Goal: Transaction & Acquisition: Book appointment/travel/reservation

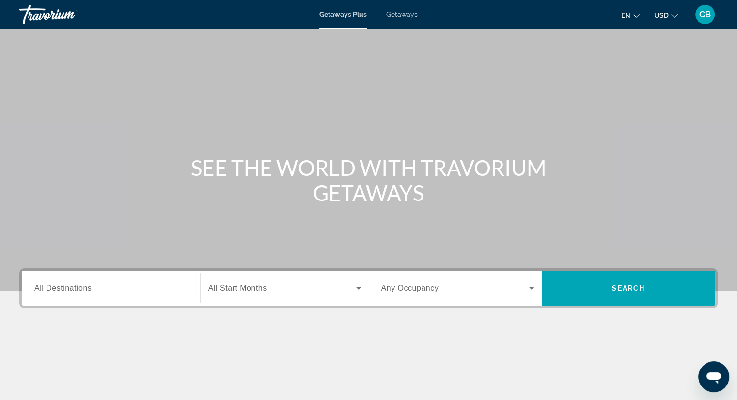
click at [669, 15] on button "USD USD ($) MXN (Mex$) CAD (Can$) GBP (£) EUR (€) AUD (A$) NZD (NZ$) CNY (CN¥)" at bounding box center [666, 15] width 24 height 14
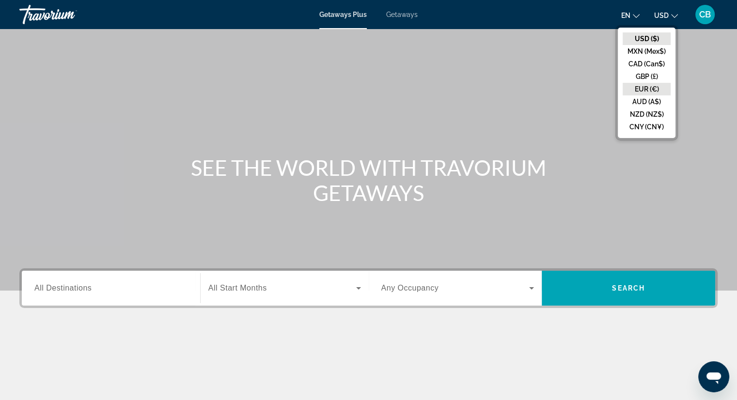
click at [651, 93] on button "EUR (€)" at bounding box center [647, 89] width 48 height 13
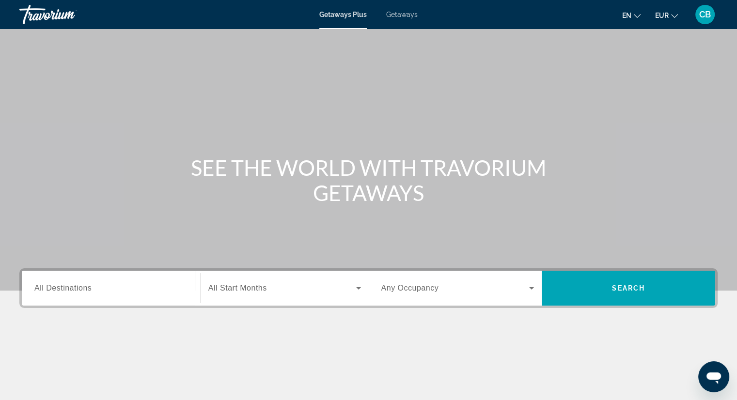
click at [634, 17] on icon "Change language" at bounding box center [637, 16] width 7 height 7
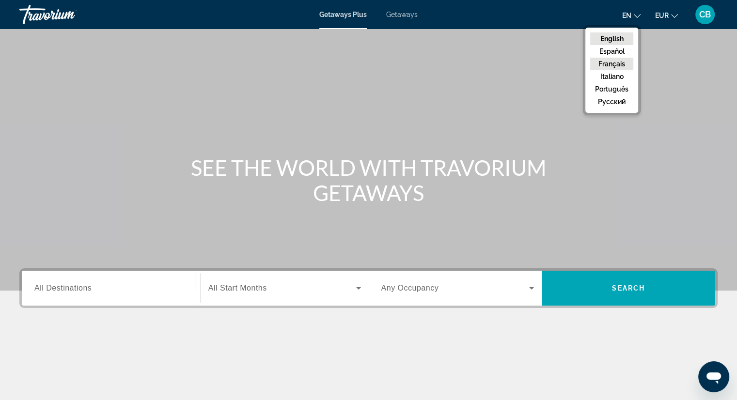
click at [609, 62] on button "Français" at bounding box center [611, 64] width 43 height 13
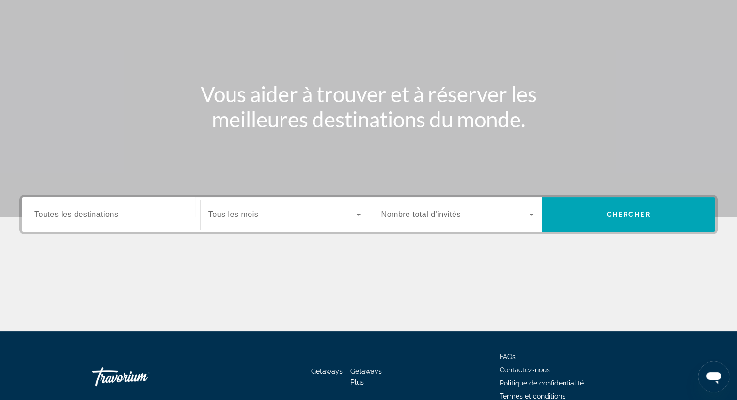
scroll to position [124, 0]
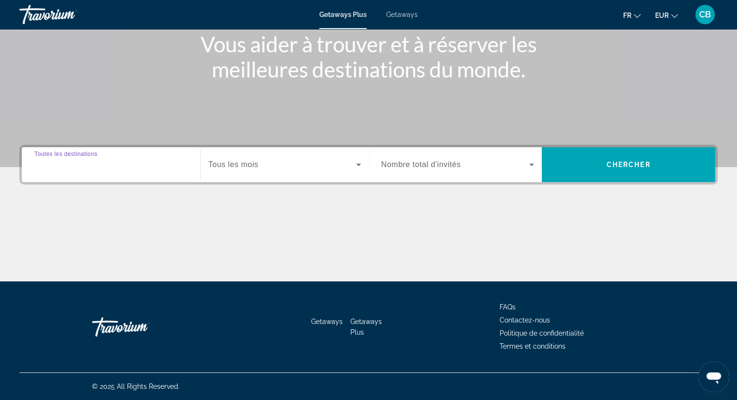
click at [175, 163] on input "Destination Toutes les destinations" at bounding box center [110, 165] width 153 height 12
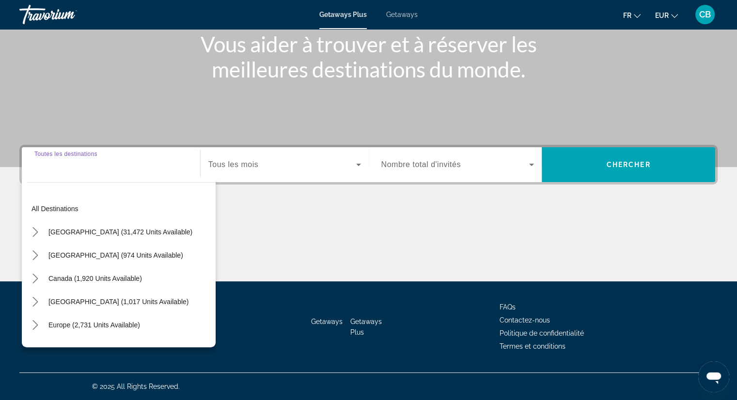
click at [159, 160] on input "Destination Toutes les destinations" at bounding box center [110, 165] width 153 height 12
click at [91, 169] on input "Destination Toutes les destinations" at bounding box center [110, 165] width 153 height 12
click at [81, 149] on div "Destination Toutes les destinations All destinations United States (31,472 unit…" at bounding box center [111, 164] width 169 height 35
click at [74, 168] on span "Toutes les destinations" at bounding box center [76, 164] width 84 height 8
click at [74, 168] on input "Destination Toutes les destinations" at bounding box center [110, 165] width 153 height 12
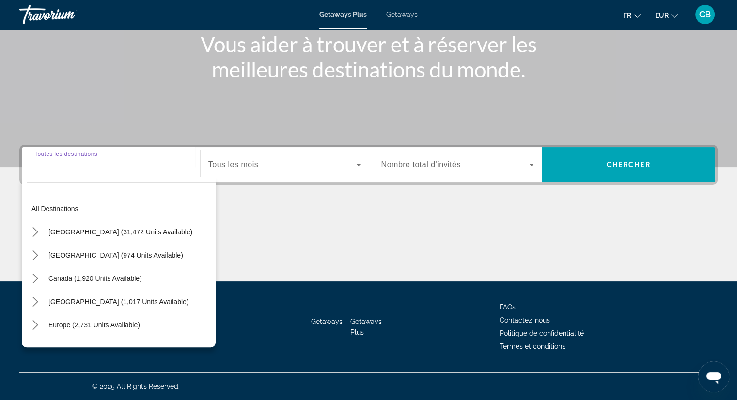
click at [63, 165] on input "Destination Toutes les destinations" at bounding box center [110, 165] width 153 height 12
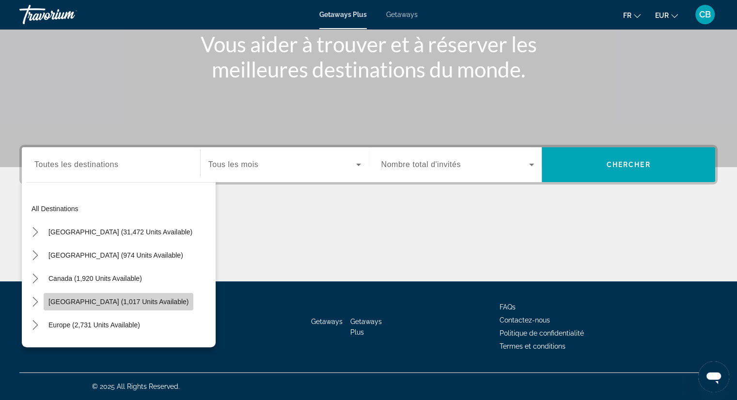
click at [124, 302] on span "Caribbean & Atlantic Islands (1,017 units available)" at bounding box center [118, 302] width 140 height 8
type input "**********"
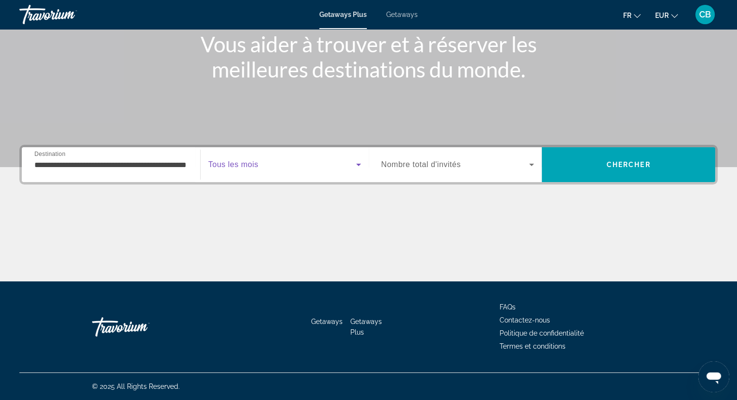
click at [343, 167] on span "Search widget" at bounding box center [282, 165] width 148 height 12
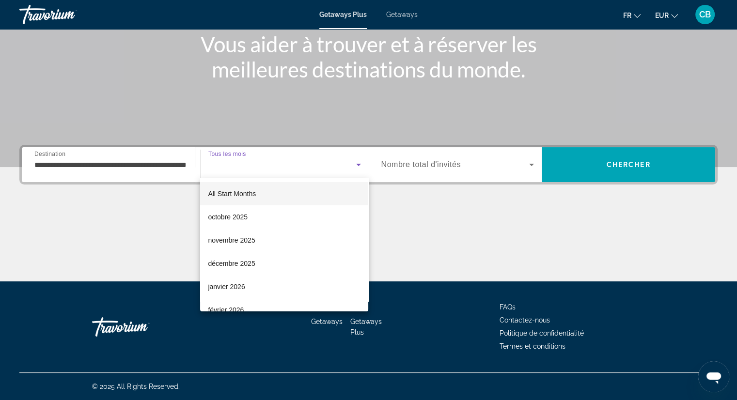
click at [343, 167] on div at bounding box center [368, 200] width 737 height 400
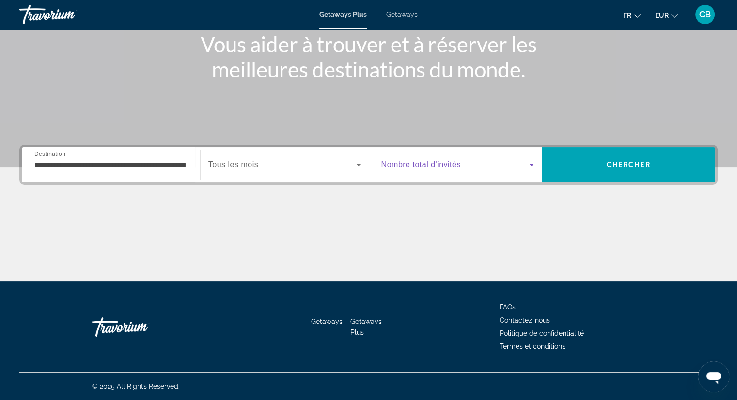
click at [416, 169] on span "Search widget" at bounding box center [455, 165] width 148 height 12
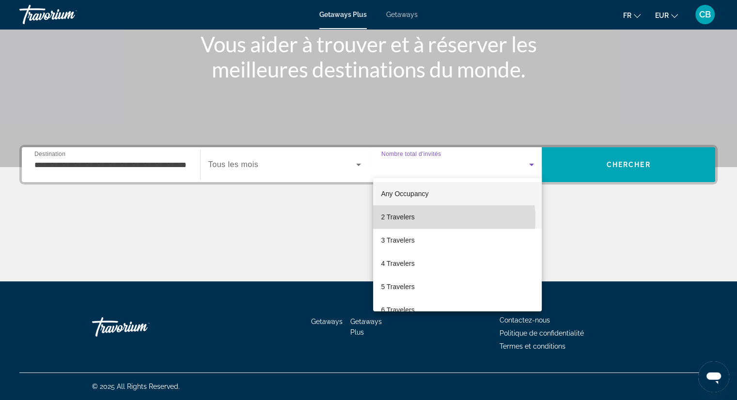
click at [411, 219] on span "2 Travelers" at bounding box center [397, 217] width 33 height 12
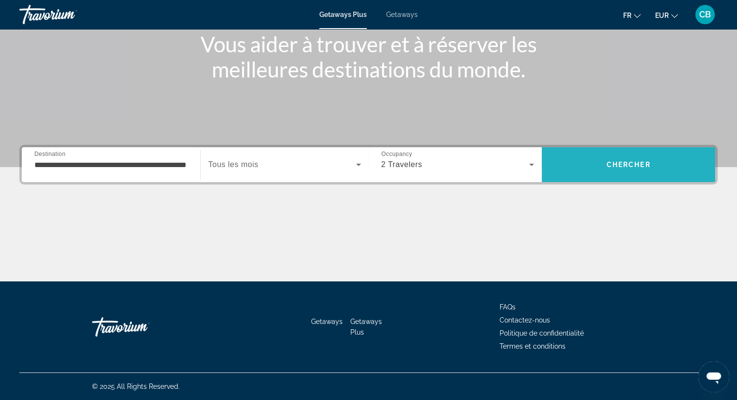
click at [634, 172] on span "Search" at bounding box center [628, 164] width 173 height 23
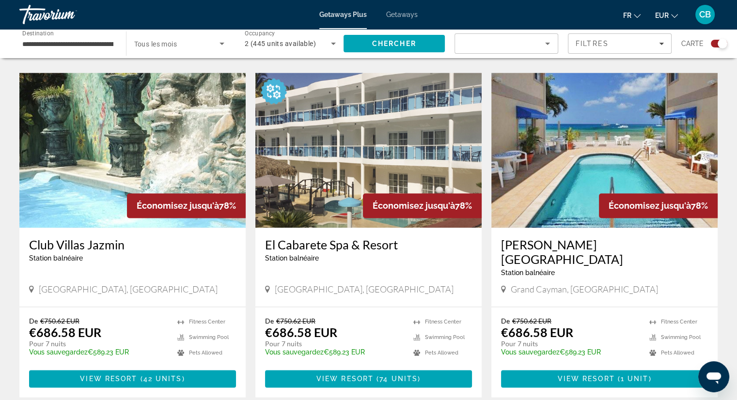
scroll to position [1344, 0]
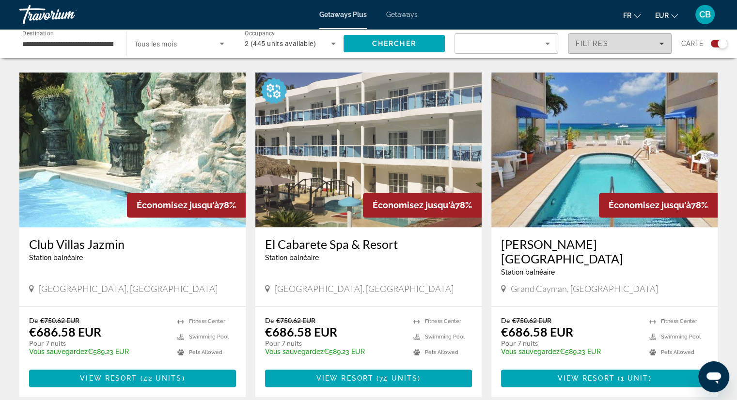
click at [579, 45] on span "Filtres" at bounding box center [592, 44] width 33 height 8
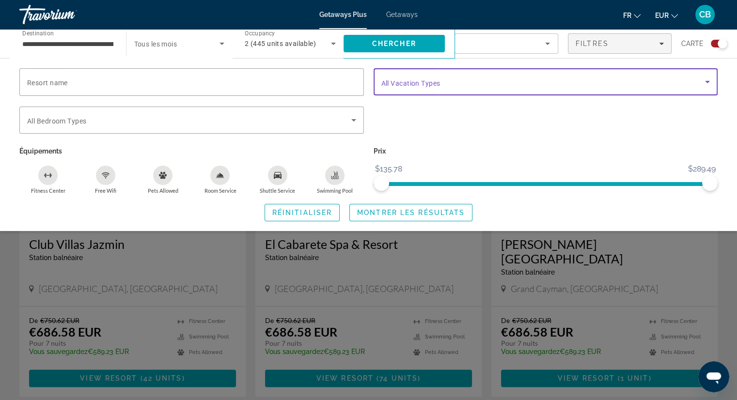
click at [445, 76] on span "Search widget" at bounding box center [543, 82] width 324 height 12
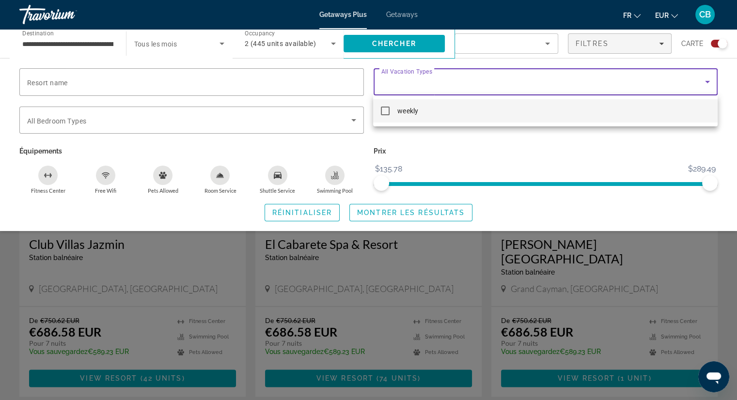
click at [445, 76] on div at bounding box center [368, 200] width 737 height 400
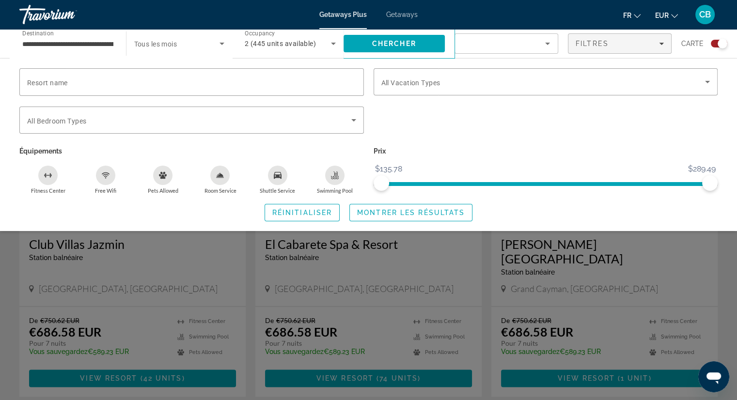
click at [519, 55] on app-map-search-filters "Filtres Carte Resort name Vacation Types All Vacation Types Bedroom Types All B…" at bounding box center [590, 43] width 273 height 29
click at [532, 51] on div "Search widget" at bounding box center [506, 47] width 87 height 27
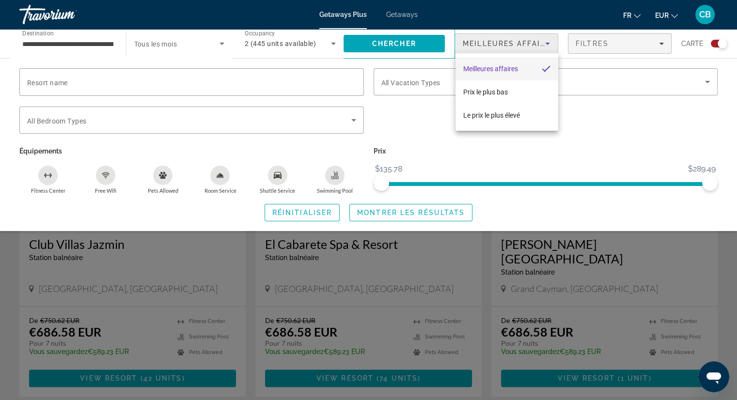
click at [532, 51] on div at bounding box center [368, 200] width 737 height 400
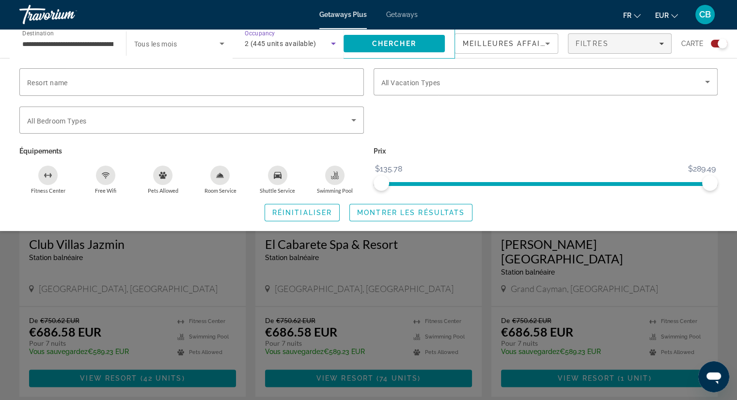
click at [323, 42] on div "2 (445 units available)" at bounding box center [288, 44] width 86 height 12
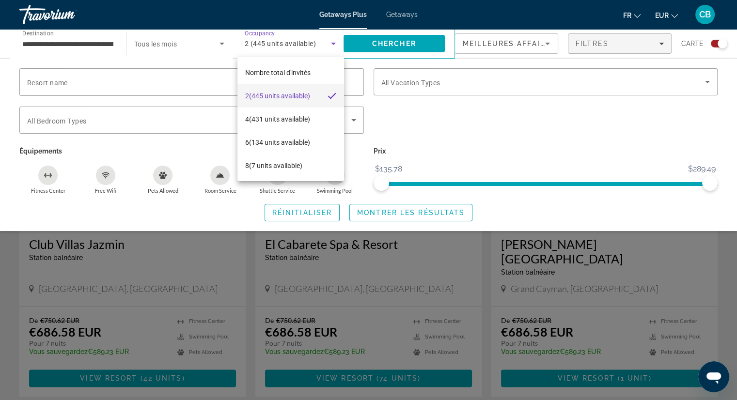
click at [323, 42] on div at bounding box center [368, 200] width 737 height 400
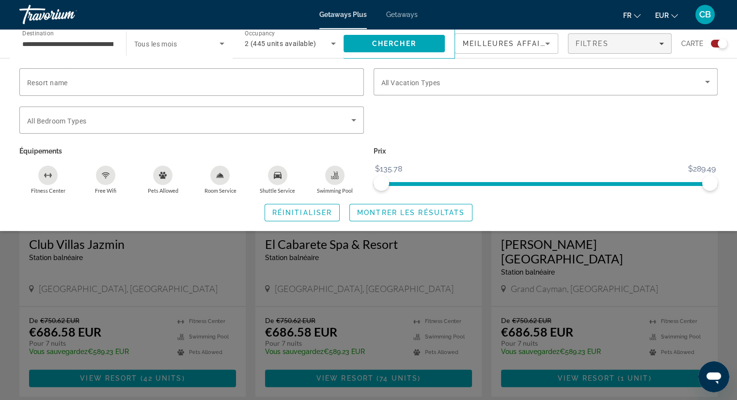
click at [519, 18] on div "fr English Español Français Italiano Português русский EUR USD ($) MXN (Mex$) C…" at bounding box center [572, 14] width 290 height 20
click at [728, 265] on div "Search widget" at bounding box center [368, 272] width 737 height 255
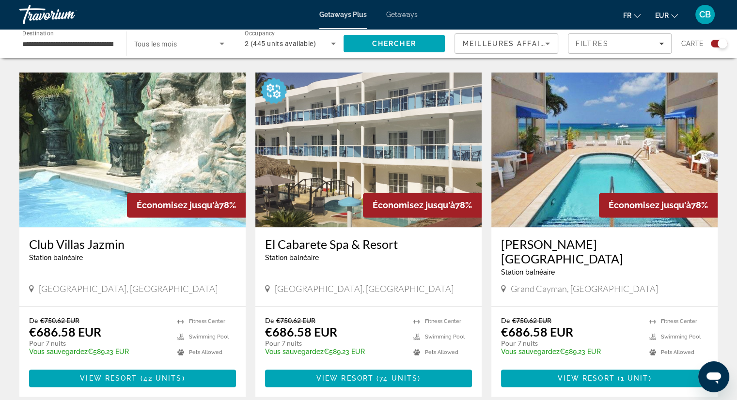
click at [398, 16] on span "Getaways" at bounding box center [401, 15] width 31 height 8
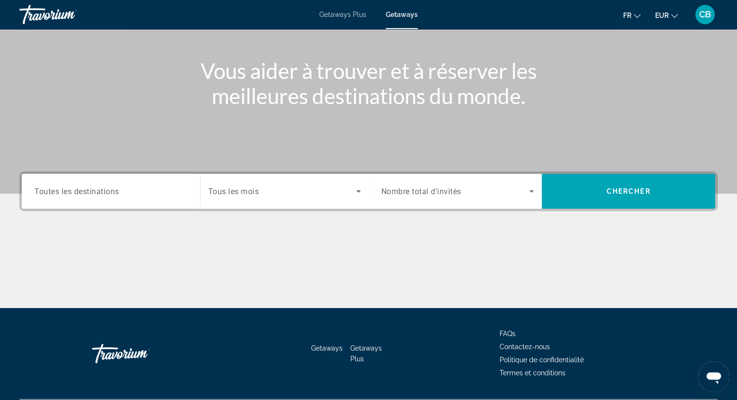
scroll to position [124, 0]
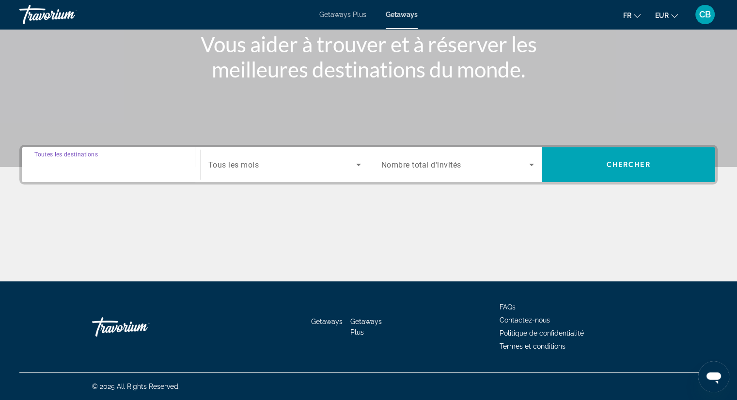
click at [146, 165] on input "Destination Toutes les destinations" at bounding box center [110, 165] width 153 height 12
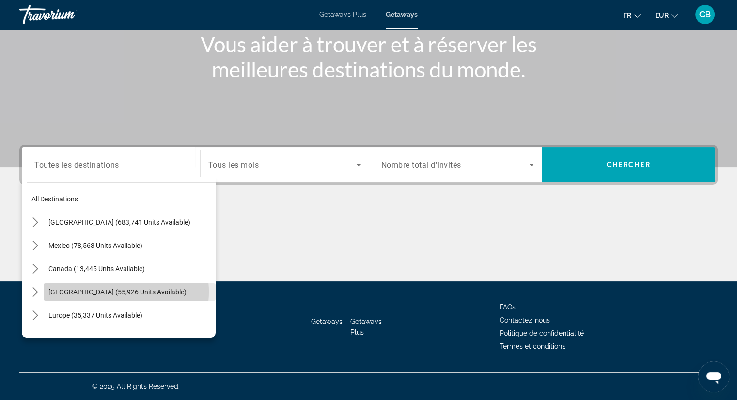
click at [111, 292] on span "[GEOGRAPHIC_DATA] (55,926 units available)" at bounding box center [117, 292] width 138 height 8
type input "**********"
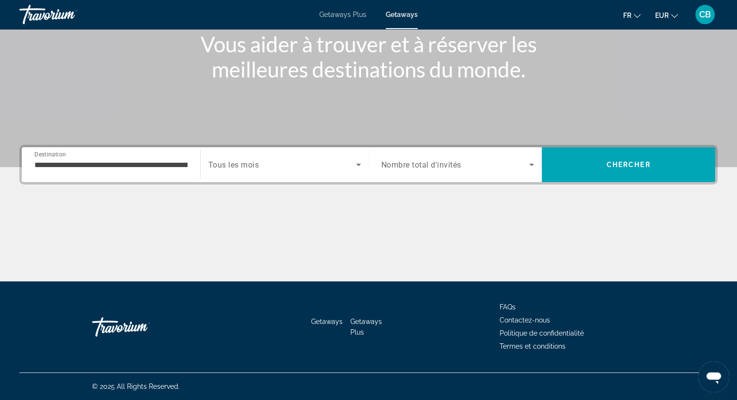
click at [425, 162] on span "Nombre total d'invités" at bounding box center [421, 164] width 80 height 9
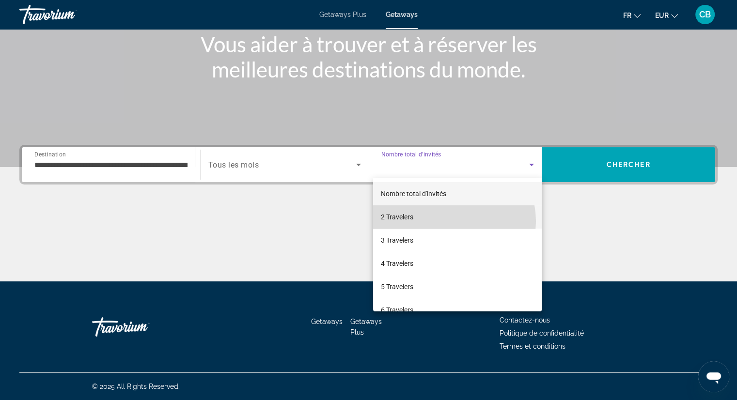
click at [446, 221] on mat-option "2 Travelers" at bounding box center [457, 216] width 169 height 23
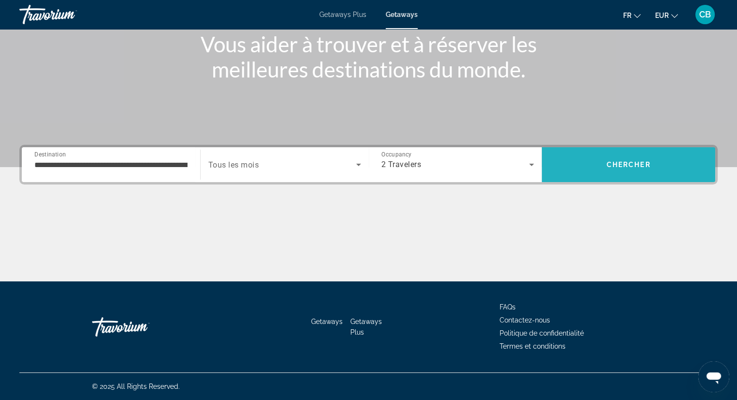
click at [596, 173] on span "Search" at bounding box center [628, 164] width 173 height 23
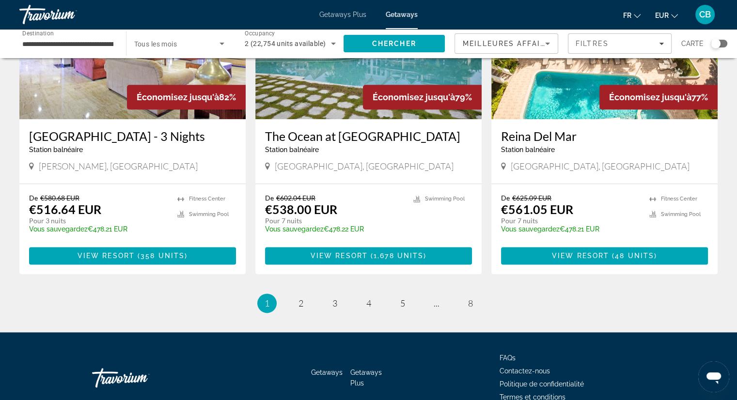
scroll to position [1142, 0]
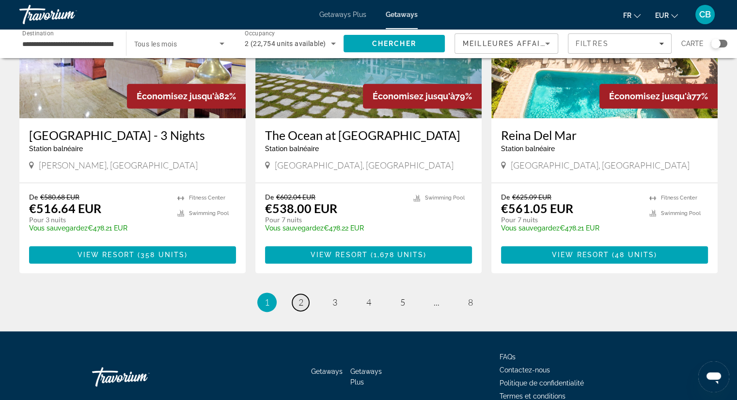
click at [298, 307] on span "2" at bounding box center [300, 302] width 5 height 11
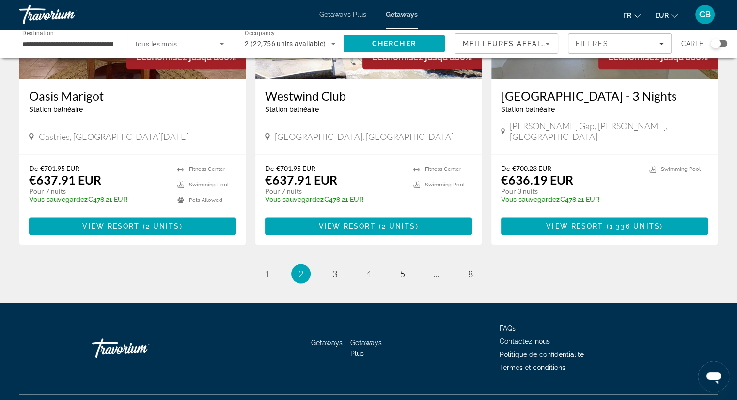
scroll to position [1196, 0]
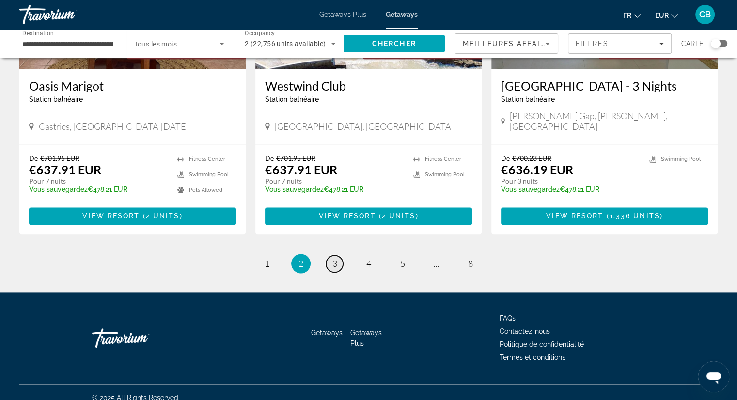
click at [328, 255] on link "page 3" at bounding box center [334, 263] width 17 height 17
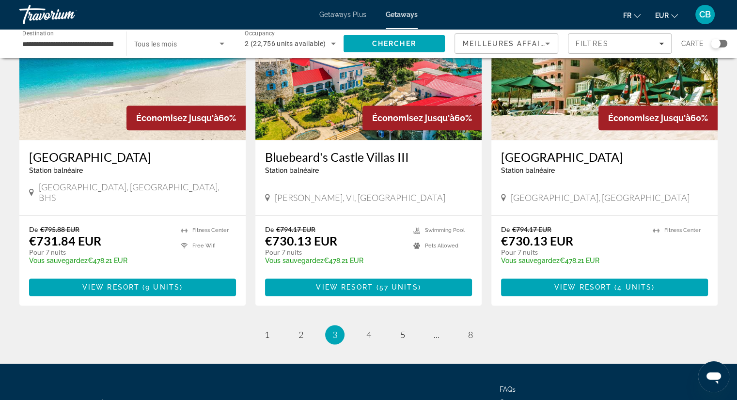
scroll to position [1163, 0]
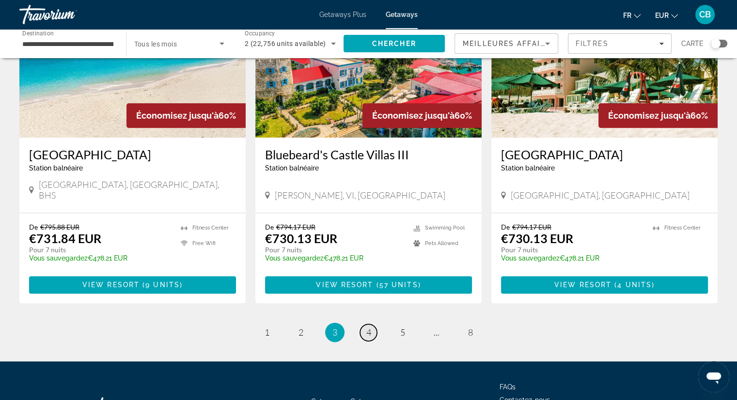
click at [373, 324] on link "page 4" at bounding box center [368, 332] width 17 height 17
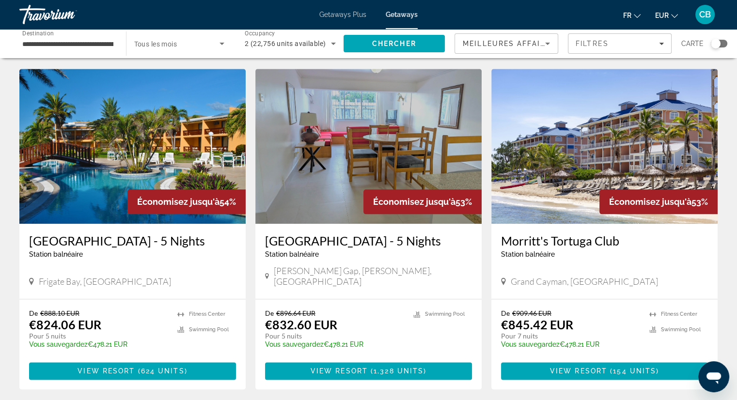
scroll to position [1087, 0]
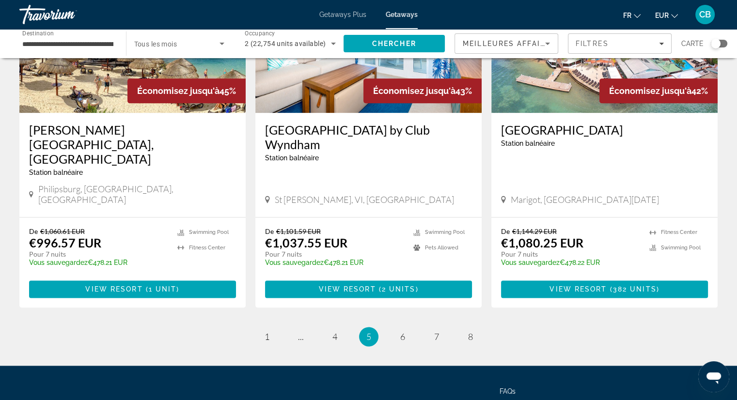
scroll to position [1203, 0]
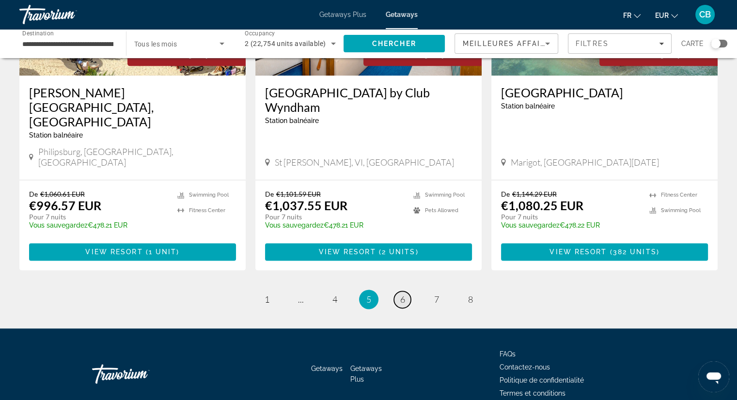
click at [403, 291] on link "page 6" at bounding box center [402, 299] width 17 height 17
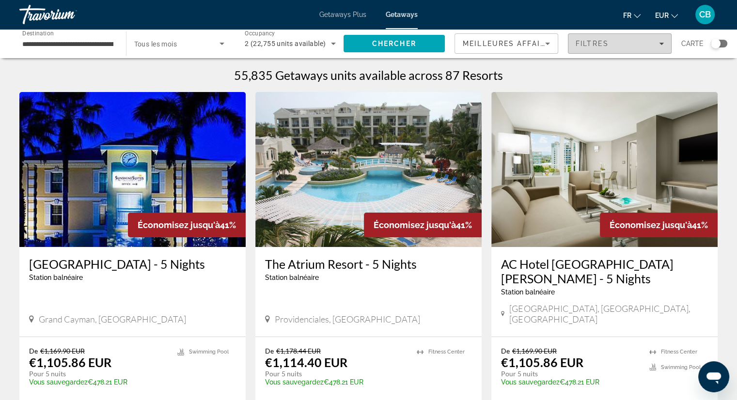
click at [609, 47] on span "Filtres" at bounding box center [592, 44] width 33 height 8
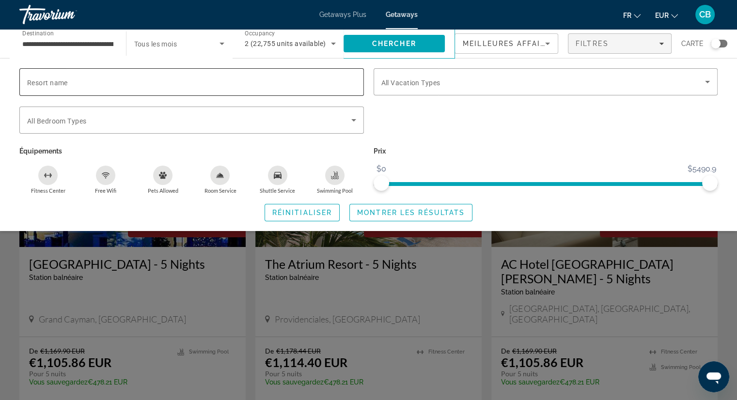
click at [306, 90] on div "Search widget" at bounding box center [191, 82] width 329 height 28
type input "**********"
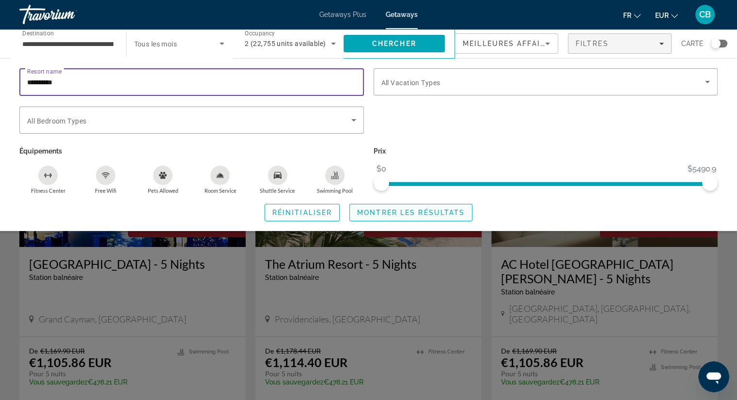
click at [415, 221] on span "Search widget" at bounding box center [411, 212] width 122 height 23
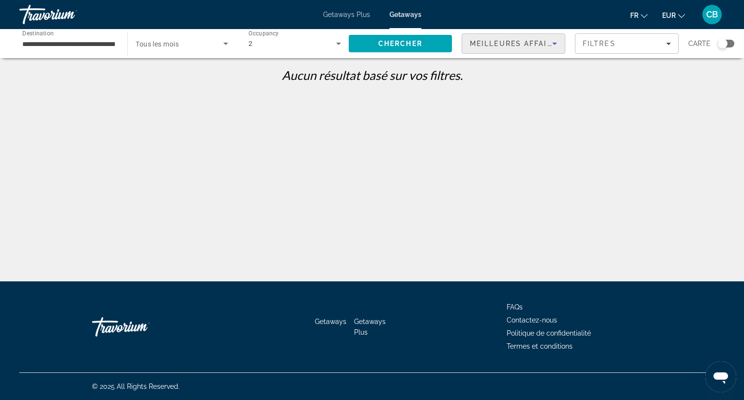
click at [518, 43] on span "Meilleures affaires" at bounding box center [516, 44] width 93 height 8
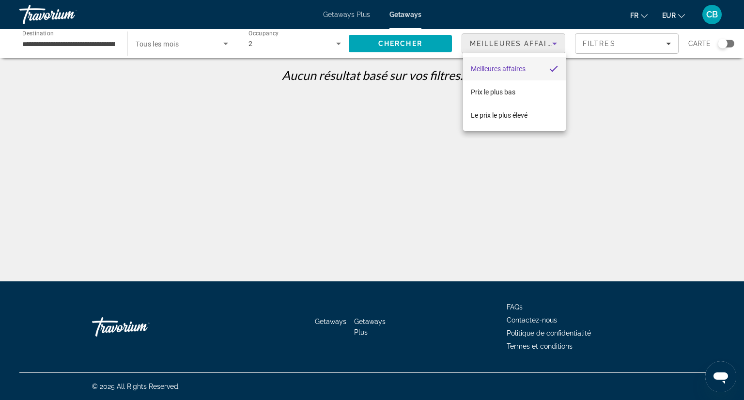
click at [518, 43] on div at bounding box center [372, 200] width 744 height 400
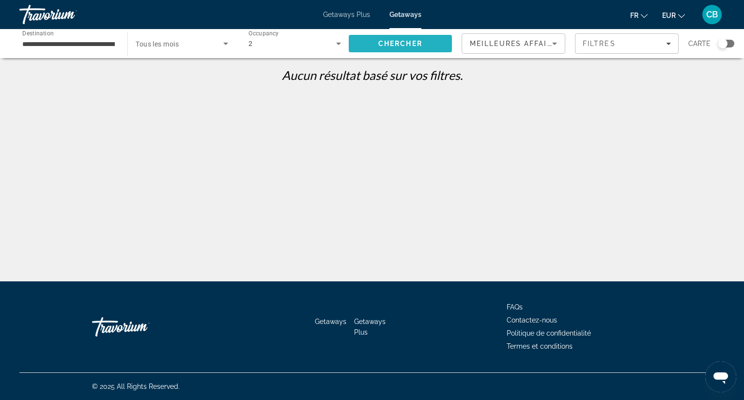
click at [383, 35] on span "Search" at bounding box center [400, 43] width 103 height 23
click at [556, 43] on icon "Sort by" at bounding box center [554, 44] width 5 height 2
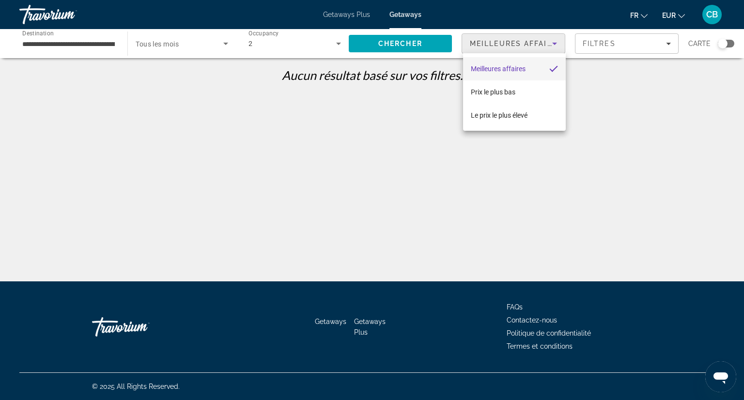
click at [609, 57] on div at bounding box center [372, 200] width 744 height 400
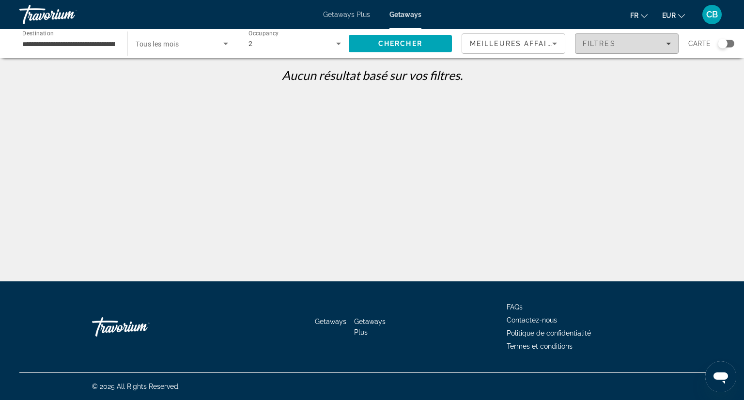
click at [607, 47] on span "Filtres" at bounding box center [599, 44] width 33 height 8
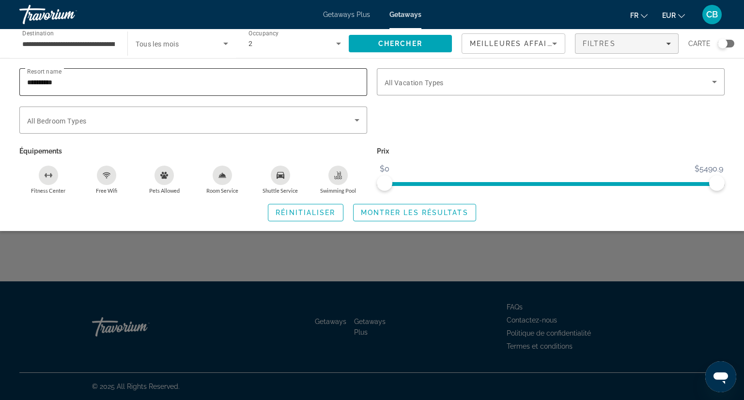
click at [220, 81] on input "**********" at bounding box center [193, 83] width 332 height 12
type input "**********"
click at [409, 216] on span "Search widget" at bounding box center [415, 212] width 122 height 23
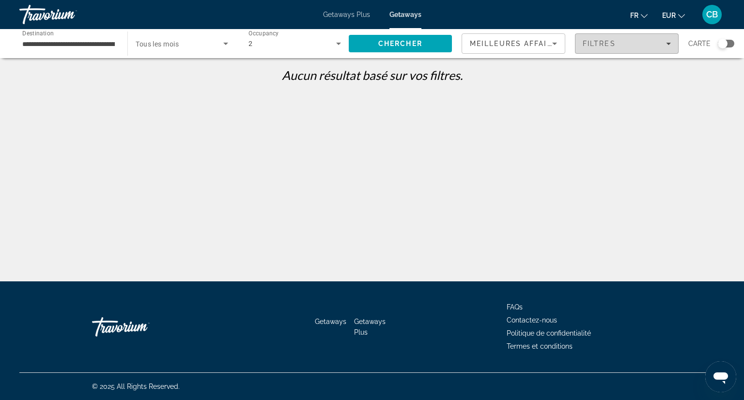
click at [607, 51] on span "Filters" at bounding box center [627, 43] width 103 height 23
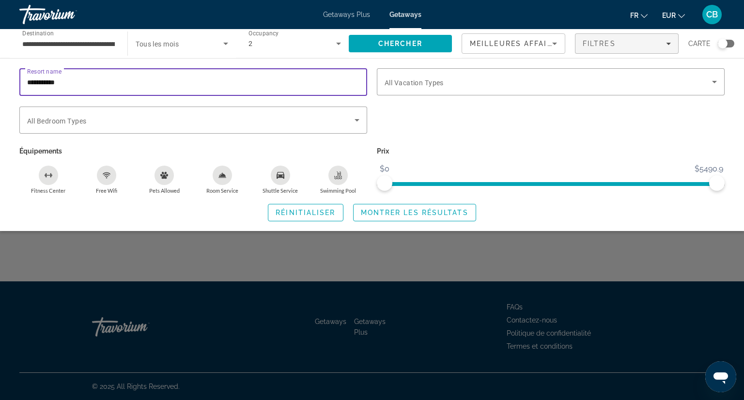
click at [218, 84] on input "**********" at bounding box center [193, 83] width 332 height 12
type input "*"
click at [26, 82] on div "Resort name *******" at bounding box center [193, 82] width 348 height 28
click at [29, 82] on input "*******" at bounding box center [193, 83] width 332 height 12
type input "********"
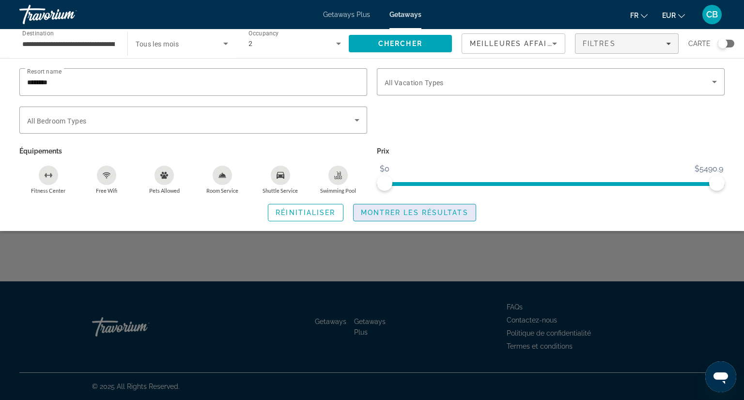
click at [401, 212] on span "Montrer les résultats" at bounding box center [415, 213] width 108 height 8
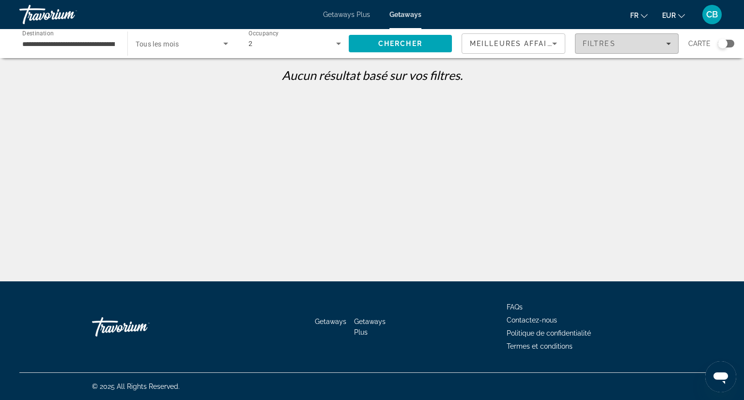
click at [610, 46] on span "Filtres" at bounding box center [599, 44] width 33 height 8
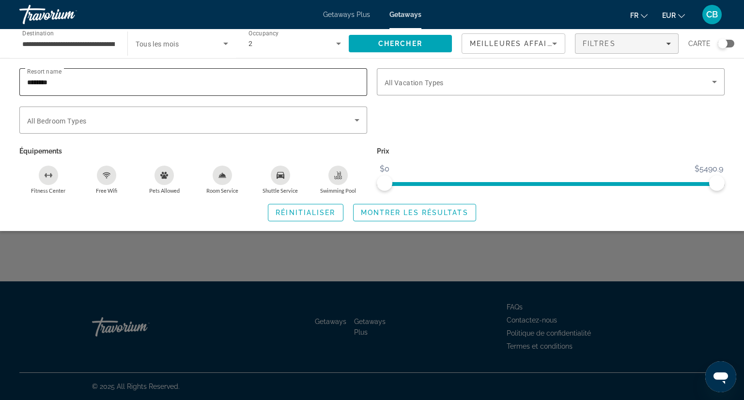
click at [230, 84] on input "********" at bounding box center [193, 83] width 332 height 12
click at [387, 209] on span "Montrer les résultats" at bounding box center [415, 213] width 108 height 8
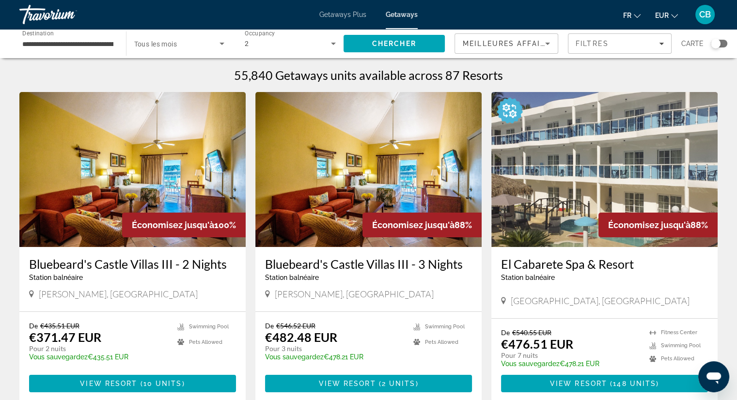
click at [728, 42] on div "**********" at bounding box center [368, 43] width 737 height 29
click at [721, 42] on div "Search widget" at bounding box center [719, 44] width 16 height 8
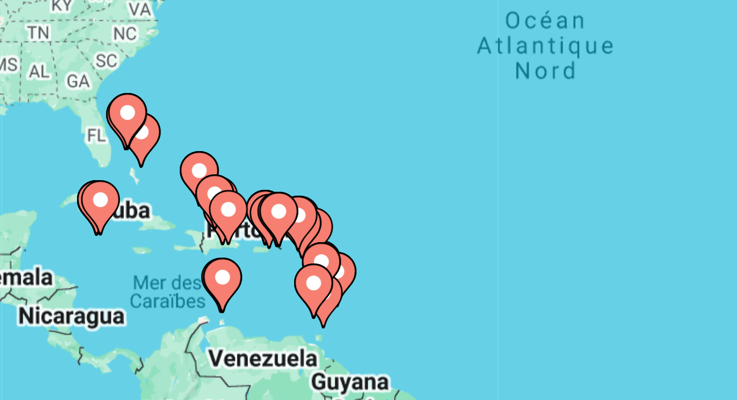
click at [284, 252] on gmp-advanced-marker "Main content" at bounding box center [282, 259] width 10 height 15
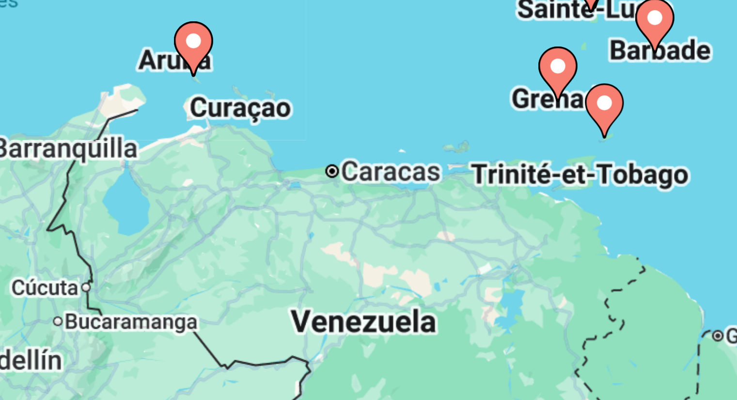
drag, startPoint x: 334, startPoint y: 223, endPoint x: 300, endPoint y: 221, distance: 34.0
click at [300, 221] on div "Pour activer le glissement avec le clavier, appuyez sur Alt+Entrée. Une fois ce…" at bounding box center [368, 213] width 698 height 291
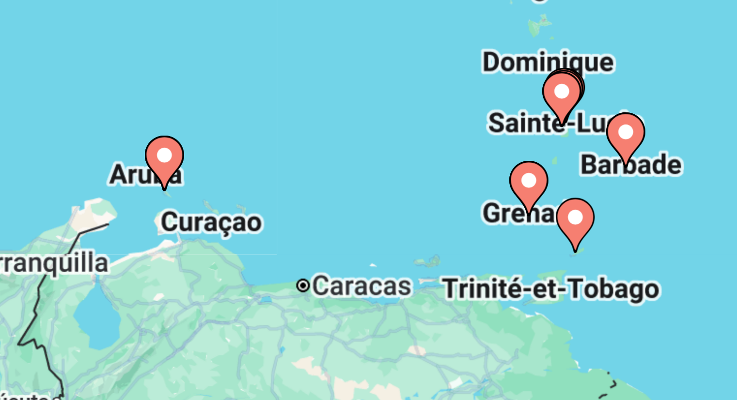
drag, startPoint x: 301, startPoint y: 209, endPoint x: 297, endPoint y: 244, distance: 35.0
click at [297, 244] on div "Pour activer le glissement avec le clavier, appuyez sur Alt+Entrée. Une fois ce…" at bounding box center [368, 213] width 698 height 291
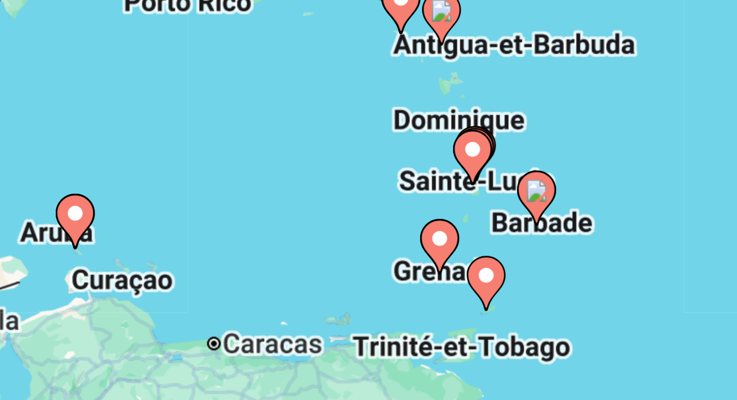
drag, startPoint x: 368, startPoint y: 206, endPoint x: 335, endPoint y: 220, distance: 36.5
click at [335, 220] on div "Pour activer le glissement avec le clavier, appuyez sur Alt+Entrée. Une fois ce…" at bounding box center [368, 213] width 698 height 291
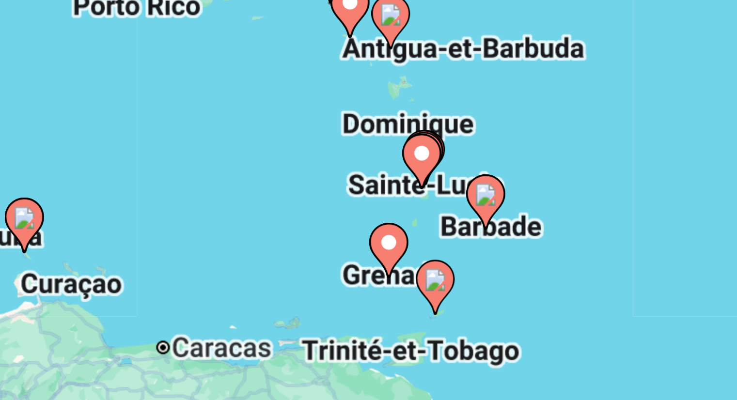
click at [304, 251] on icon "Main content" at bounding box center [301, 249] width 9 height 13
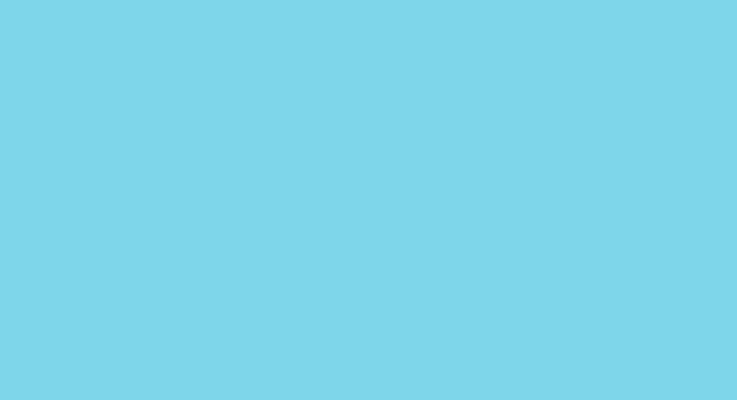
drag, startPoint x: 267, startPoint y: 265, endPoint x: 305, endPoint y: 260, distance: 38.6
click at [305, 260] on div "Pour activer le glissement avec le clavier, appuyez sur Alt+Entrée. Une fois ce…" at bounding box center [368, 213] width 698 height 291
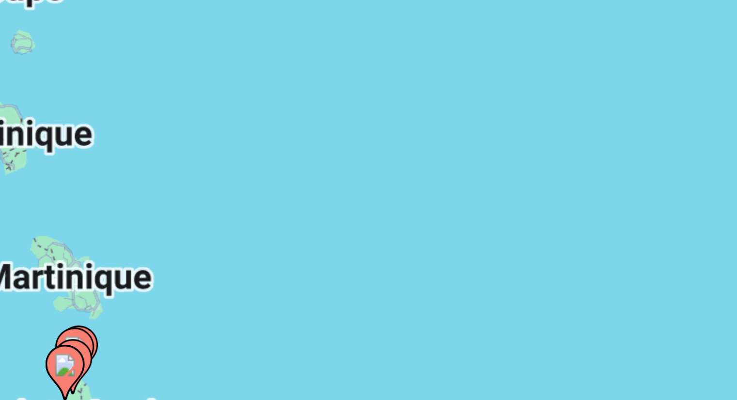
drag, startPoint x: 253, startPoint y: 265, endPoint x: 277, endPoint y: 265, distance: 24.2
click at [277, 265] on div "Pour activer le glissement avec le clavier, appuyez sur Alt+Entrée. Une fois ce…" at bounding box center [368, 213] width 698 height 291
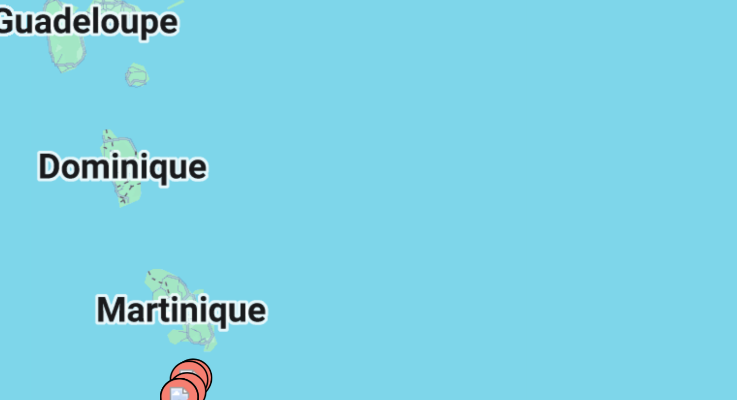
drag, startPoint x: 250, startPoint y: 242, endPoint x: 266, endPoint y: 254, distance: 20.2
click at [266, 254] on div "Pour activer le glissement avec le clavier, appuyez sur Alt+Entrée. Une fois ce…" at bounding box center [368, 213] width 698 height 291
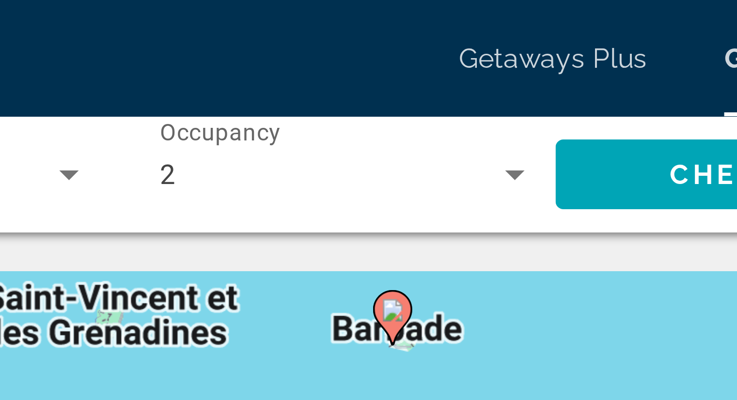
drag, startPoint x: 252, startPoint y: 237, endPoint x: 242, endPoint y: -11, distance: 247.8
click at [242, 0] on html "**********" at bounding box center [368, 200] width 737 height 400
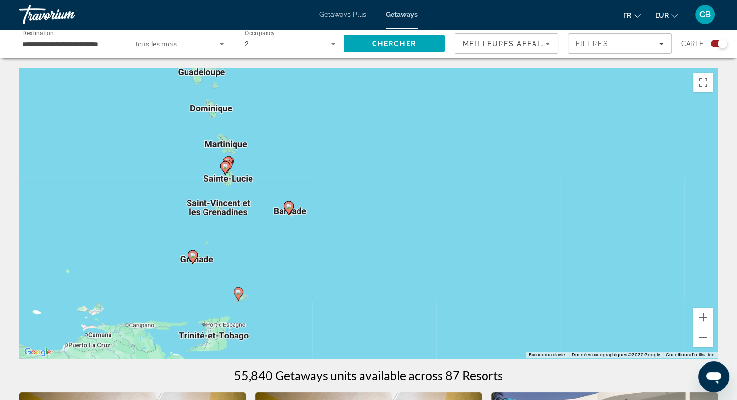
drag, startPoint x: 261, startPoint y: 122, endPoint x: 246, endPoint y: 260, distance: 139.4
click at [246, 260] on div "Pour activer le glissement avec le clavier, appuyez sur Alt+Entrée. Une fois ce…" at bounding box center [368, 213] width 698 height 291
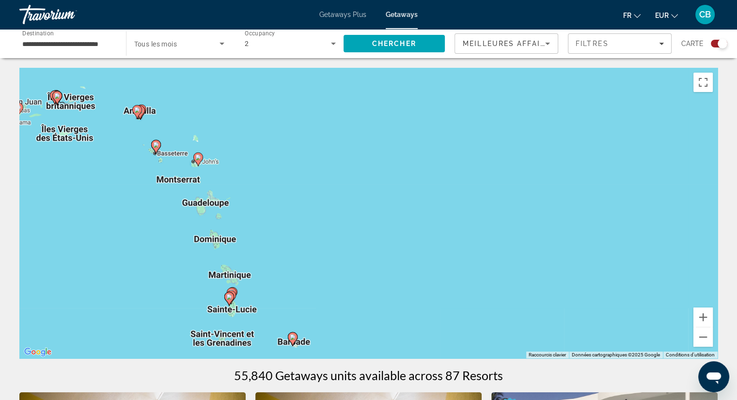
drag, startPoint x: 233, startPoint y: 176, endPoint x: 239, endPoint y: 299, distance: 123.2
click at [239, 299] on div "Pour activer le glissement avec le clavier, appuyez sur Alt+Entrée. Une fois ce…" at bounding box center [368, 213] width 698 height 291
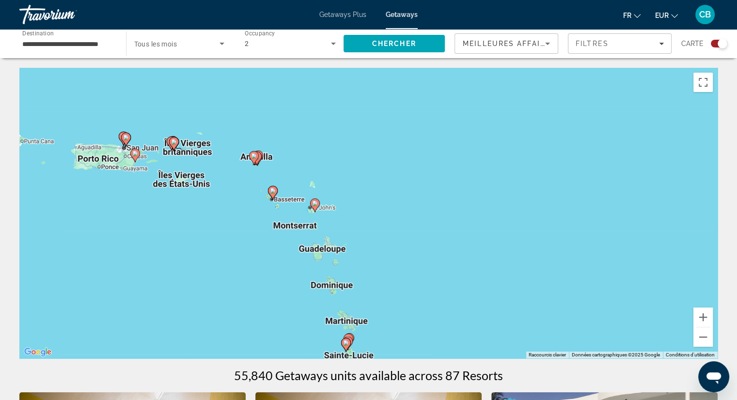
drag, startPoint x: 99, startPoint y: 171, endPoint x: 216, endPoint y: 211, distance: 123.5
click at [216, 211] on div "Pour activer le glissement avec le clavier, appuyez sur Alt+Entrée. Une fois ce…" at bounding box center [368, 213] width 698 height 291
click at [124, 142] on icon "Main content" at bounding box center [125, 139] width 9 height 13
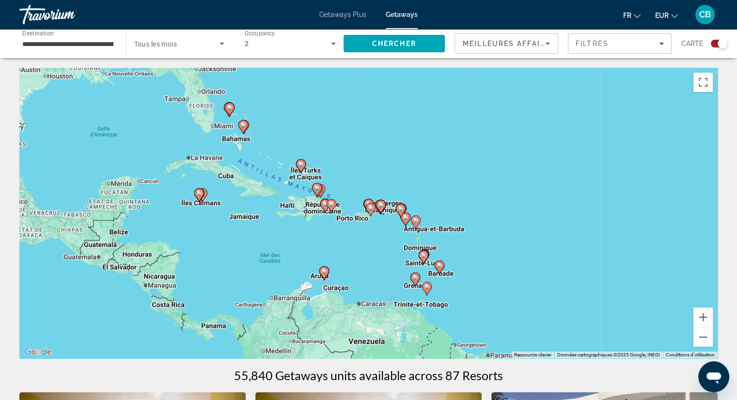
click at [330, 206] on image "Main content" at bounding box center [331, 204] width 6 height 6
type input "**********"
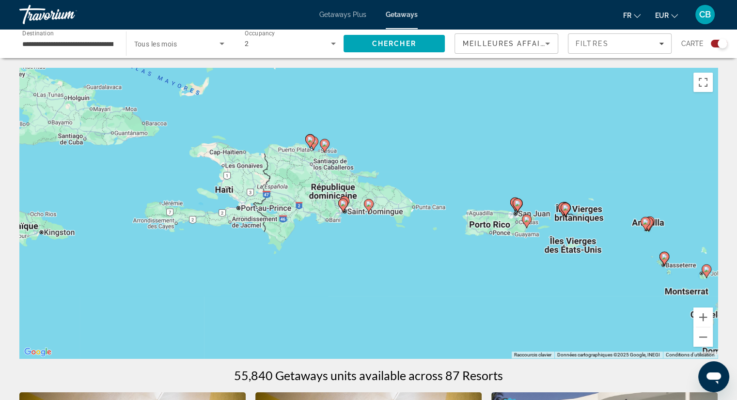
click at [345, 204] on icon "Main content" at bounding box center [342, 205] width 9 height 13
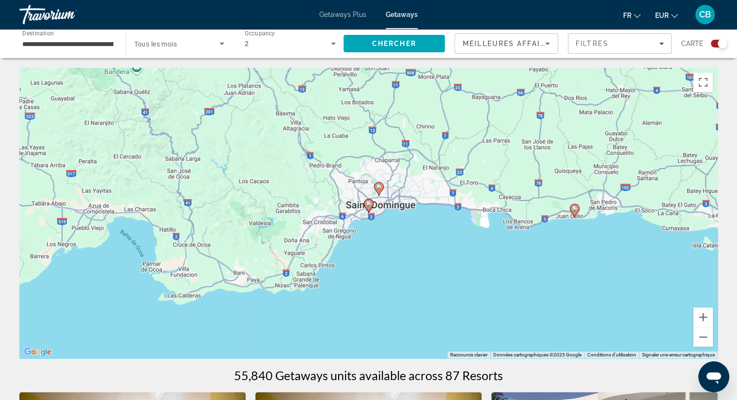
click at [372, 205] on icon "Main content" at bounding box center [368, 206] width 9 height 13
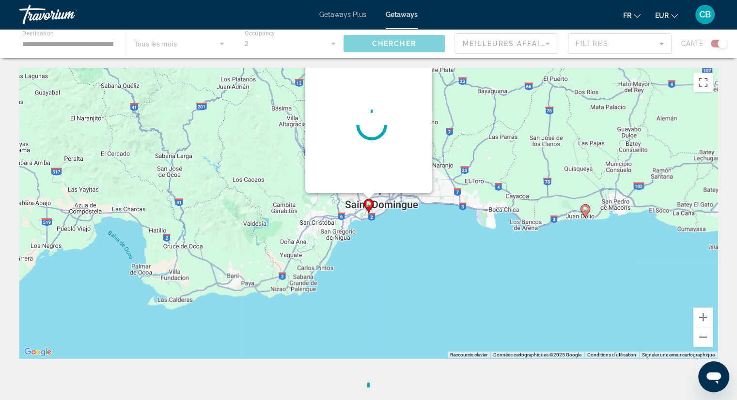
click at [372, 205] on icon "Main content" at bounding box center [368, 206] width 9 height 13
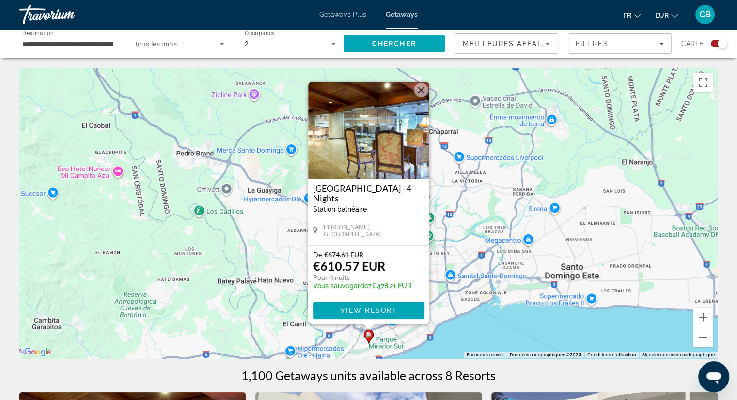
click at [401, 221] on div "Dominican Fiesta Hotel & Casino - 4 Nights Station balnéaire - Ceci est une sta…" at bounding box center [368, 212] width 121 height 66
click at [450, 313] on div "Pour activer le glissement avec le clavier, appuyez sur Alt+Entrée. Une fois ce…" at bounding box center [368, 213] width 698 height 291
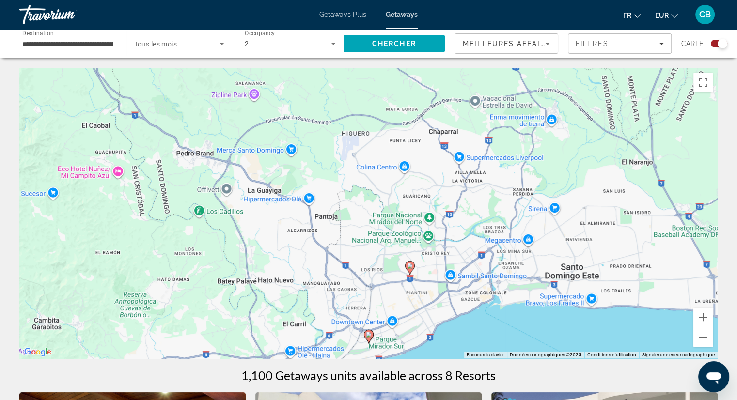
click at [409, 268] on image "Main content" at bounding box center [410, 266] width 6 height 6
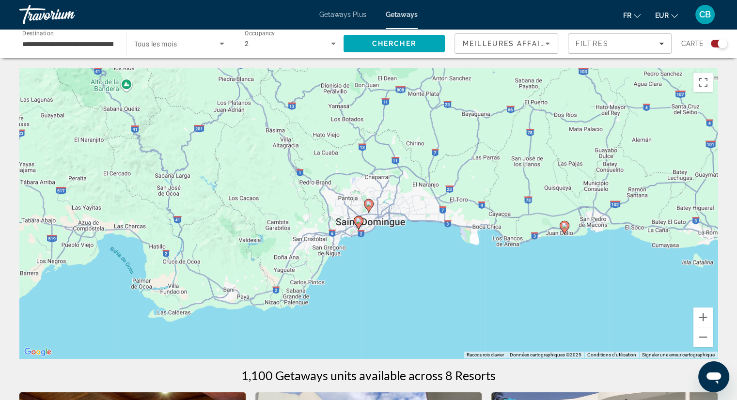
click at [370, 205] on image "Main content" at bounding box center [369, 204] width 6 height 6
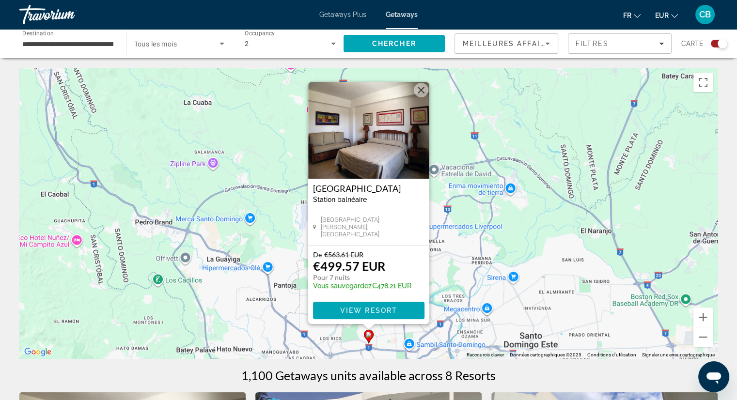
click at [421, 91] on button "Fermer" at bounding box center [421, 90] width 15 height 15
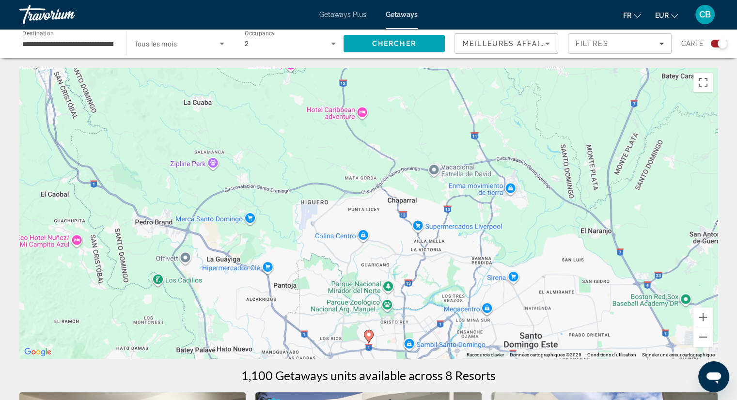
scroll to position [1, 0]
click at [702, 12] on span "CB" at bounding box center [705, 15] width 12 height 10
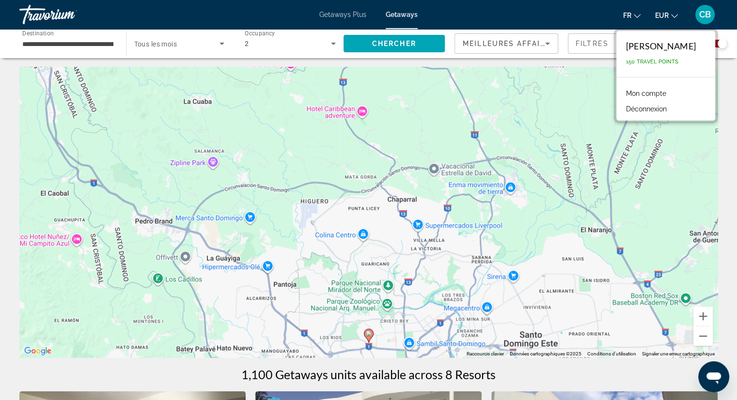
click at [711, 16] on div "CB" at bounding box center [704, 14] width 19 height 19
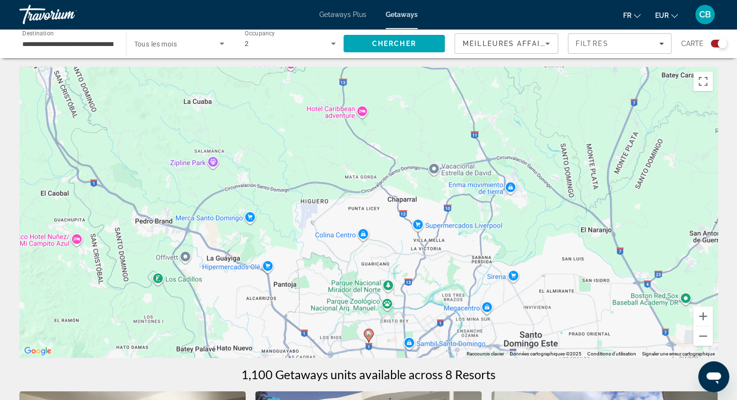
click at [711, 16] on div "CB" at bounding box center [704, 14] width 19 height 19
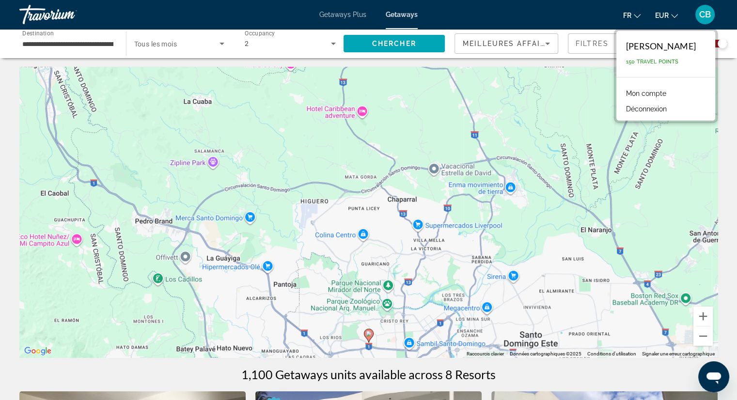
click at [642, 93] on link "Mon compte" at bounding box center [646, 93] width 50 height 13
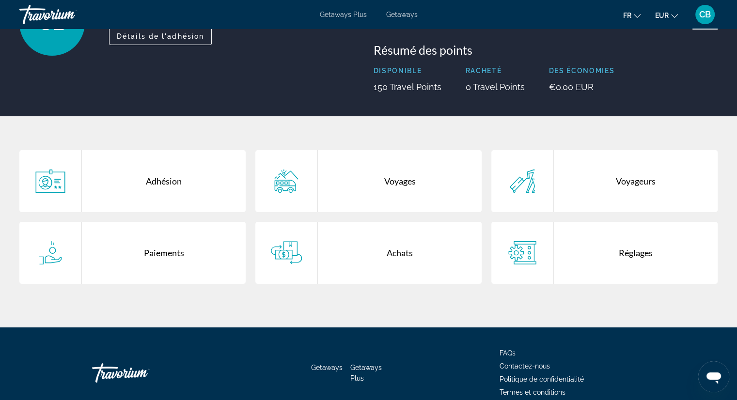
scroll to position [101, 0]
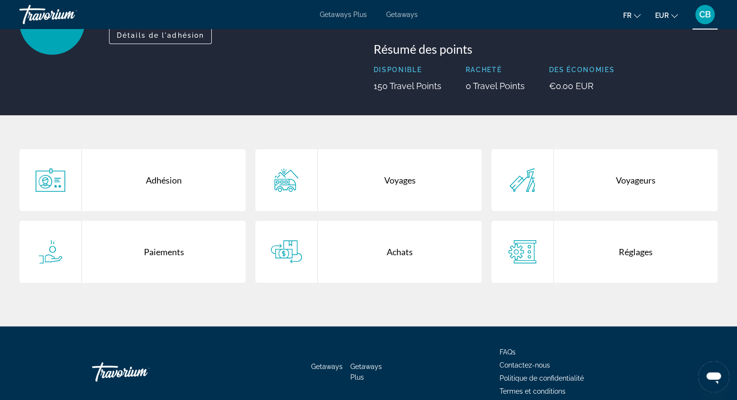
click at [393, 178] on div "Voyages" at bounding box center [400, 180] width 164 height 62
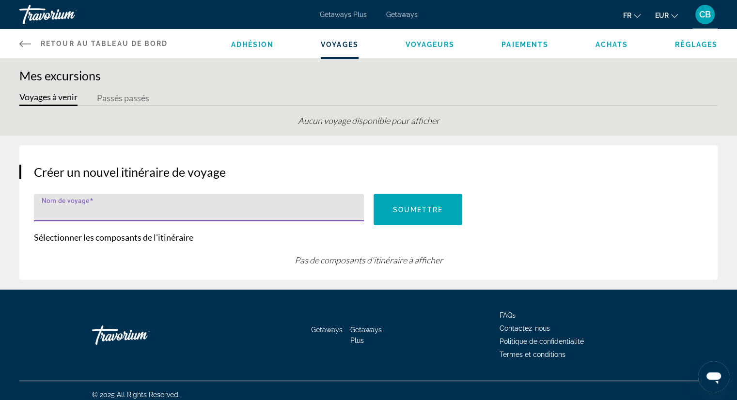
click at [326, 210] on input "Nom de voyage" at bounding box center [202, 212] width 320 height 12
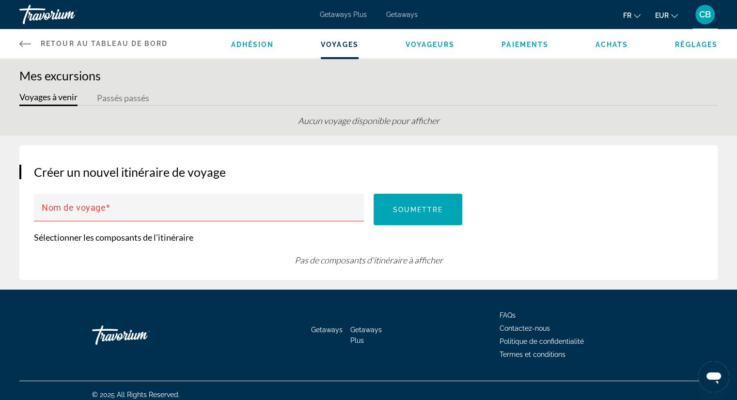
click at [402, 12] on span "Getaways" at bounding box center [401, 15] width 31 height 8
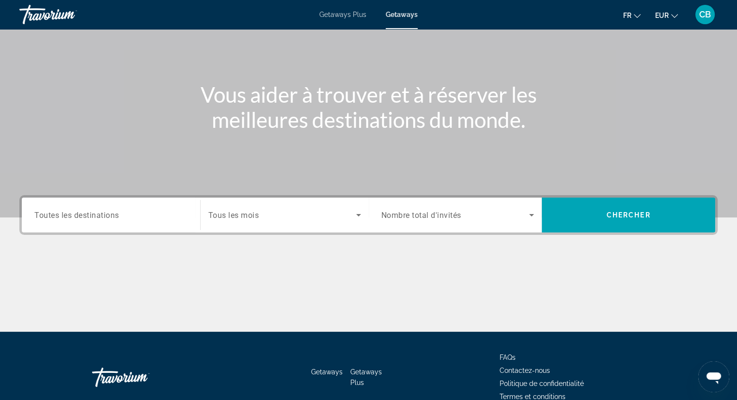
scroll to position [74, 0]
click at [151, 225] on div "Search widget" at bounding box center [110, 215] width 153 height 28
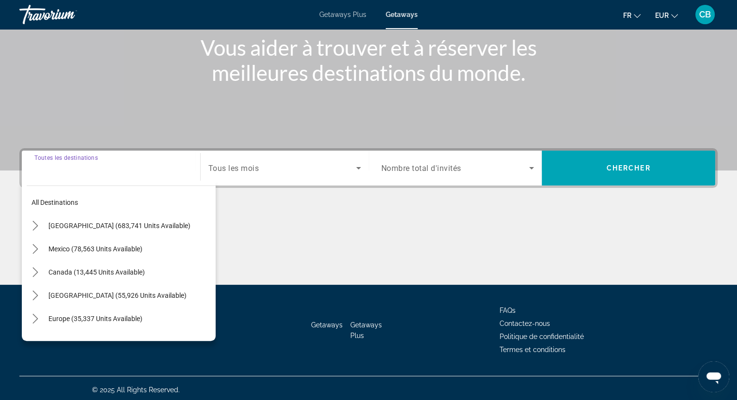
scroll to position [124, 0]
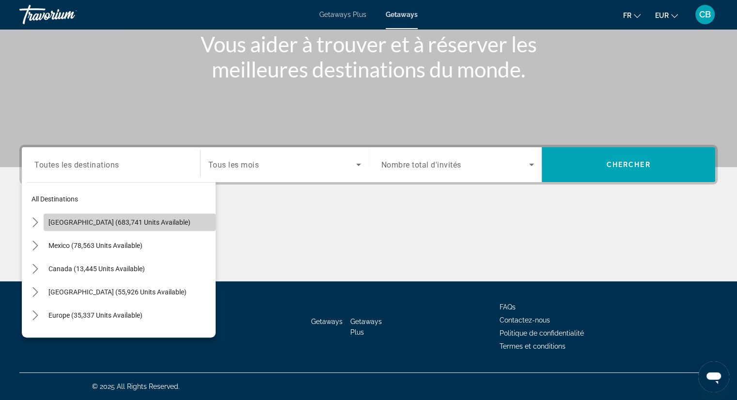
click at [133, 227] on span "Select destination: United States (683,741 units available)" at bounding box center [130, 222] width 172 height 23
type input "**********"
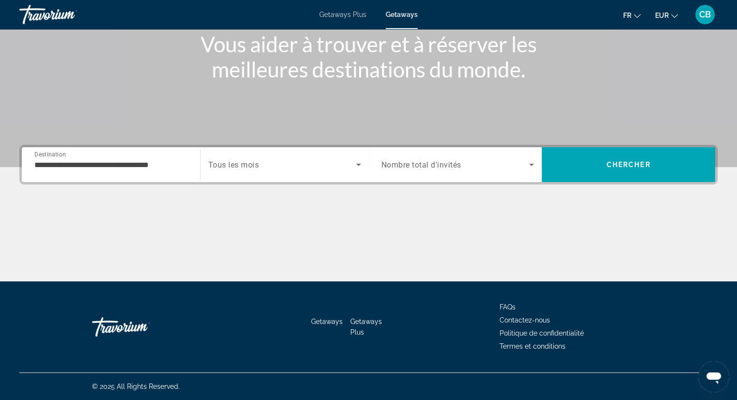
click at [417, 171] on div "Search widget" at bounding box center [457, 164] width 153 height 27
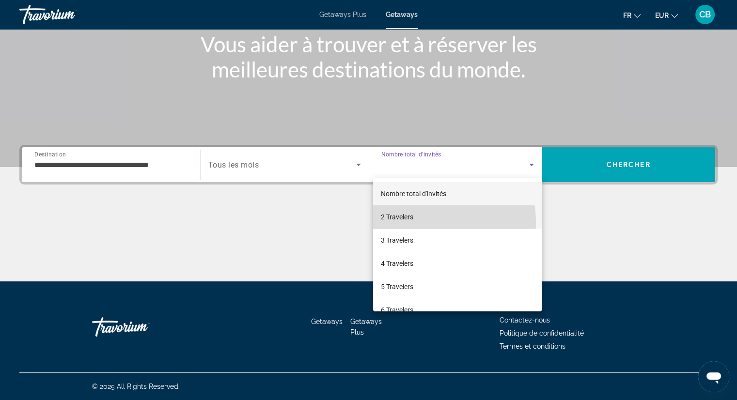
click at [407, 223] on mat-option "2 Travelers" at bounding box center [457, 216] width 169 height 23
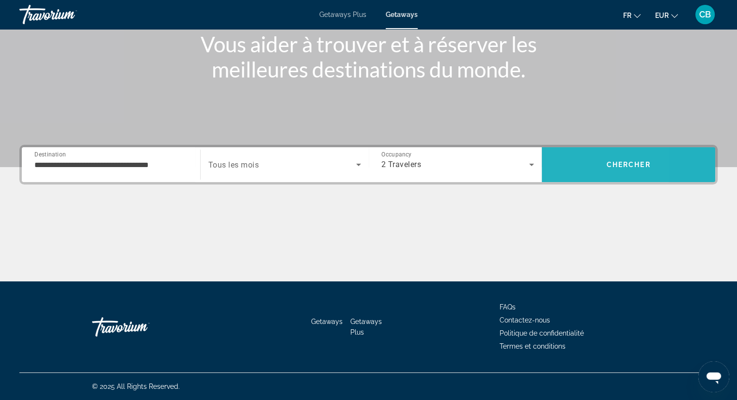
click at [569, 167] on span "Search" at bounding box center [628, 164] width 173 height 23
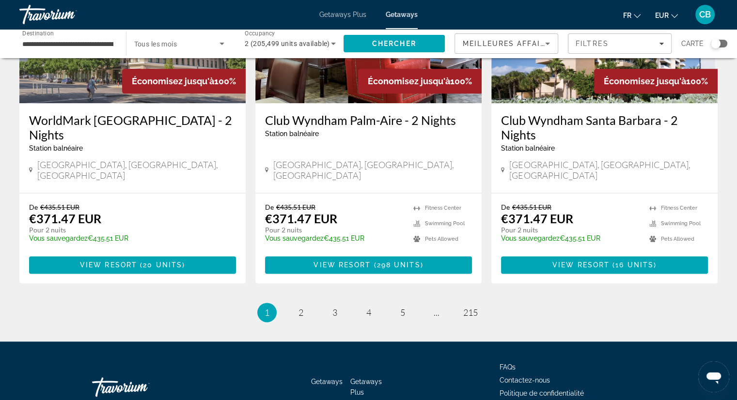
scroll to position [1194, 0]
click at [295, 304] on link "page 2" at bounding box center [300, 312] width 17 height 17
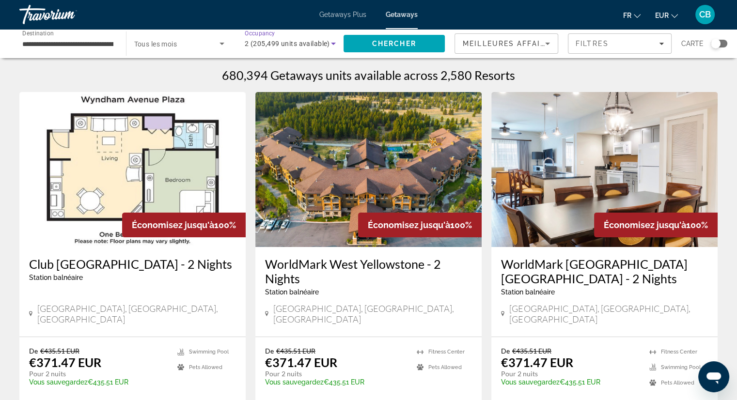
click at [297, 40] on span "2 (205,499 units available)" at bounding box center [287, 44] width 85 height 8
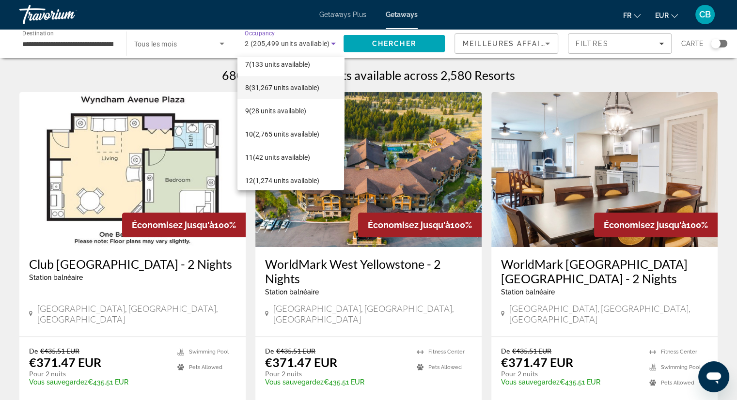
scroll to position [131, 0]
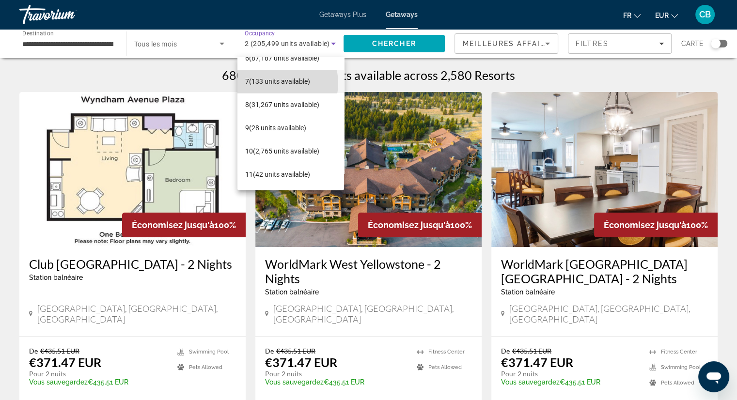
click at [279, 83] on span "7 (133 units available)" at bounding box center [277, 82] width 65 height 12
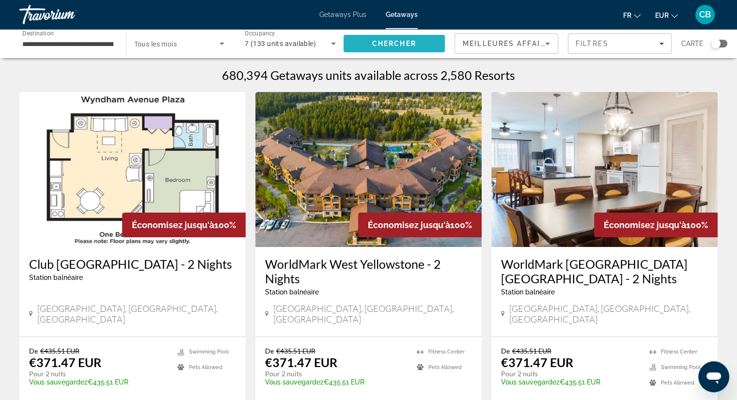
click at [393, 44] on span "Chercher" at bounding box center [394, 44] width 44 height 8
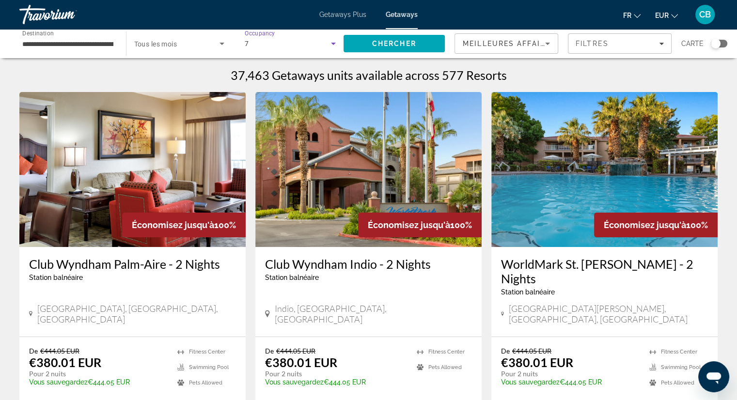
click at [271, 43] on div "7" at bounding box center [288, 44] width 86 height 12
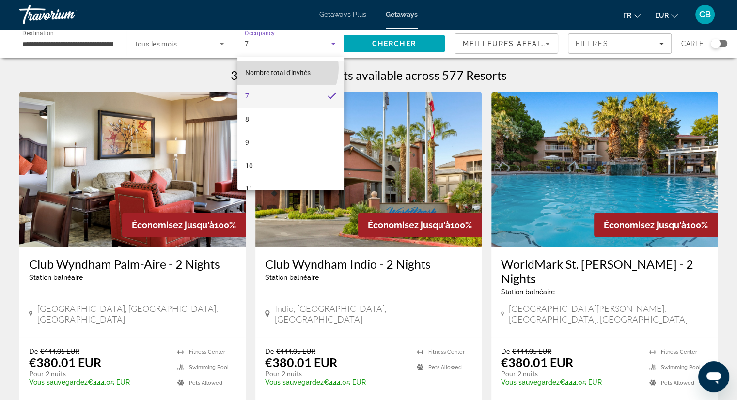
click at [281, 68] on span "Nombre total d'invités" at bounding box center [277, 73] width 65 height 12
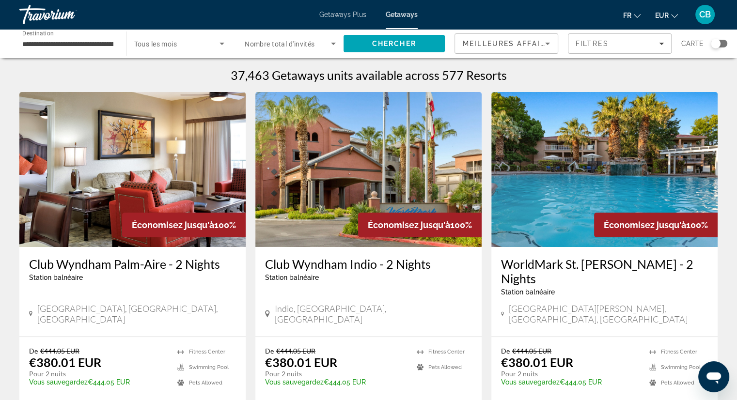
click at [298, 49] on div "Search widget" at bounding box center [290, 43] width 91 height 27
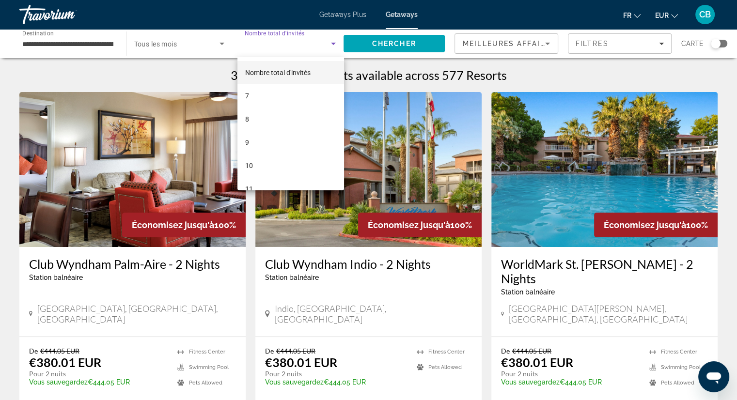
click at [278, 45] on div at bounding box center [368, 200] width 737 height 400
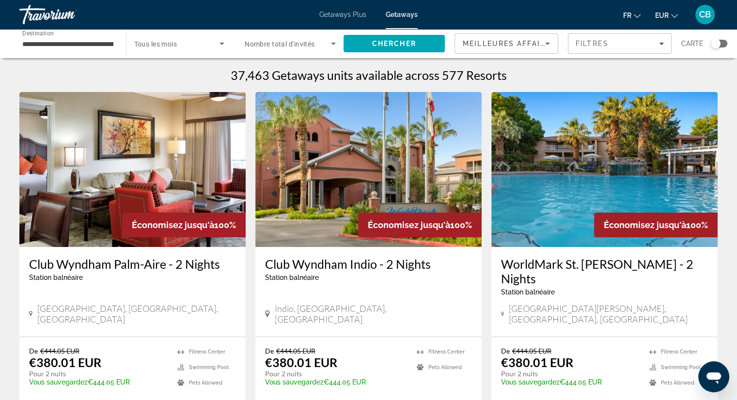
click at [278, 45] on span "Nombre total d'invités" at bounding box center [280, 44] width 70 height 8
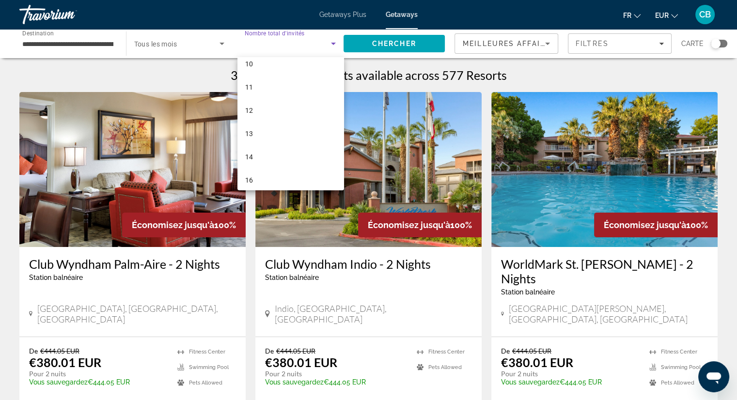
scroll to position [107, 0]
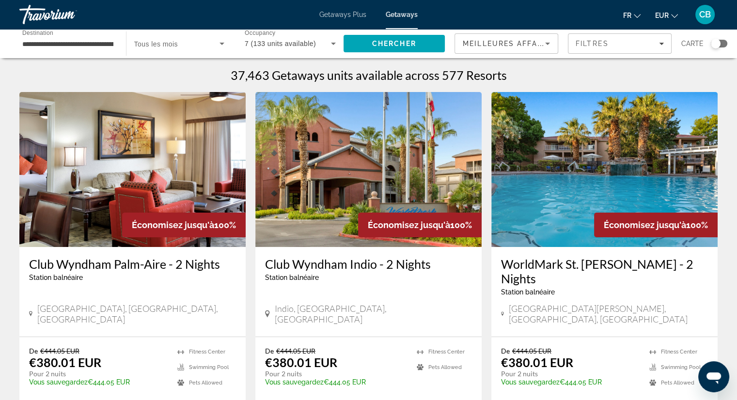
click at [274, 52] on div "7 (133 units available)" at bounding box center [290, 43] width 91 height 27
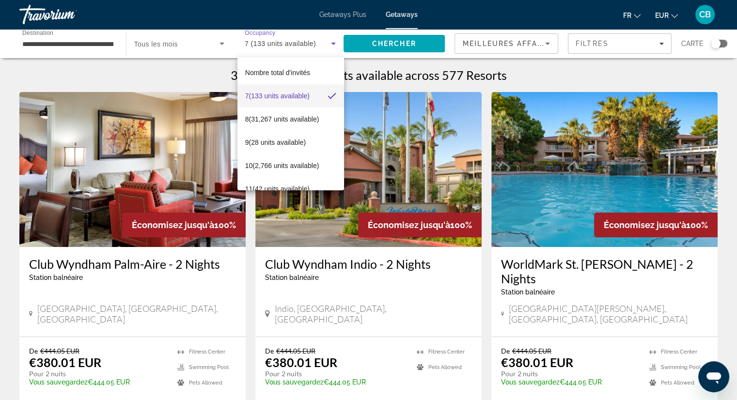
click at [363, 13] on div at bounding box center [368, 200] width 737 height 400
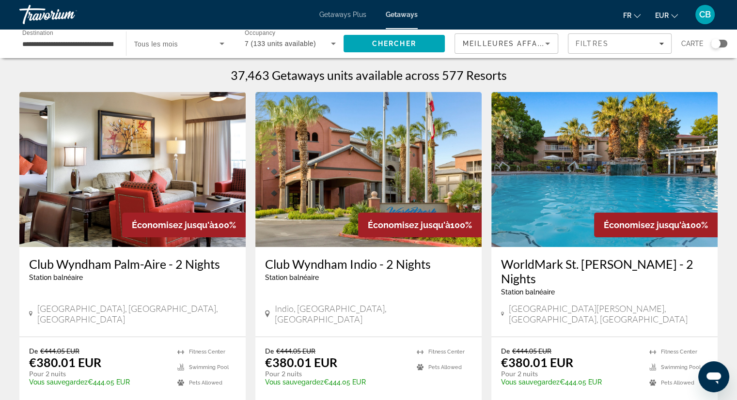
click at [355, 15] on span "Getaways Plus" at bounding box center [342, 15] width 47 height 8
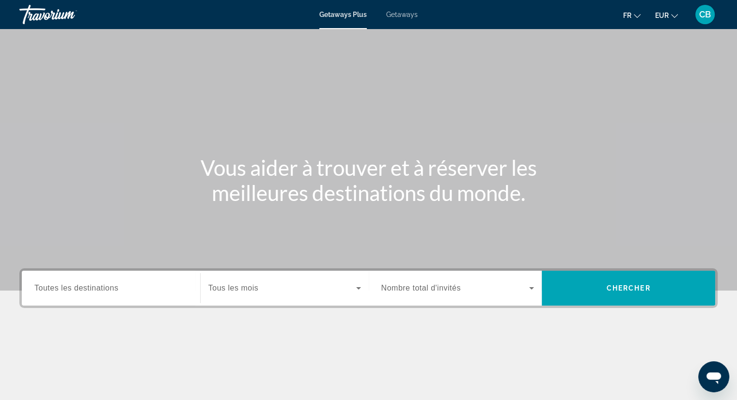
click at [415, 18] on div "Getaways Plus Getaways fr English Español Français Italiano Português русский E…" at bounding box center [368, 14] width 737 height 25
click at [406, 12] on span "Getaways" at bounding box center [401, 15] width 31 height 8
click at [122, 286] on input "Destination Toutes les destinations" at bounding box center [110, 289] width 153 height 12
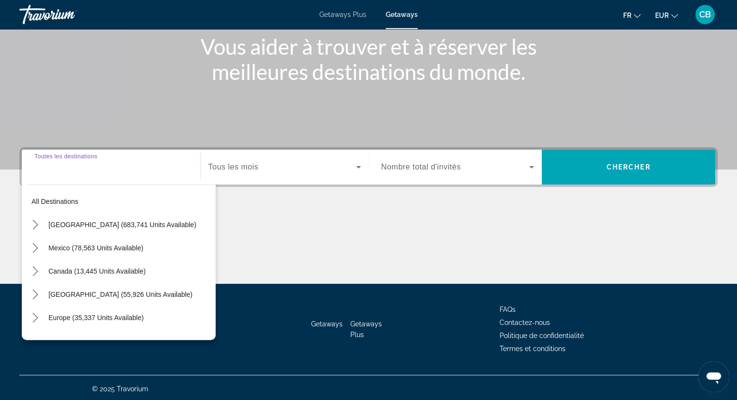
scroll to position [124, 0]
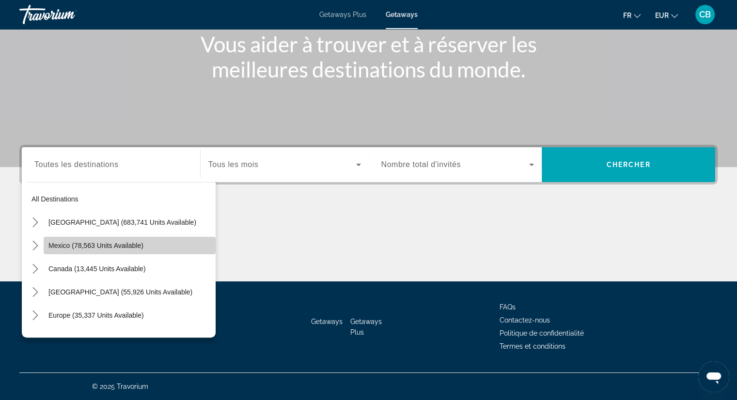
click at [139, 242] on span "Mexico (78,563 units available)" at bounding box center [95, 246] width 95 height 8
type input "**********"
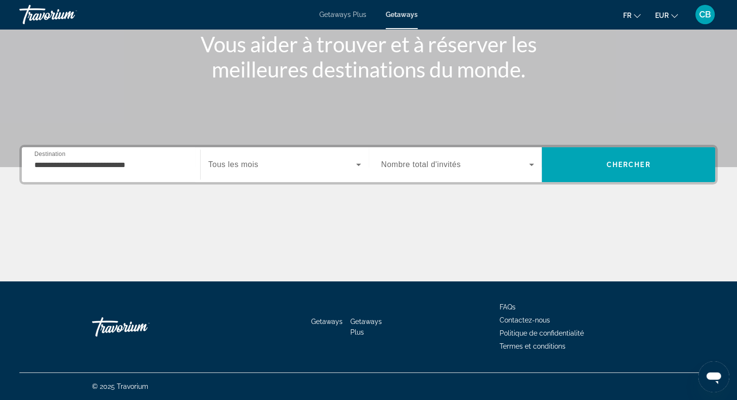
click at [430, 162] on span "Nombre total d'invités" at bounding box center [420, 164] width 79 height 8
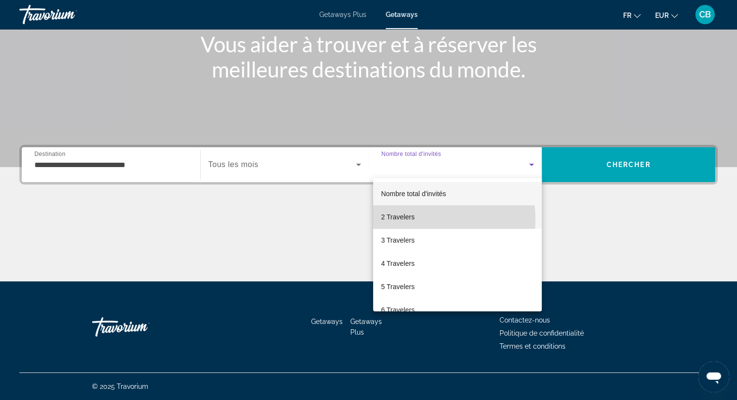
click at [425, 219] on mat-option "2 Travelers" at bounding box center [457, 216] width 169 height 23
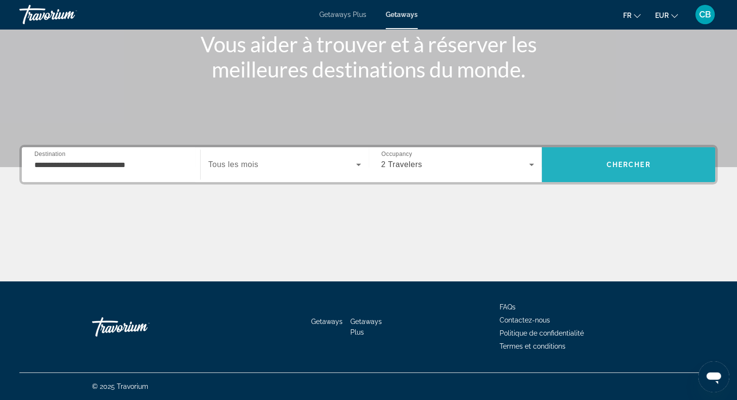
click at [655, 171] on span "Search" at bounding box center [628, 164] width 173 height 23
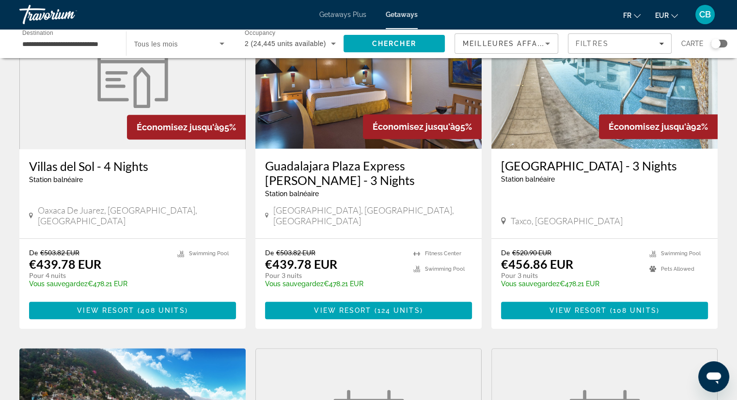
scroll to position [439, 0]
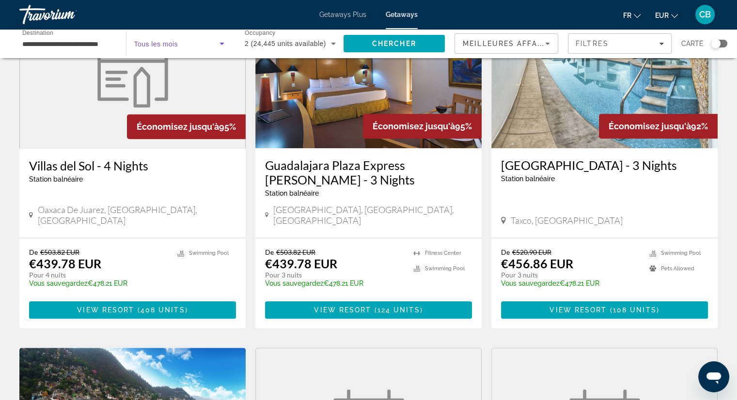
click at [199, 45] on span "Search widget" at bounding box center [177, 44] width 86 height 12
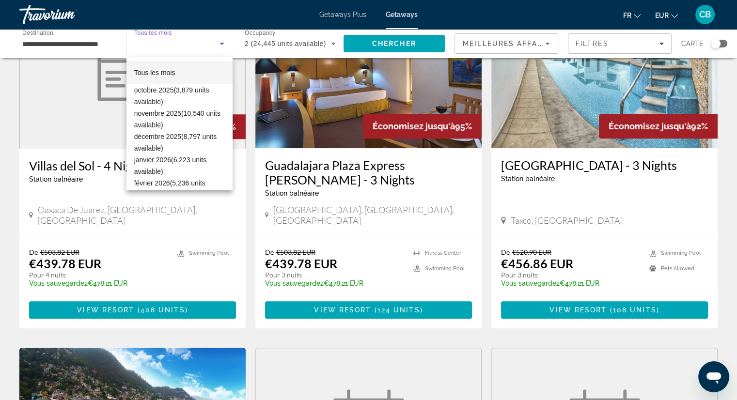
click at [199, 45] on div at bounding box center [368, 200] width 737 height 400
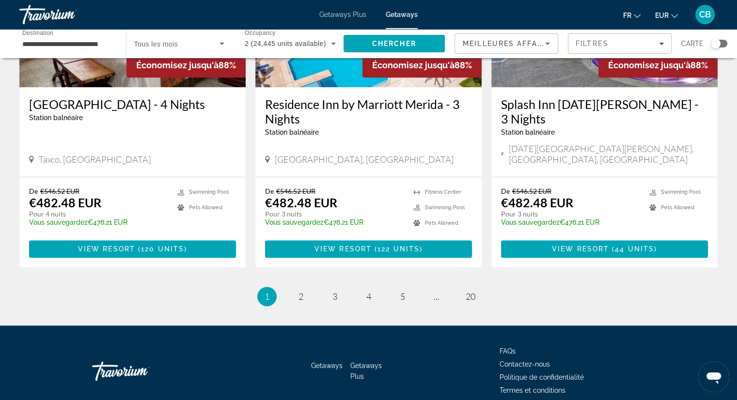
scroll to position [1197, 0]
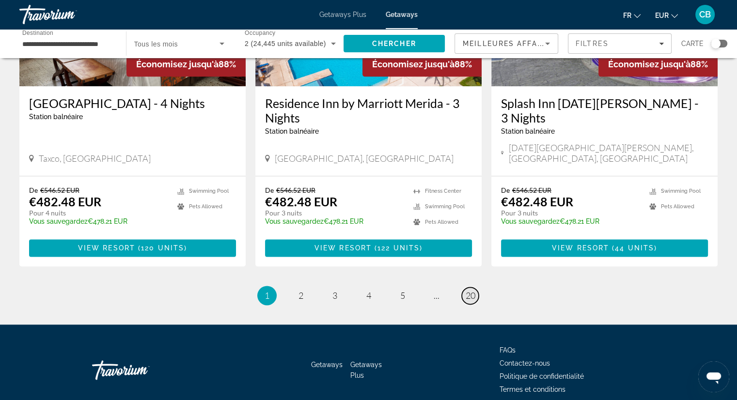
click at [467, 290] on span "20" at bounding box center [471, 295] width 10 height 11
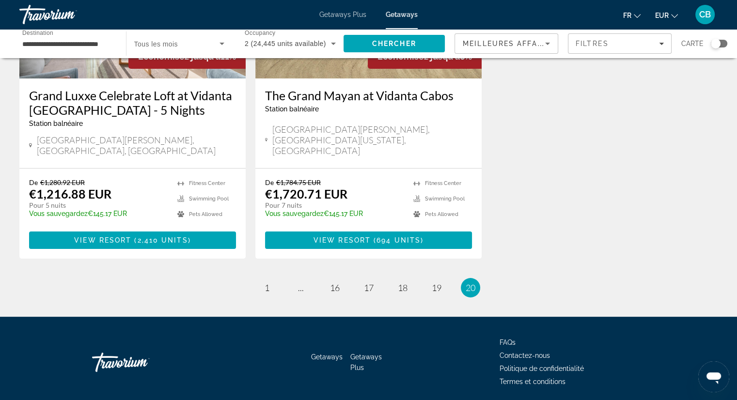
scroll to position [193, 0]
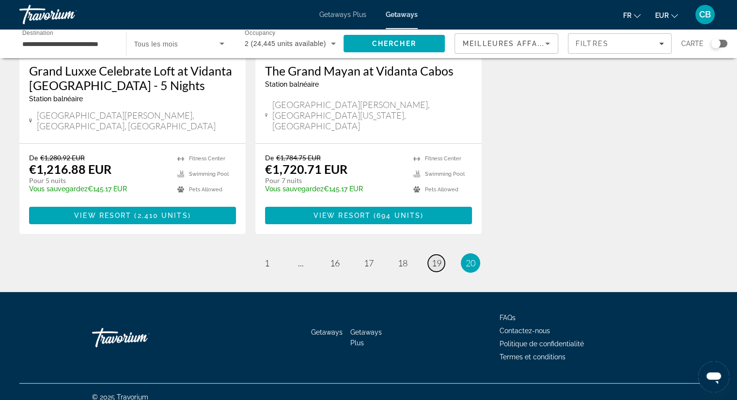
click at [432, 258] on span "19" at bounding box center [437, 263] width 10 height 11
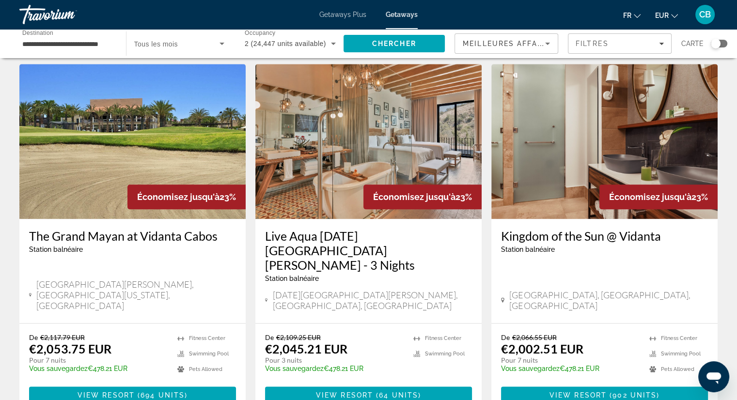
scroll to position [1124, 0]
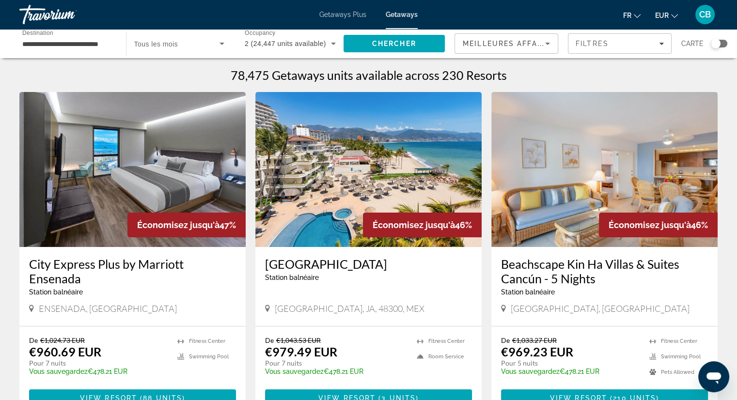
click at [78, 223] on img "Main content" at bounding box center [132, 169] width 226 height 155
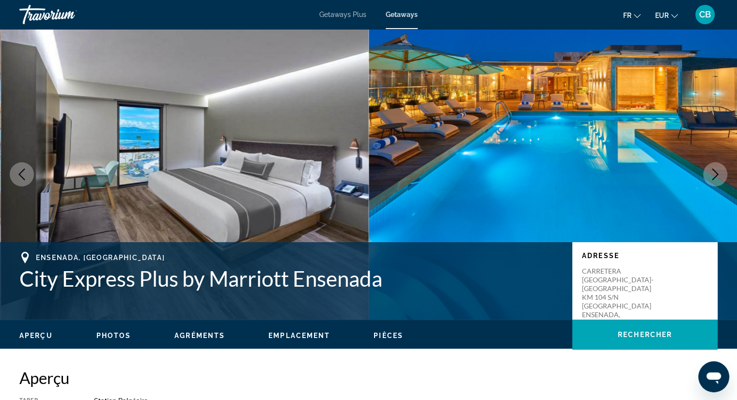
click at [723, 175] on button "Next image" at bounding box center [715, 174] width 24 height 24
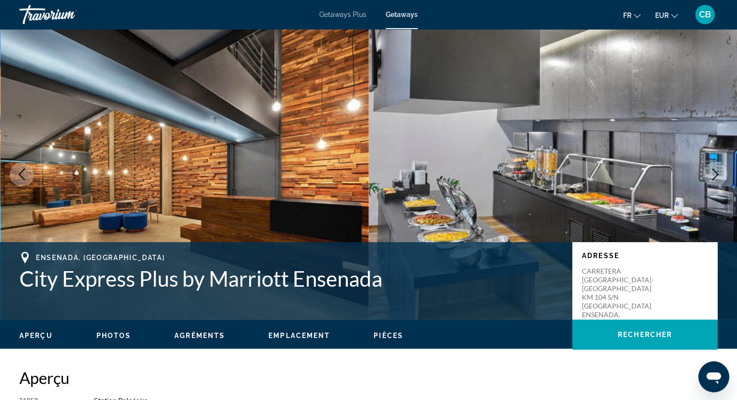
click at [723, 175] on button "Next image" at bounding box center [715, 174] width 24 height 24
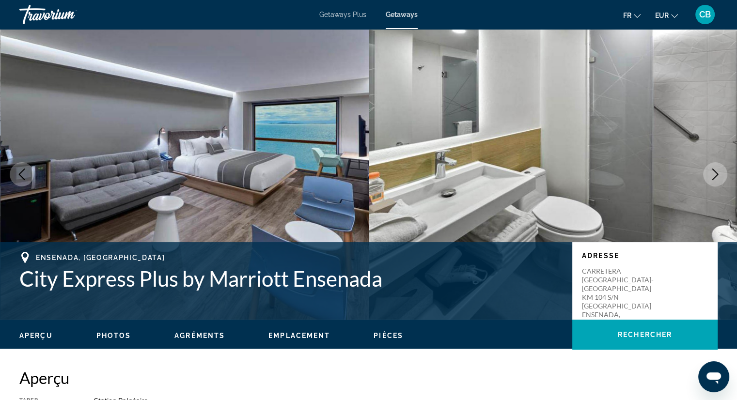
click at [723, 175] on button "Next image" at bounding box center [715, 174] width 24 height 24
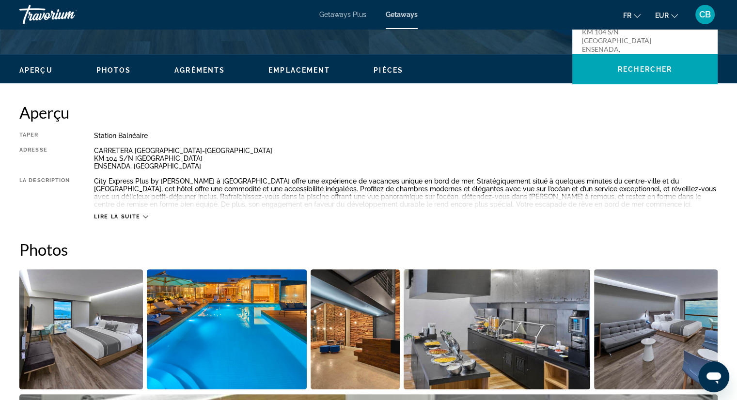
scroll to position [266, 0]
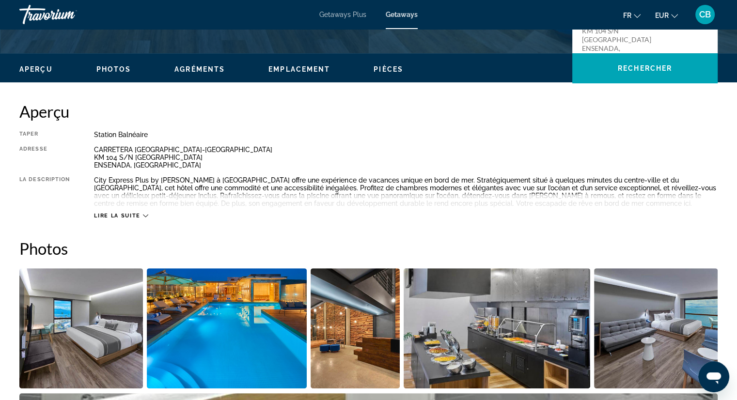
click at [132, 217] on span "Lire la suite" at bounding box center [117, 216] width 46 height 6
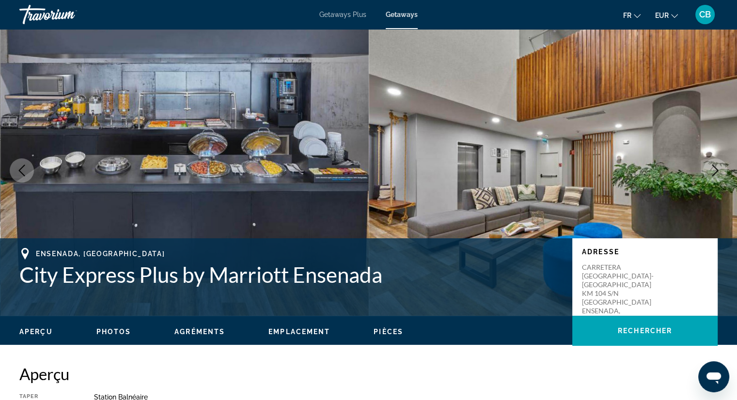
scroll to position [0, 0]
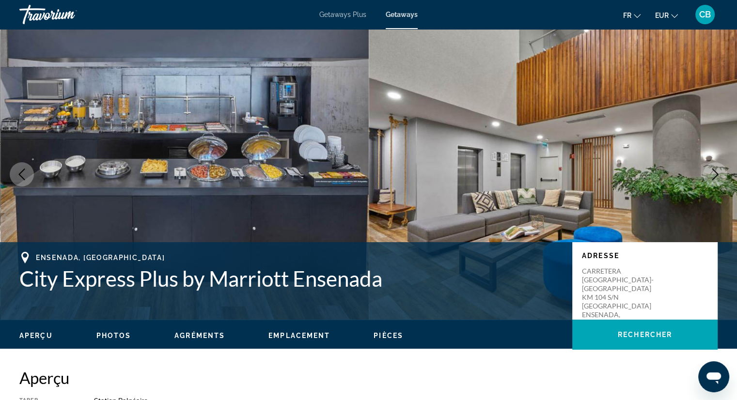
click at [399, 11] on span "Getaways" at bounding box center [402, 15] width 32 height 8
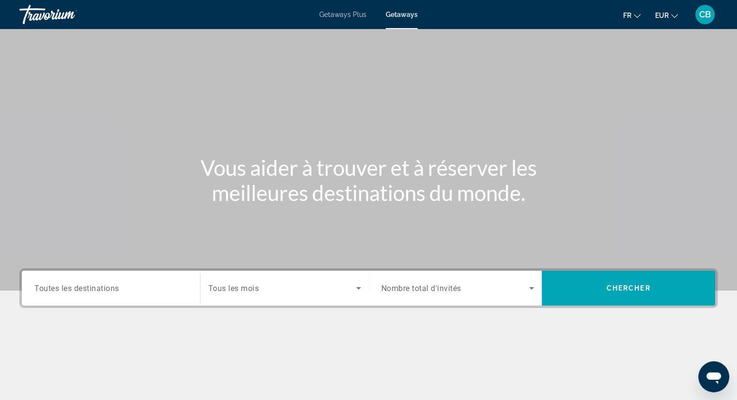
click at [99, 297] on div "Search widget" at bounding box center [110, 289] width 153 height 28
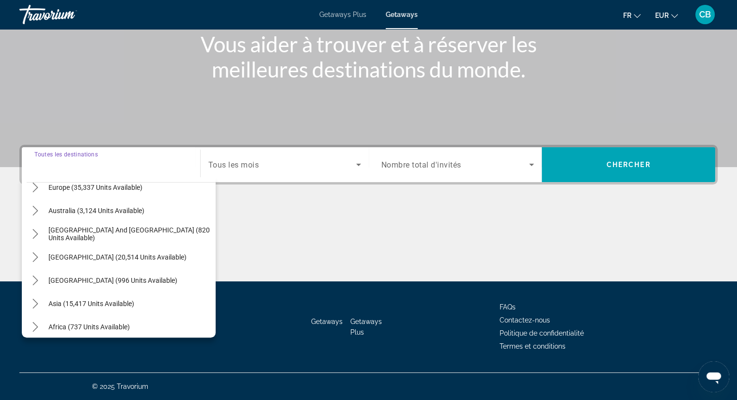
scroll to position [129, 0]
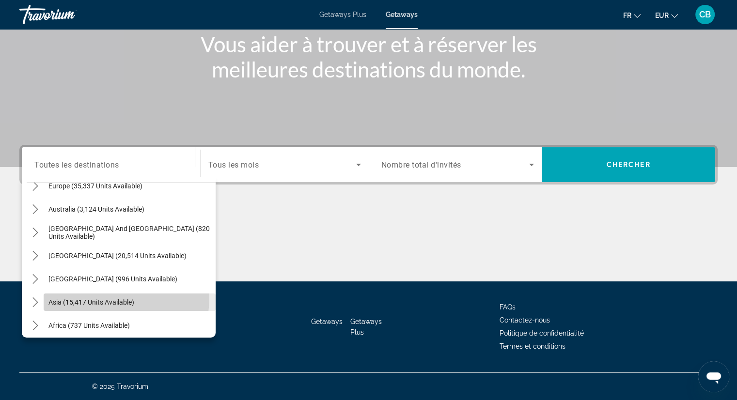
click at [99, 297] on span "Select destination: Asia (15,417 units available)" at bounding box center [130, 302] width 172 height 23
type input "**********"
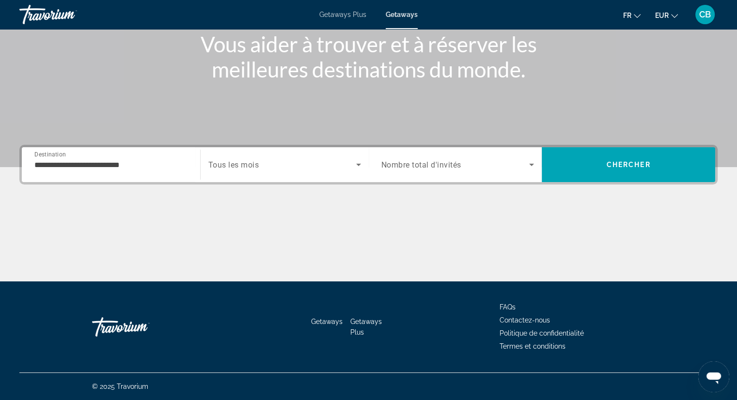
click at [461, 168] on span "Nombre total d'invités" at bounding box center [421, 164] width 80 height 9
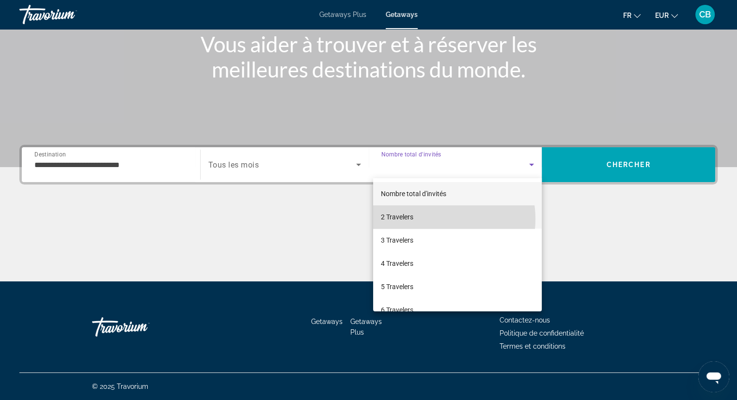
click at [432, 219] on mat-option "2 Travelers" at bounding box center [457, 216] width 169 height 23
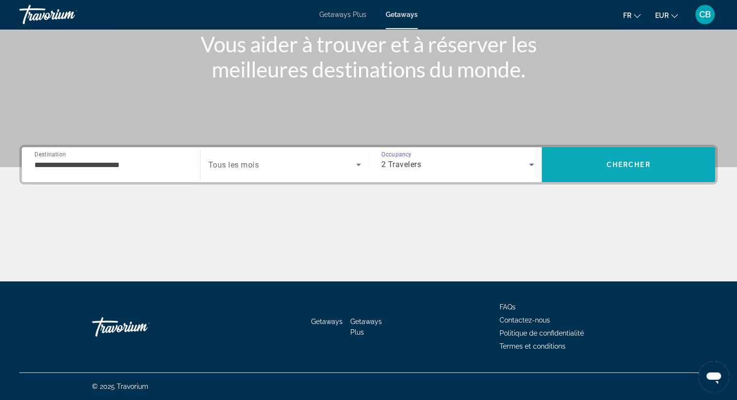
click at [608, 169] on span "Search" at bounding box center [628, 164] width 173 height 23
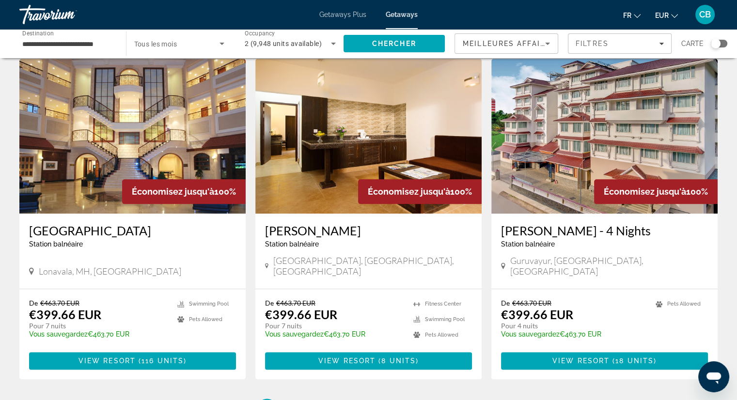
scroll to position [1054, 0]
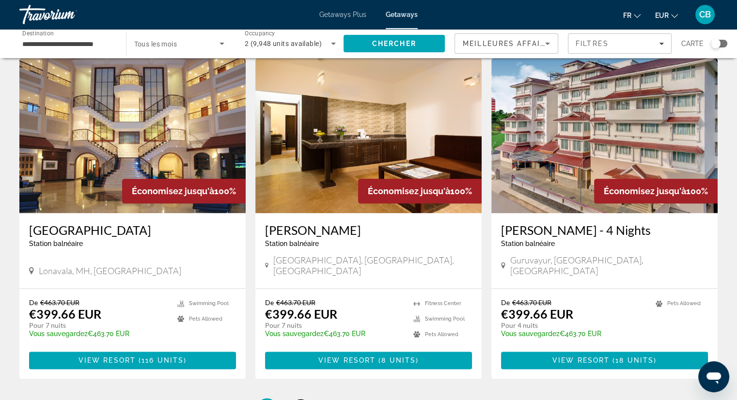
click at [301, 400] on span "2" at bounding box center [300, 408] width 5 height 11
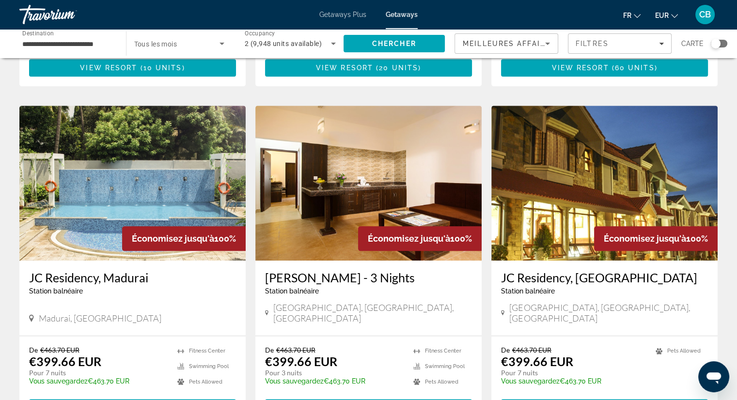
scroll to position [1167, 0]
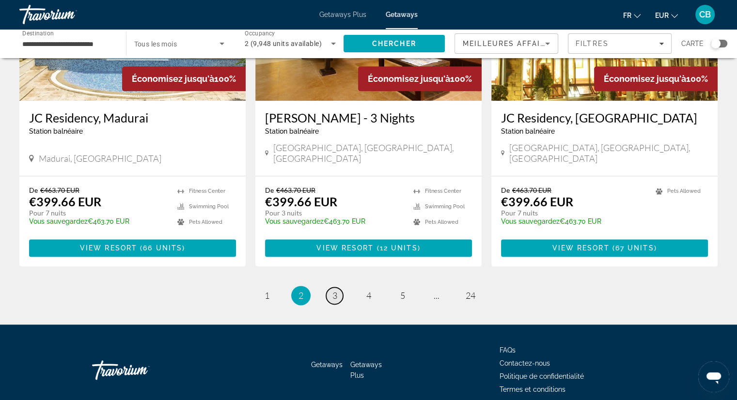
click at [337, 290] on span "3" at bounding box center [334, 295] width 5 height 11
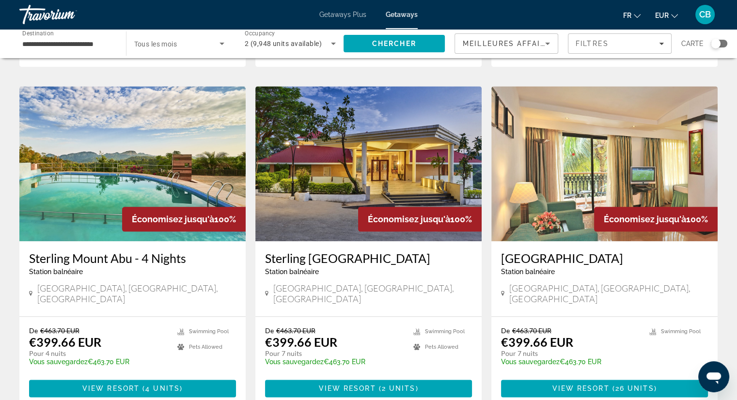
scroll to position [1181, 0]
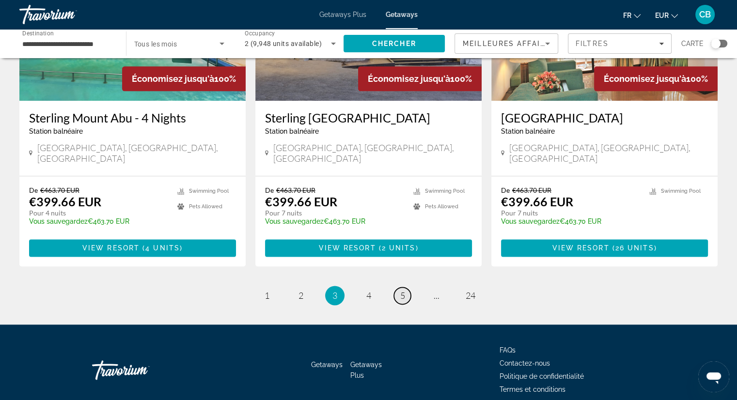
click at [404, 290] on span "5" at bounding box center [402, 295] width 5 height 11
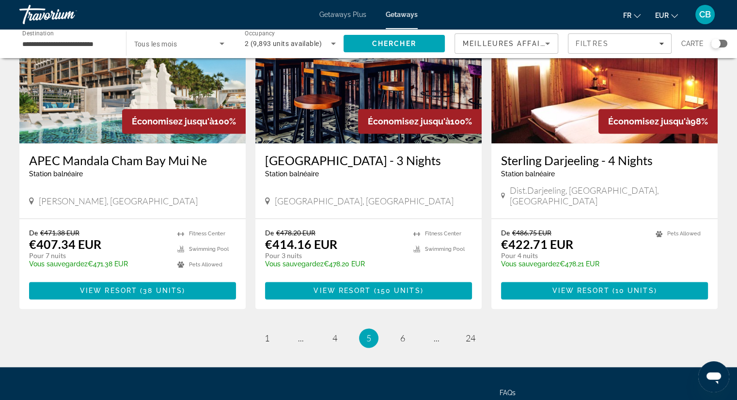
scroll to position [1181, 0]
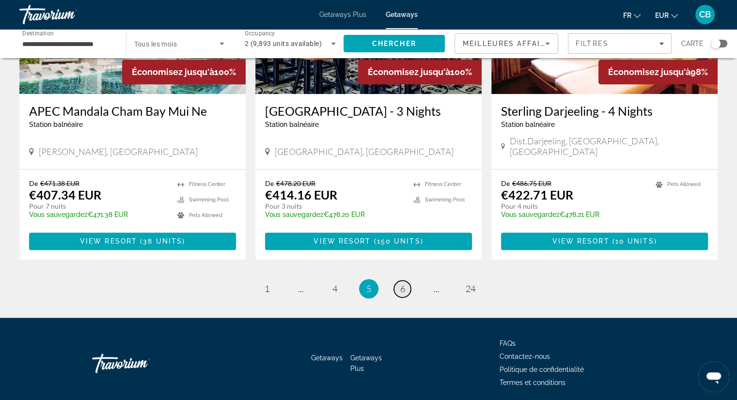
click at [407, 281] on link "page 6" at bounding box center [402, 289] width 17 height 17
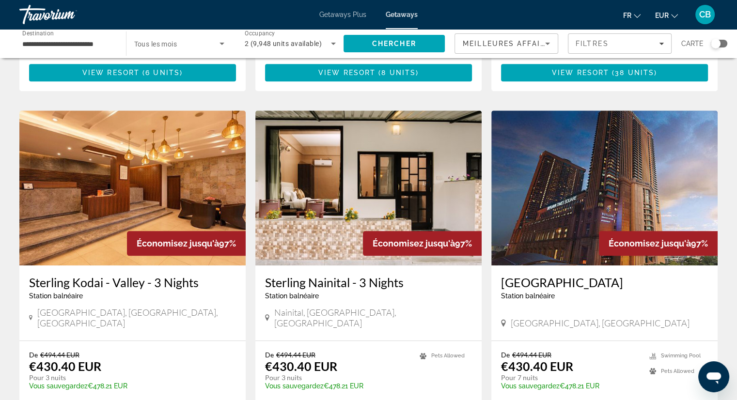
scroll to position [1181, 0]
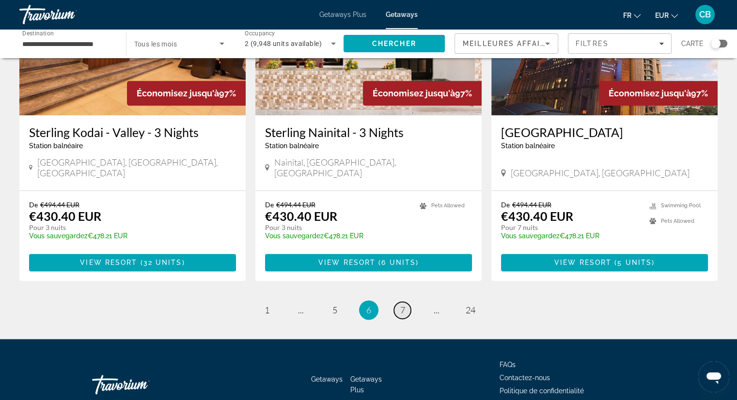
click at [403, 305] on span "7" at bounding box center [402, 310] width 5 height 11
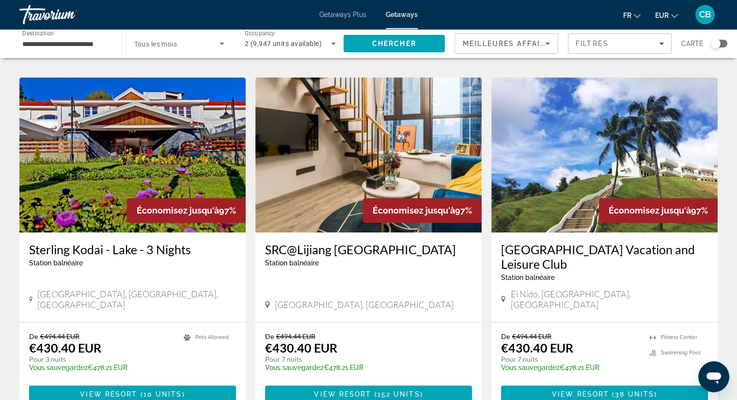
scroll to position [356, 0]
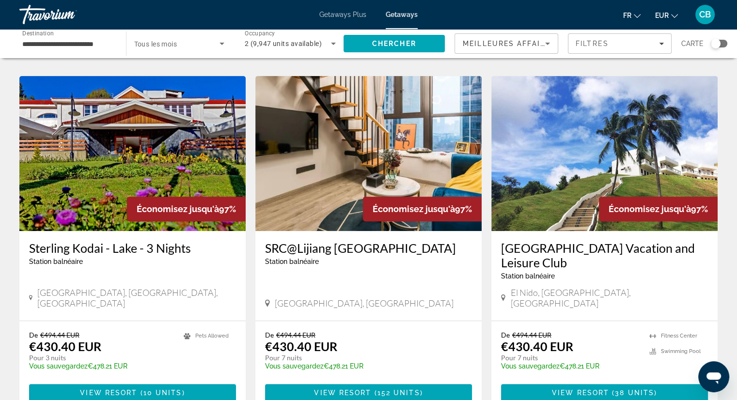
click at [361, 171] on img "Main content" at bounding box center [368, 153] width 226 height 155
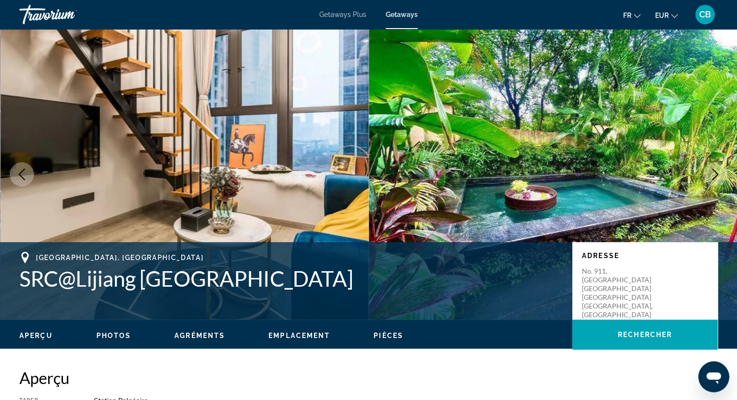
click at [51, 16] on div "Travorium" at bounding box center [67, 14] width 97 height 25
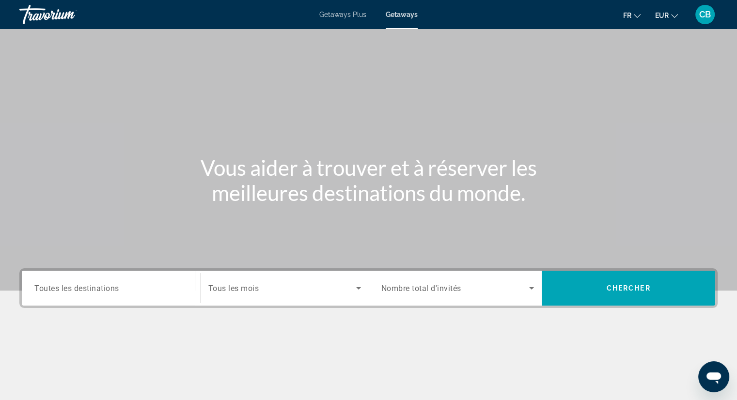
click at [709, 18] on span "CB" at bounding box center [705, 15] width 12 height 10
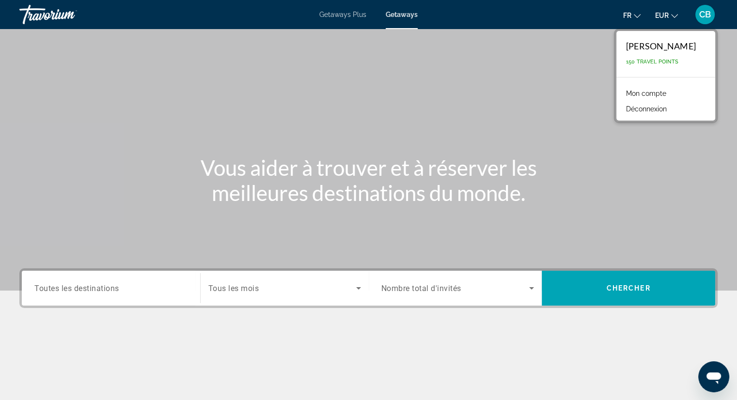
click at [658, 97] on link "Mon compte" at bounding box center [646, 93] width 50 height 13
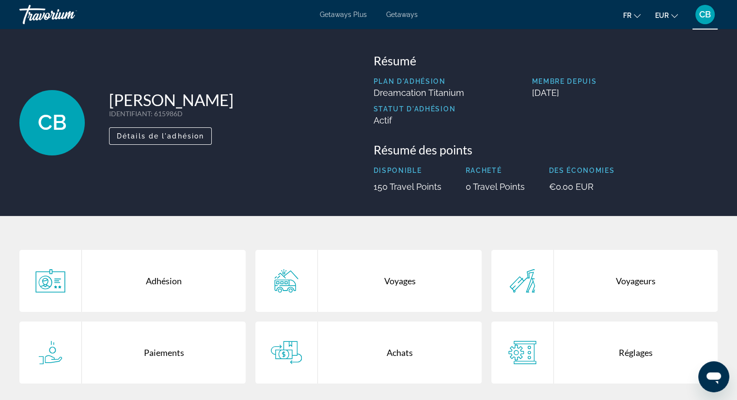
click at [35, 2] on div "Travorium" at bounding box center [67, 14] width 97 height 25
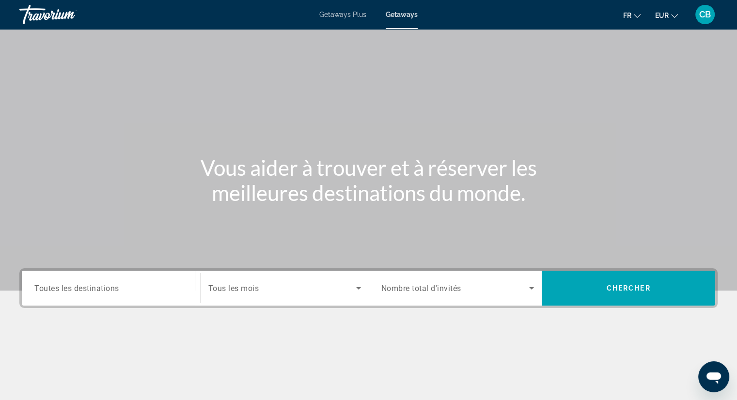
scroll to position [124, 0]
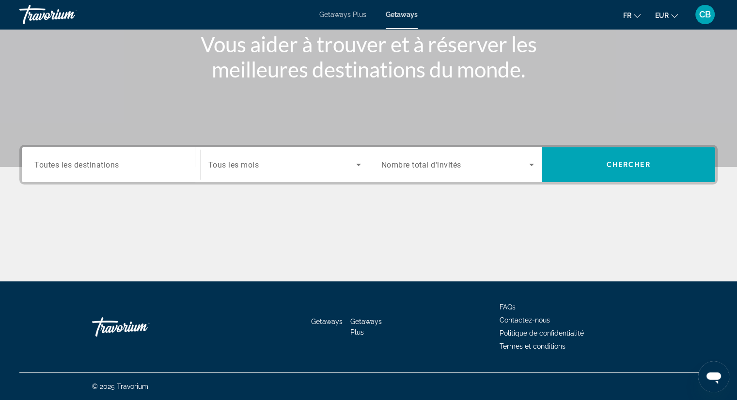
click at [85, 171] on div "Search widget" at bounding box center [110, 165] width 153 height 28
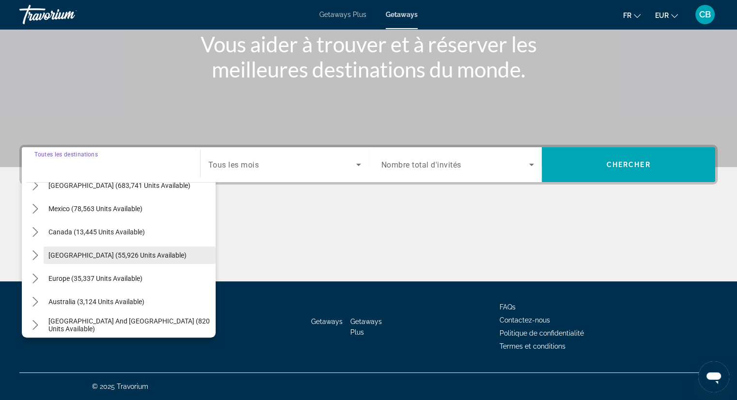
scroll to position [36, 0]
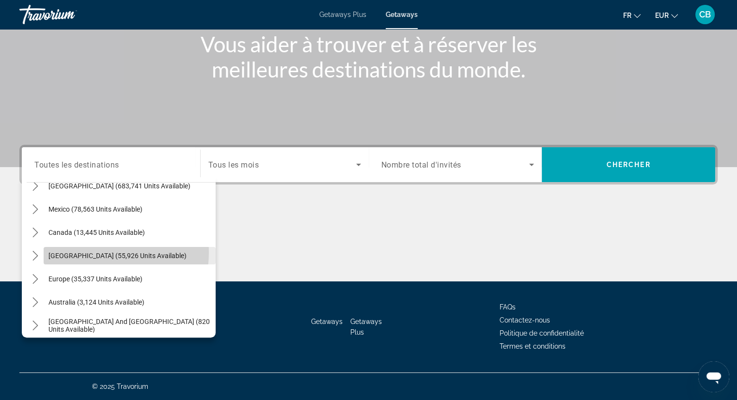
click at [95, 252] on span "[GEOGRAPHIC_DATA] (55,926 units available)" at bounding box center [117, 256] width 138 height 8
type input "**********"
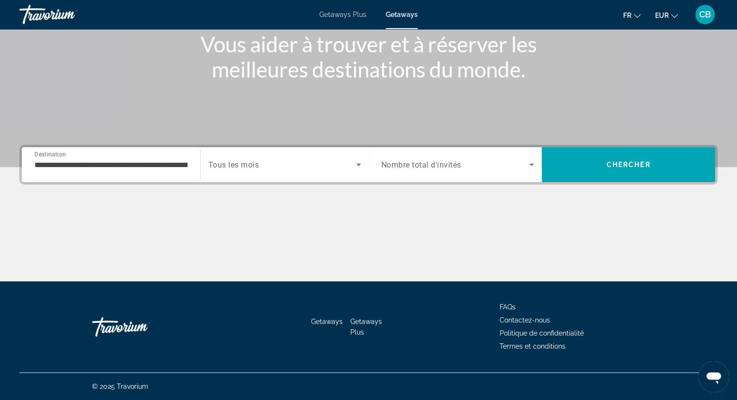
click at [413, 185] on div "**********" at bounding box center [368, 213] width 737 height 137
click at [419, 163] on span "Nombre total d'invités" at bounding box center [421, 164] width 80 height 9
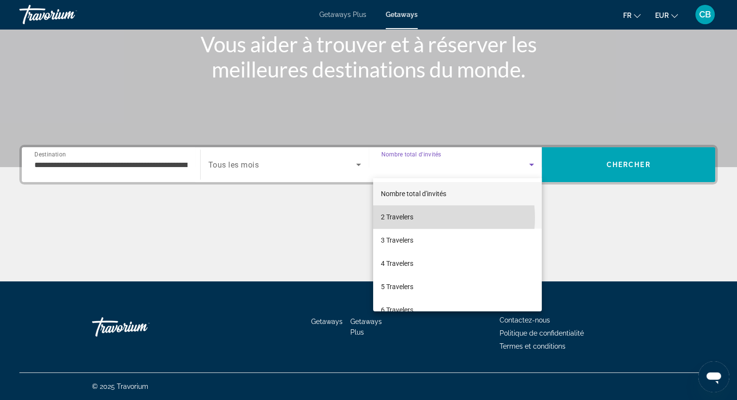
click at [414, 218] on mat-option "2 Travelers" at bounding box center [457, 216] width 169 height 23
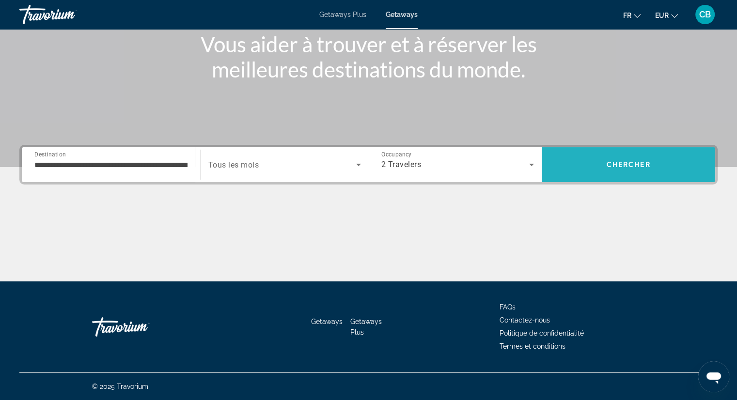
click at [627, 163] on span "Chercher" at bounding box center [629, 165] width 44 height 8
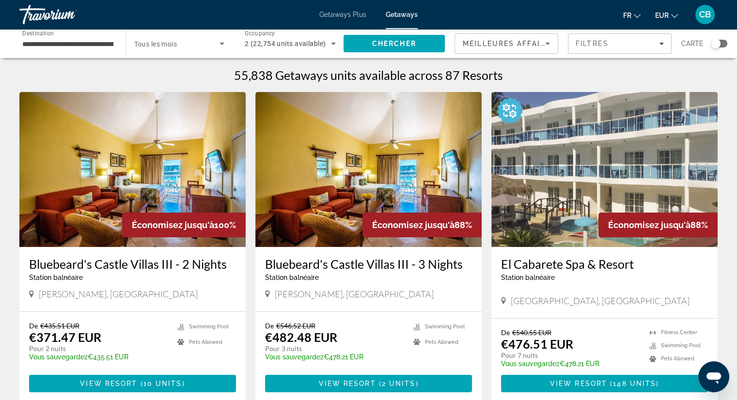
click at [723, 49] on div "Carte" at bounding box center [704, 43] width 46 height 20
click at [719, 45] on div "Search widget" at bounding box center [716, 44] width 10 height 10
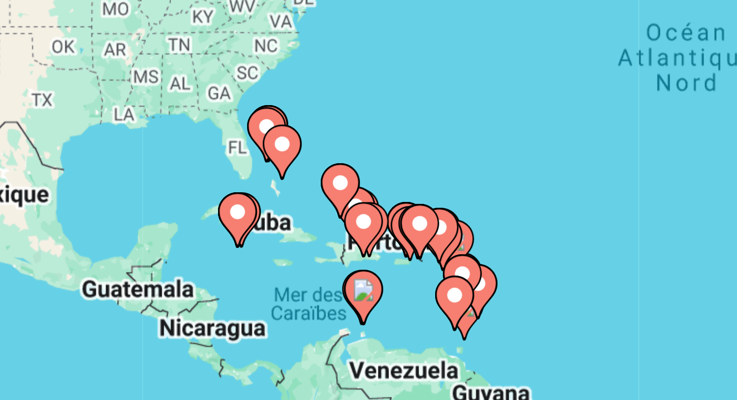
click at [252, 243] on gmp-advanced-marker "Main content" at bounding box center [257, 237] width 10 height 15
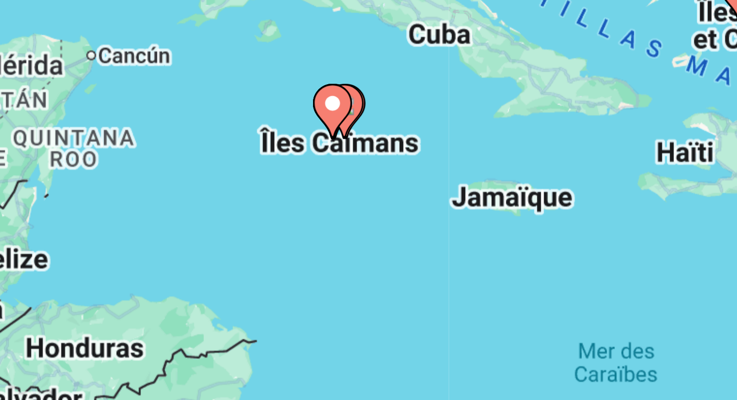
click at [291, 231] on div "Pour activer le glissement avec le clavier, appuyez sur Alt+Entrée. Une fois ce…" at bounding box center [368, 213] width 698 height 291
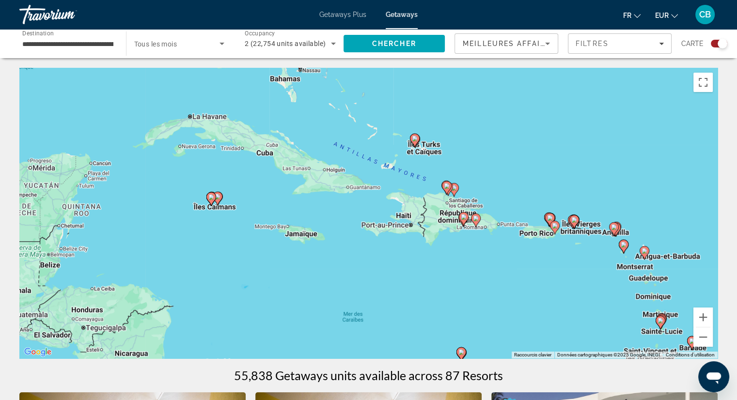
click at [456, 186] on image "Main content" at bounding box center [454, 188] width 6 height 6
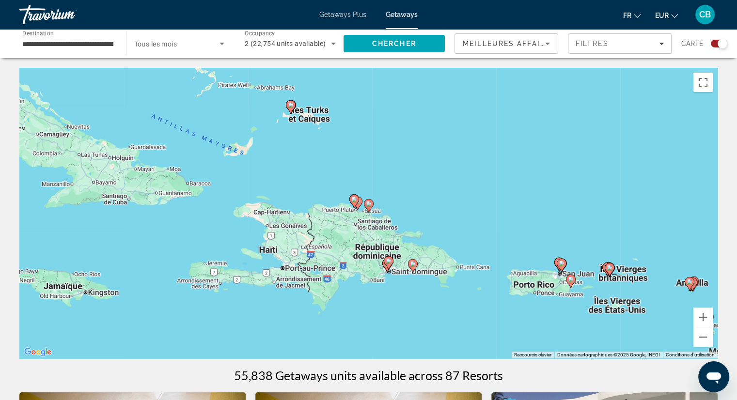
click at [354, 199] on image "Main content" at bounding box center [354, 200] width 6 height 6
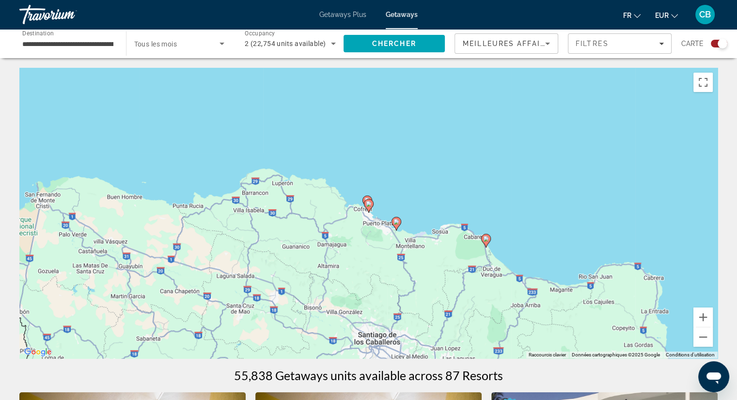
click at [366, 205] on image "Main content" at bounding box center [369, 204] width 6 height 6
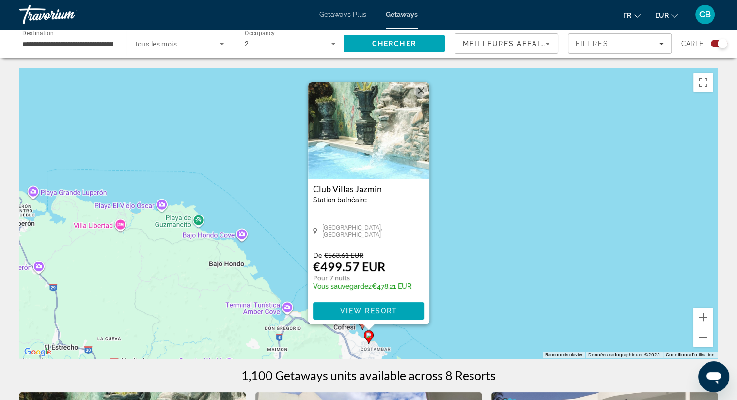
click at [422, 92] on button "Fermer" at bounding box center [421, 90] width 15 height 15
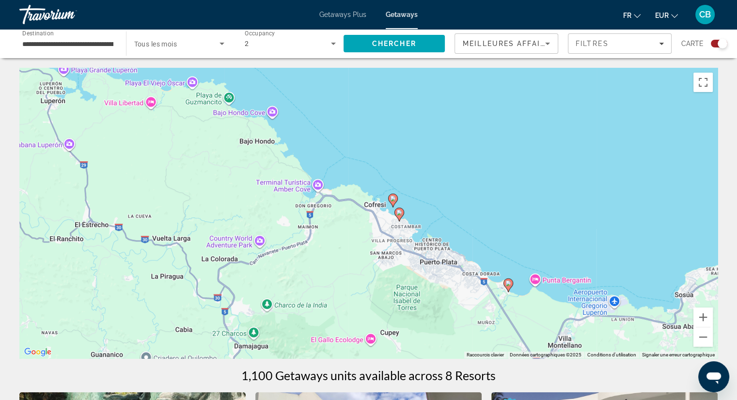
drag, startPoint x: 165, startPoint y: 297, endPoint x: 197, endPoint y: 165, distance: 135.6
click at [197, 165] on div "Pour activer le glissement avec le clavier, appuyez sur Alt+Entrée. Une fois ce…" at bounding box center [368, 213] width 698 height 291
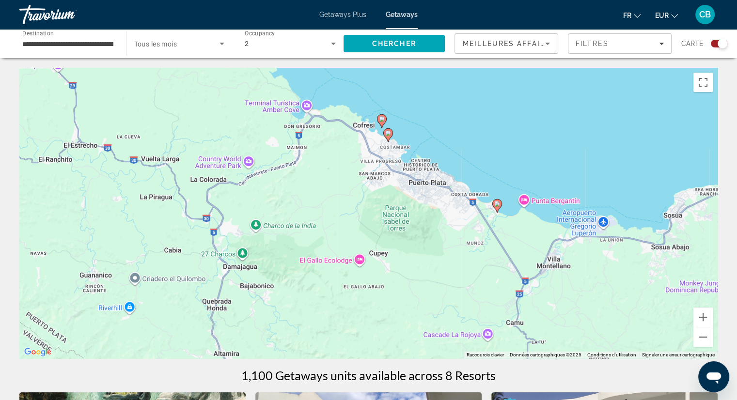
drag, startPoint x: 330, startPoint y: 308, endPoint x: 322, endPoint y: 215, distance: 93.4
click at [322, 215] on div "Pour activer le glissement avec le clavier, appuyez sur Alt+Entrée. Une fois ce…" at bounding box center [368, 213] width 698 height 291
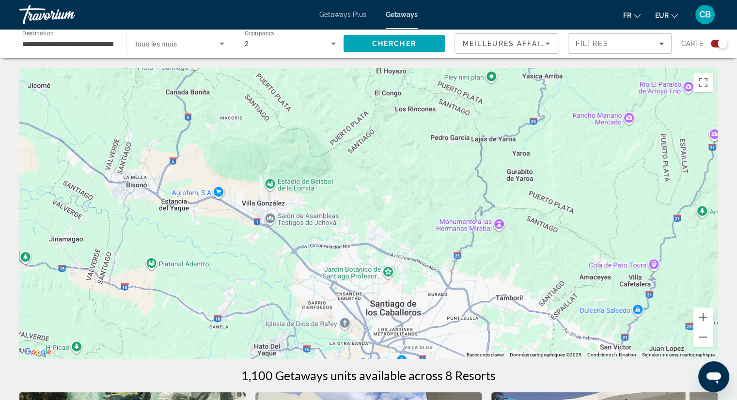
drag, startPoint x: 297, startPoint y: 308, endPoint x: 262, endPoint y: 6, distance: 303.8
click at [262, 6] on div "**********" at bounding box center [368, 200] width 737 height 400
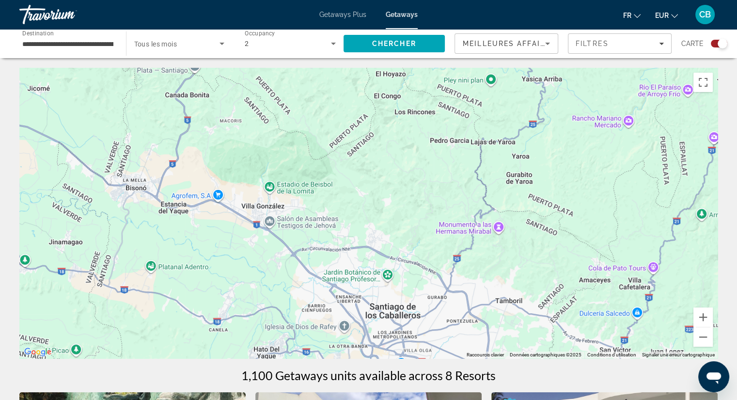
click at [295, 223] on div "Main content" at bounding box center [368, 213] width 698 height 291
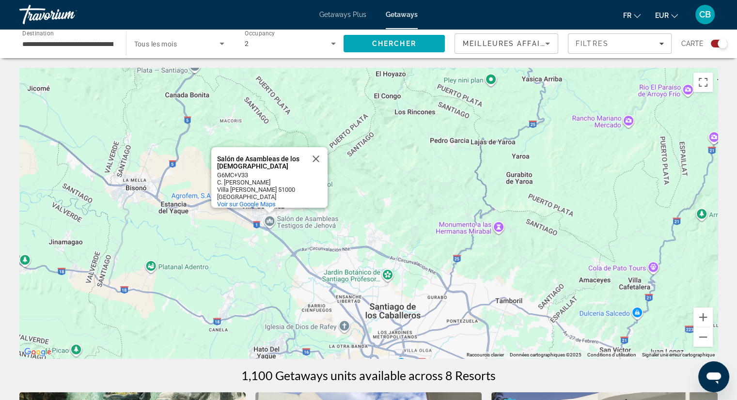
click at [440, 165] on div "Salón de Asambleas de los [DEMOGRAPHIC_DATA] Salón de Asambleas de los Testigos…" at bounding box center [368, 213] width 698 height 291
click at [317, 151] on button "Fermer" at bounding box center [315, 158] width 23 height 23
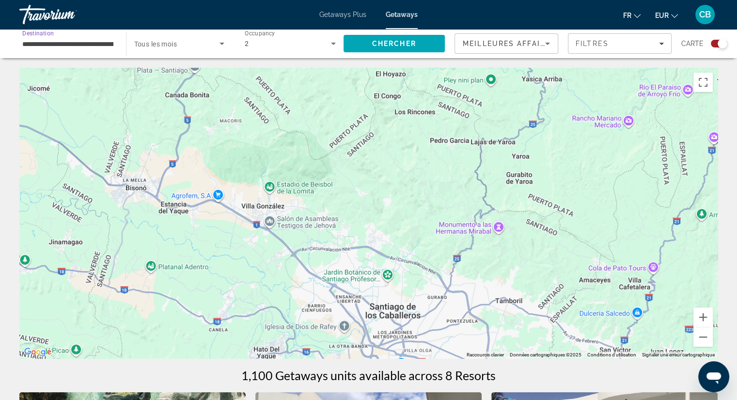
click at [89, 47] on input "**********" at bounding box center [67, 44] width 91 height 12
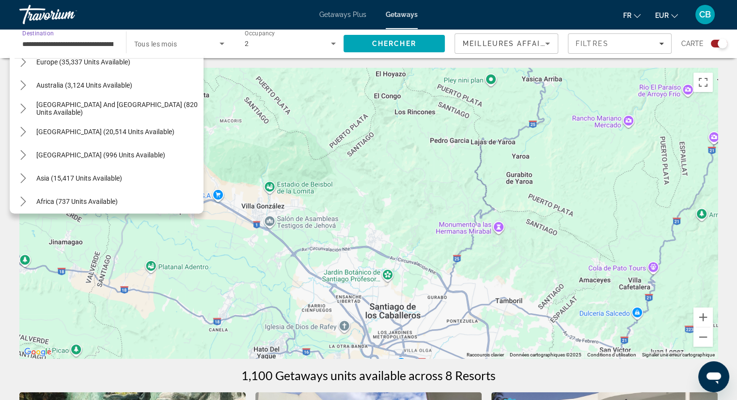
scroll to position [483, 0]
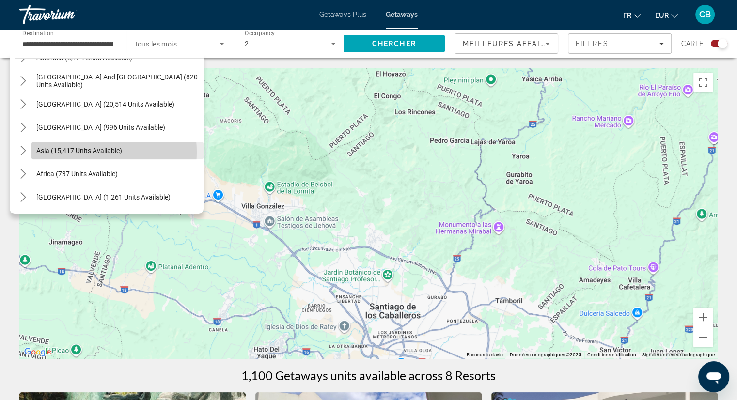
click at [74, 152] on span "Asia (15,417 units available)" at bounding box center [79, 151] width 86 height 8
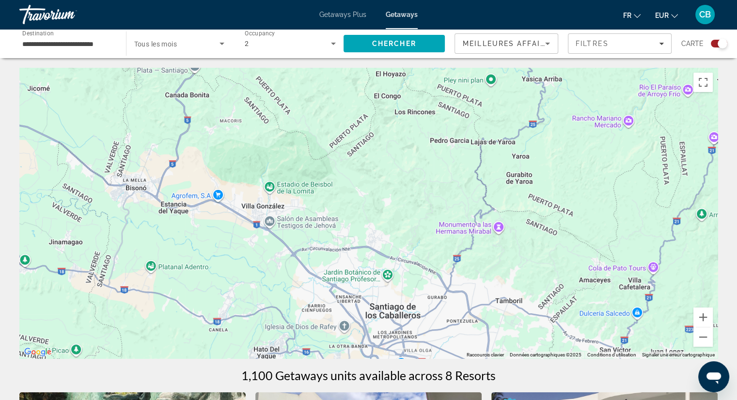
click at [718, 44] on div "Search widget" at bounding box center [723, 44] width 10 height 10
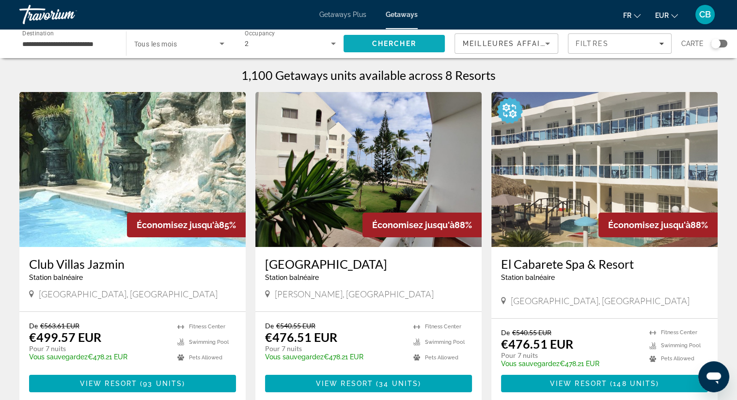
click at [376, 41] on span "Chercher" at bounding box center [394, 44] width 44 height 8
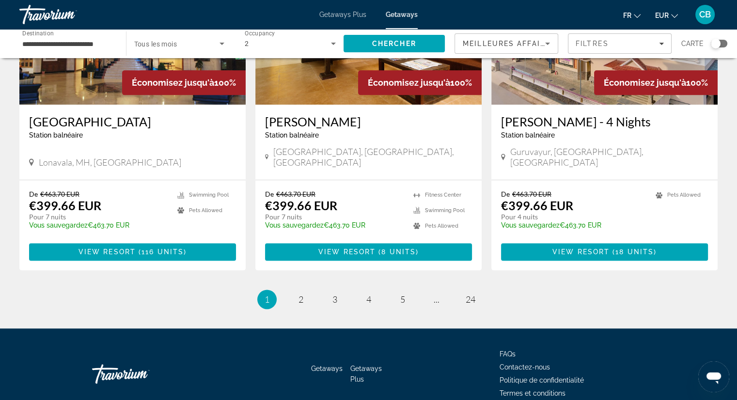
scroll to position [1167, 0]
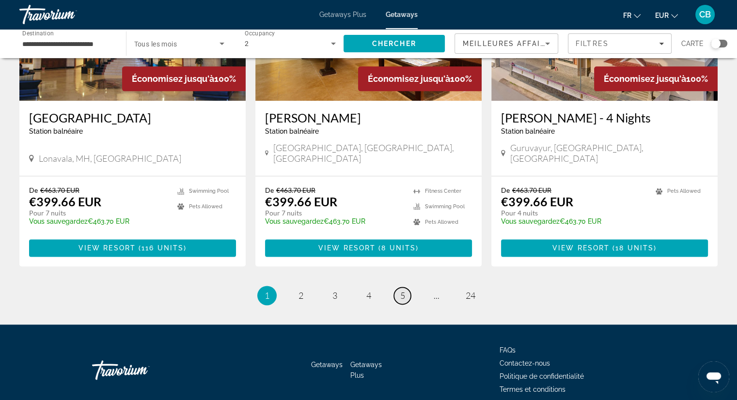
click at [399, 287] on link "page 5" at bounding box center [402, 295] width 17 height 17
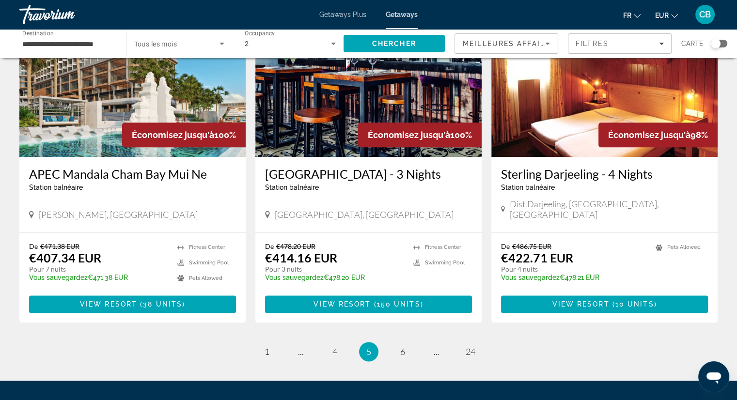
scroll to position [1118, 0]
click at [329, 344] on link "page 4" at bounding box center [334, 352] width 17 height 17
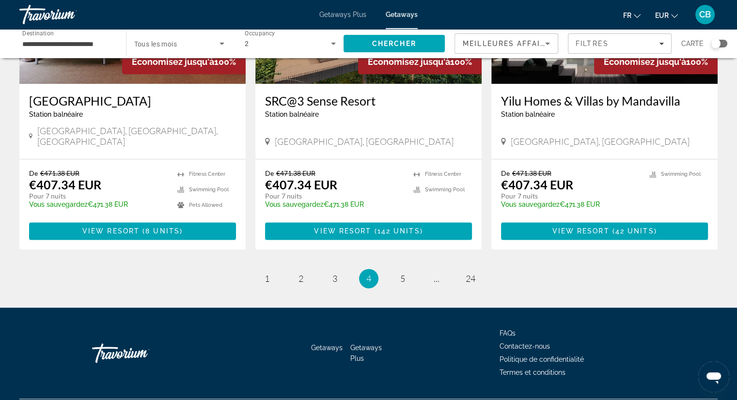
scroll to position [1207, 0]
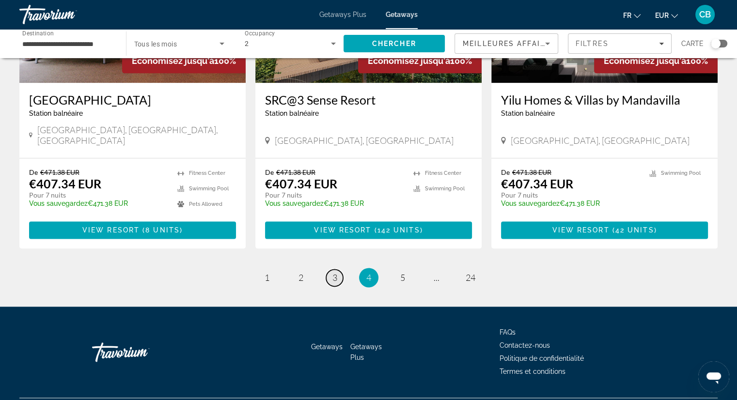
click at [332, 272] on span "3" at bounding box center [334, 277] width 5 height 11
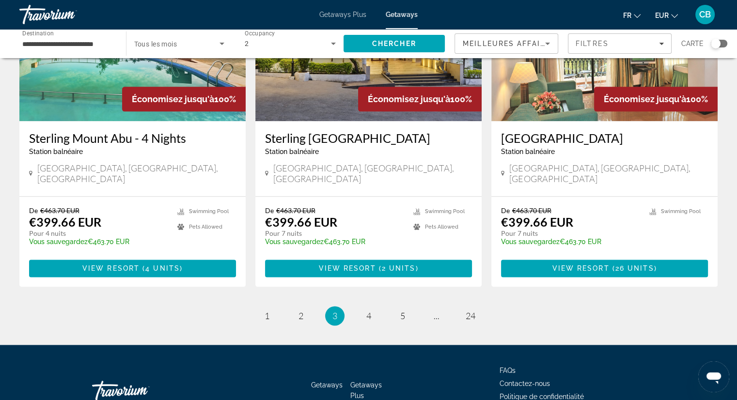
scroll to position [1181, 0]
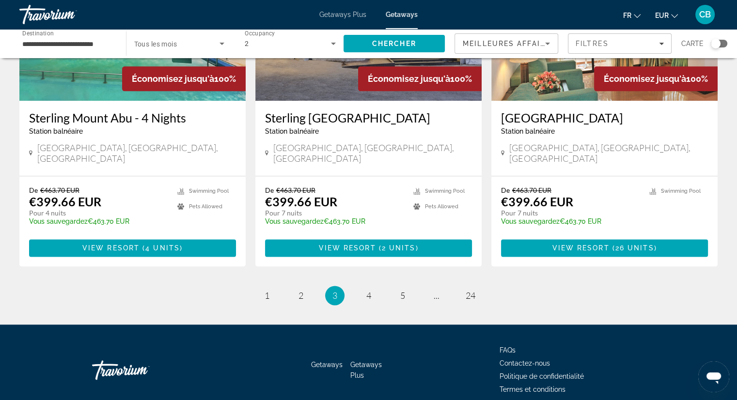
click at [376, 286] on ul "3 / 24 page 1 page 2 You're on page 3 page 4 page 5 page ... page 24" at bounding box center [368, 295] width 698 height 19
click at [407, 287] on link "page 5" at bounding box center [402, 295] width 17 height 17
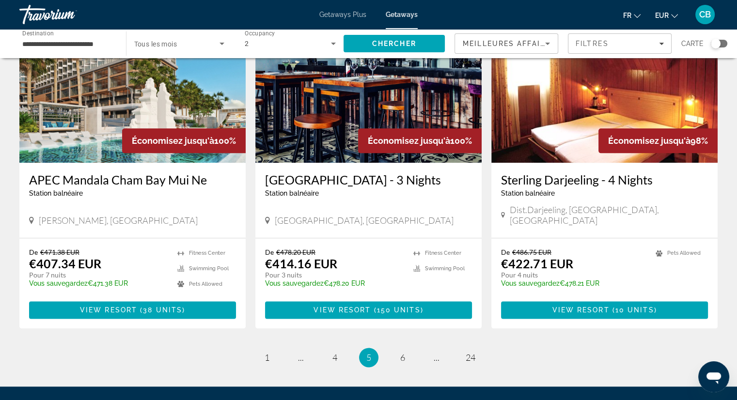
scroll to position [1122, 0]
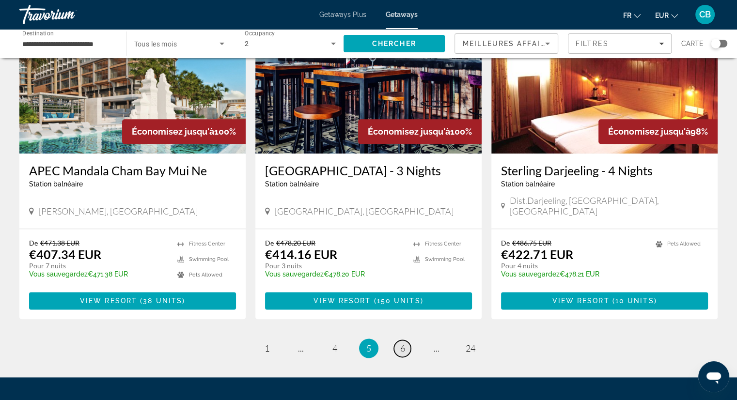
click at [405, 343] on span "6" at bounding box center [402, 348] width 5 height 11
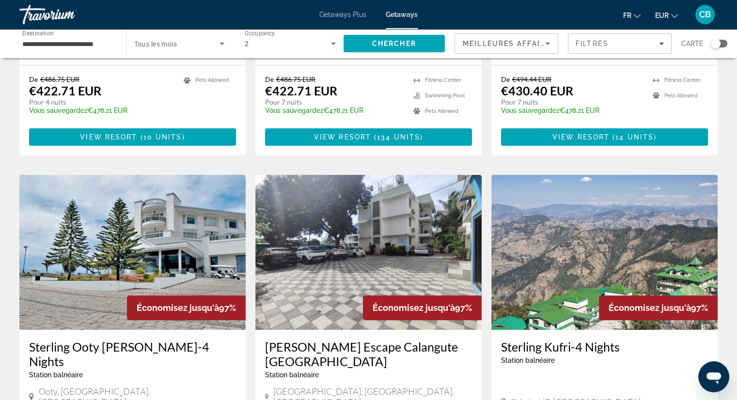
scroll to position [259, 0]
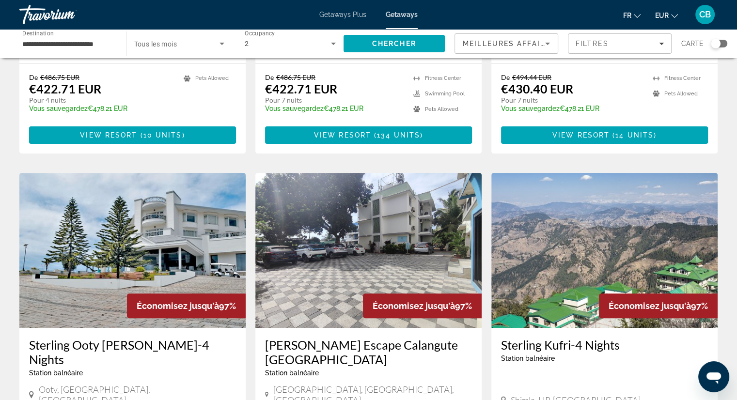
click at [719, 43] on div "Search widget" at bounding box center [716, 44] width 10 height 10
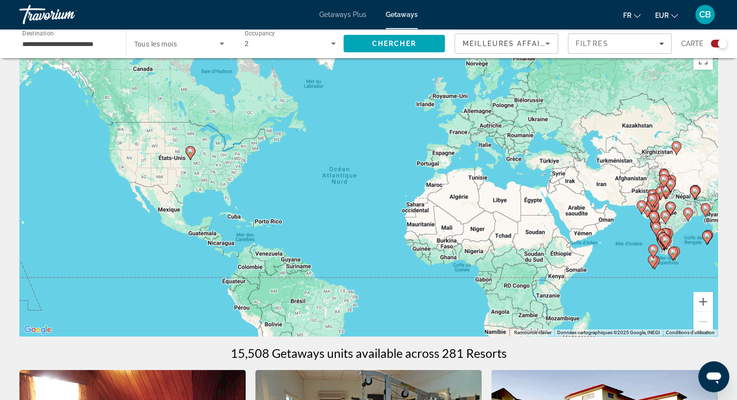
scroll to position [0, 0]
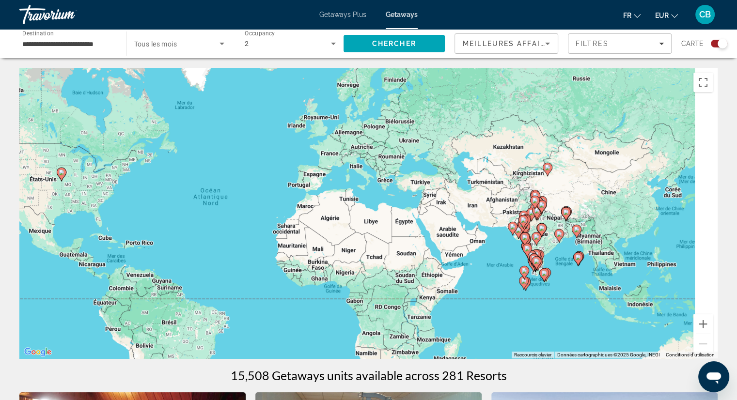
drag, startPoint x: 665, startPoint y: 236, endPoint x: 534, endPoint y: 236, distance: 130.8
click at [534, 236] on image "Main content" at bounding box center [536, 237] width 6 height 6
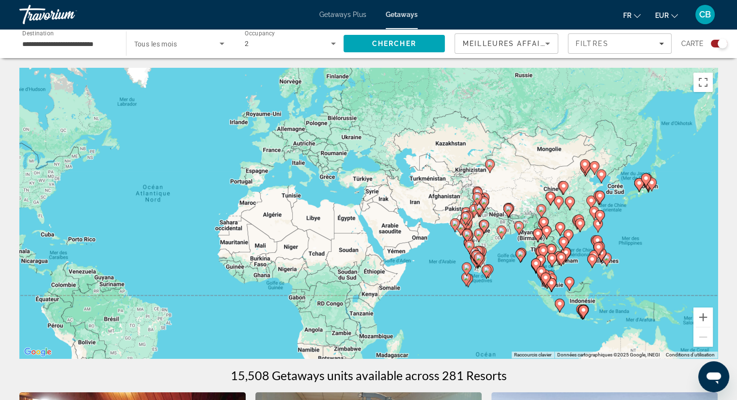
drag, startPoint x: 600, startPoint y: 247, endPoint x: 517, endPoint y: 245, distance: 82.9
click at [537, 245] on icon "Main content" at bounding box center [542, 250] width 10 height 14
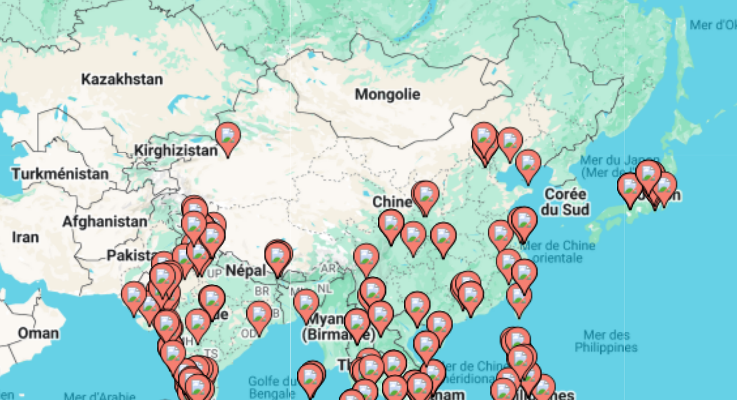
click at [622, 180] on image "Main content" at bounding box center [622, 180] width 6 height 6
type input "**********"
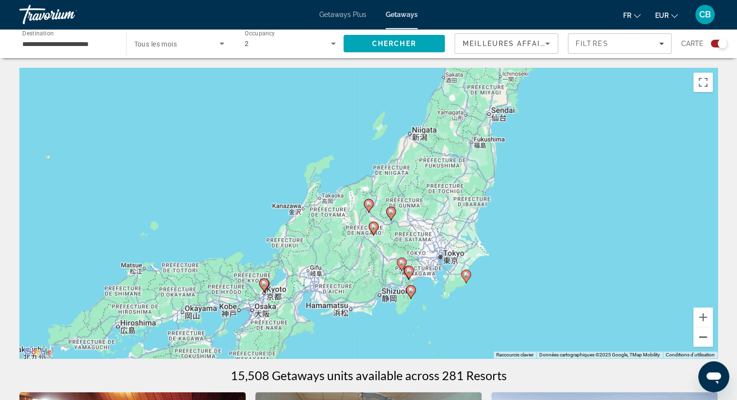
click at [704, 342] on button "Zoom arrière" at bounding box center [702, 337] width 19 height 19
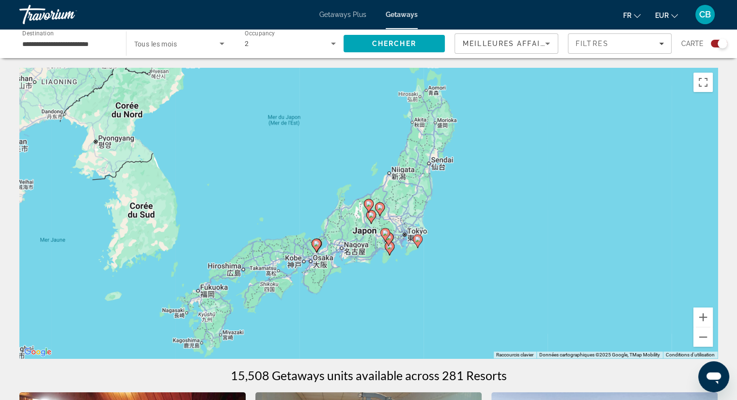
click at [369, 218] on image "Main content" at bounding box center [371, 215] width 6 height 6
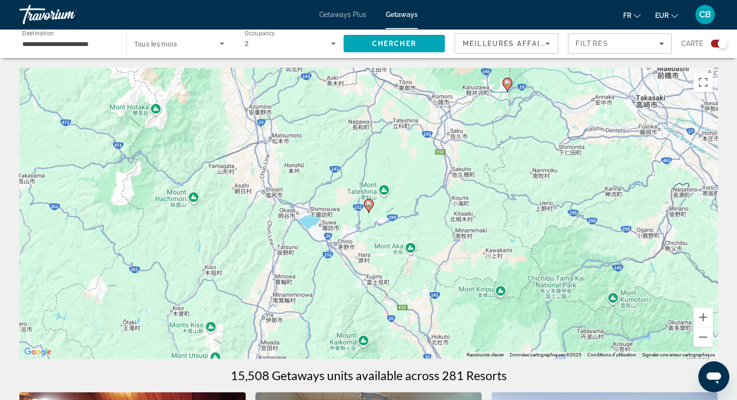
click at [368, 205] on image "Main content" at bounding box center [369, 204] width 6 height 6
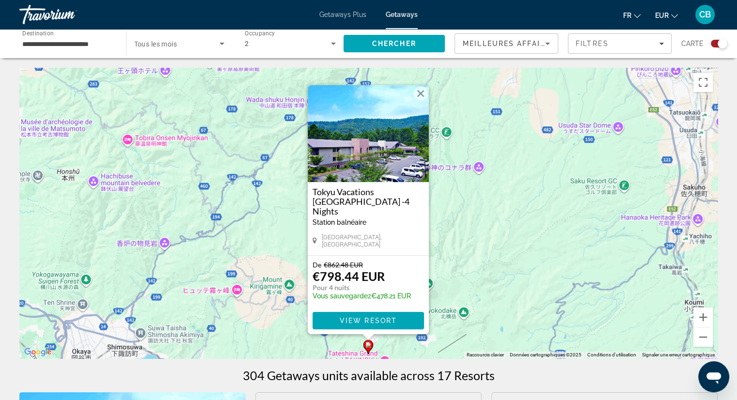
drag, startPoint x: 421, startPoint y: 79, endPoint x: 421, endPoint y: 94, distance: 14.1
click at [421, 94] on div "Pour activer le glissement avec le clavier, appuyez sur Alt+Entrée. Une fois ce…" at bounding box center [368, 213] width 698 height 291
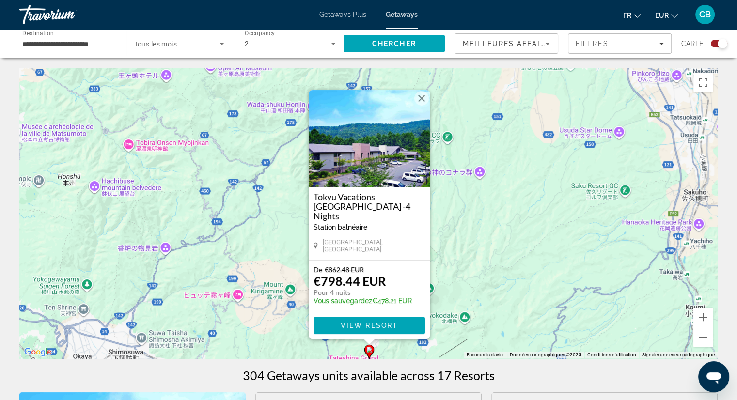
click at [423, 101] on button "Fermer" at bounding box center [421, 98] width 15 height 15
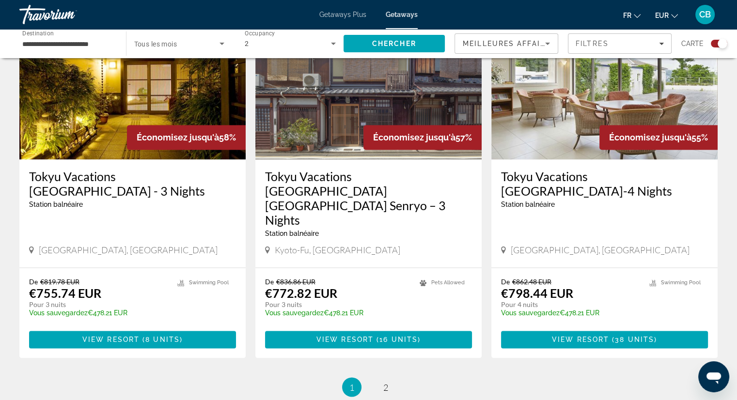
scroll to position [1526, 0]
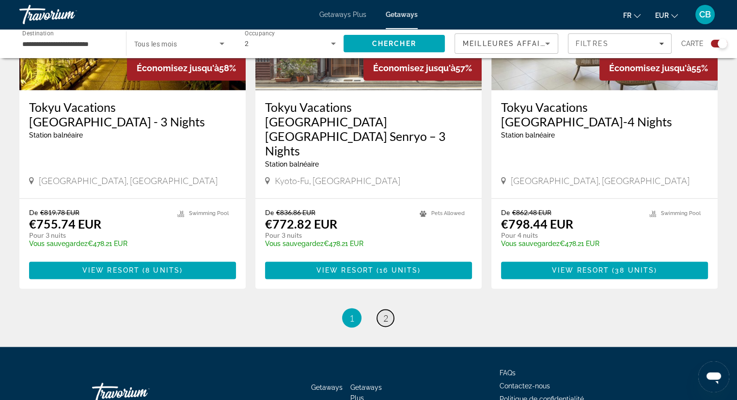
click at [389, 310] on link "page 2" at bounding box center [385, 318] width 17 height 17
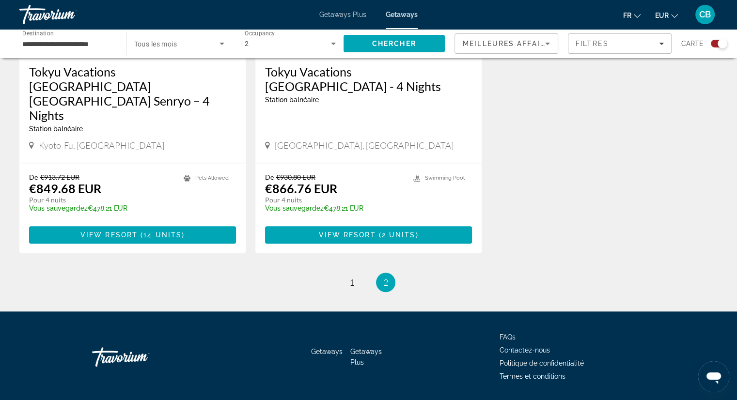
scroll to position [837, 0]
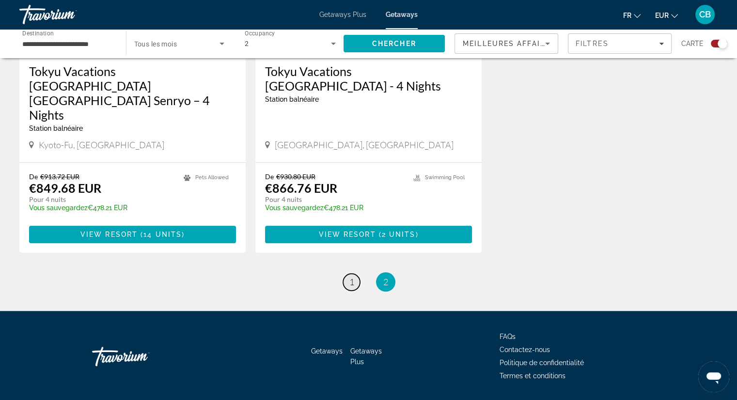
click at [347, 274] on link "page 1" at bounding box center [351, 282] width 17 height 17
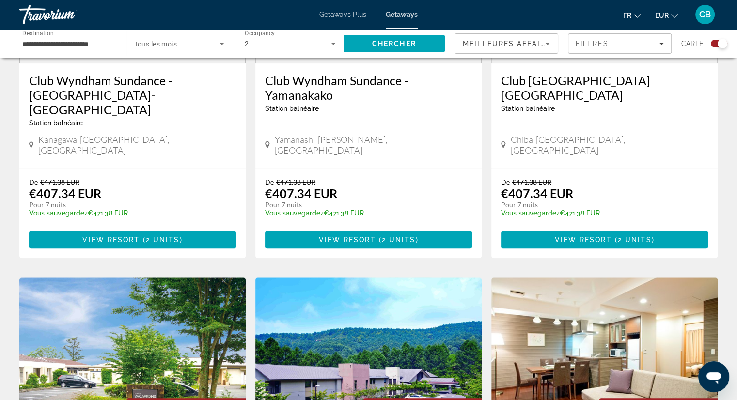
scroll to position [431, 0]
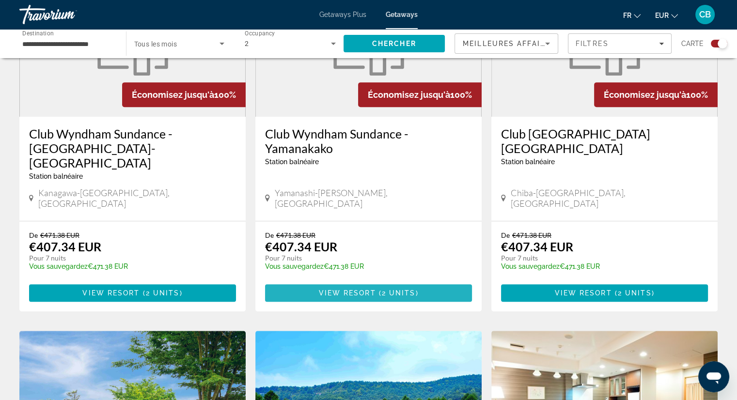
click at [370, 289] on span "View Resort" at bounding box center [346, 293] width 57 height 8
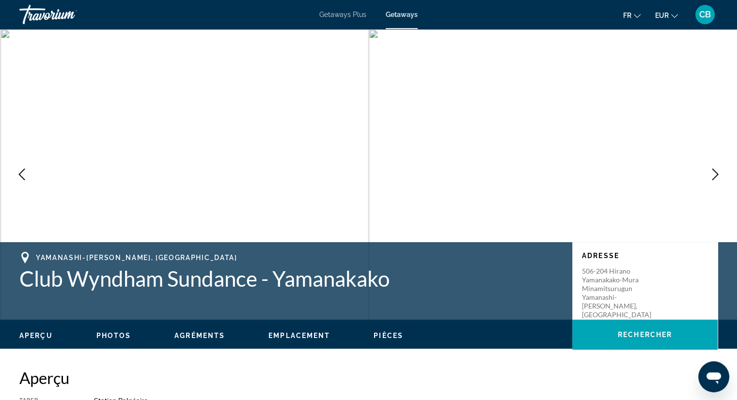
click at [718, 175] on icon "Next image" at bounding box center [715, 175] width 12 height 12
click at [478, 178] on img "Main content" at bounding box center [553, 174] width 369 height 291
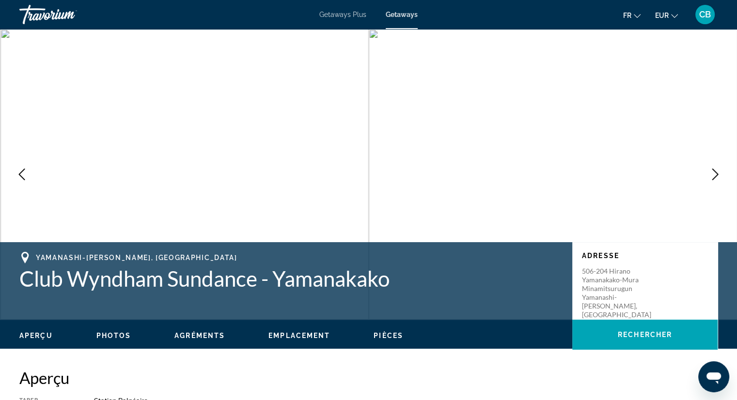
click at [478, 178] on img "Main content" at bounding box center [553, 174] width 369 height 291
click at [123, 106] on img "Main content" at bounding box center [184, 174] width 369 height 291
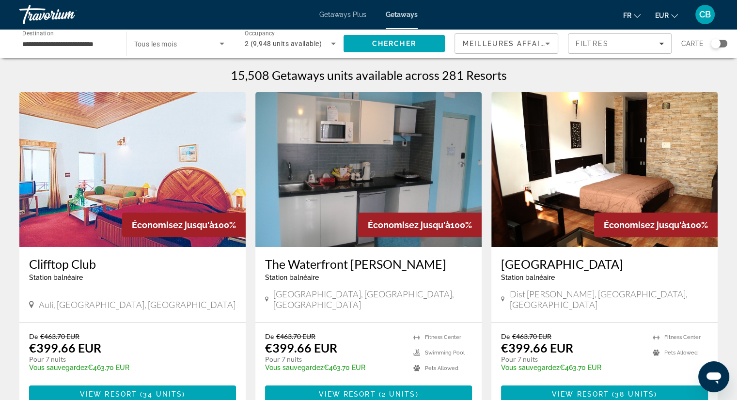
click at [714, 47] on div "Search widget" at bounding box center [716, 44] width 10 height 10
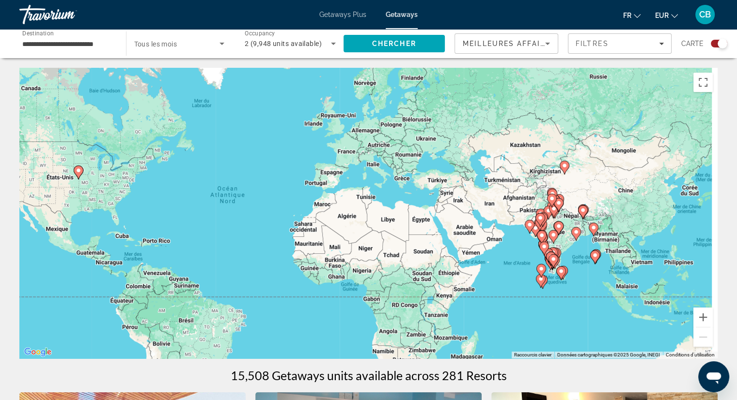
drag, startPoint x: 657, startPoint y: 254, endPoint x: 534, endPoint y: 250, distance: 123.6
click at [539, 250] on gmp-advanced-marker "Main content" at bounding box center [544, 248] width 10 height 15
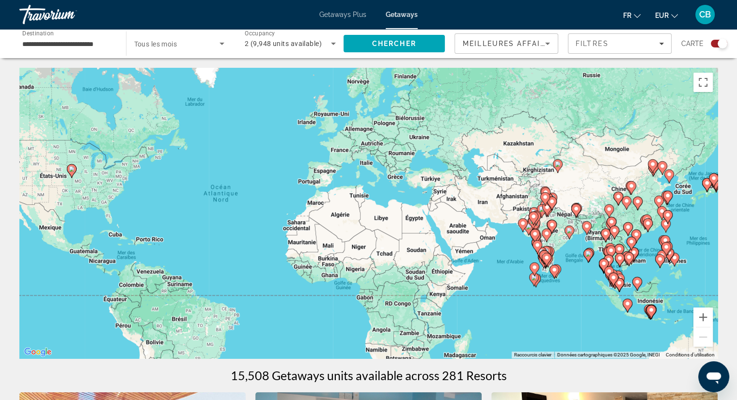
click at [641, 209] on gmp-advanced-marker "Main content" at bounding box center [638, 203] width 10 height 15
click at [641, 213] on div "Main content" at bounding box center [718, 213] width 698 height 0
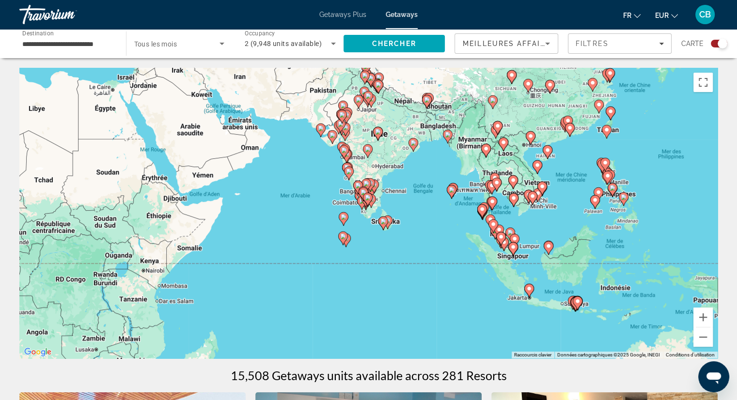
drag, startPoint x: 632, startPoint y: 245, endPoint x: 588, endPoint y: 123, distance: 129.4
click at [588, 123] on div "Pour activer le glissement avec le clavier, appuyez sur Alt+Entrée. Une fois ce…" at bounding box center [368, 213] width 698 height 291
click at [608, 174] on image "Main content" at bounding box center [608, 176] width 6 height 6
type input "**********"
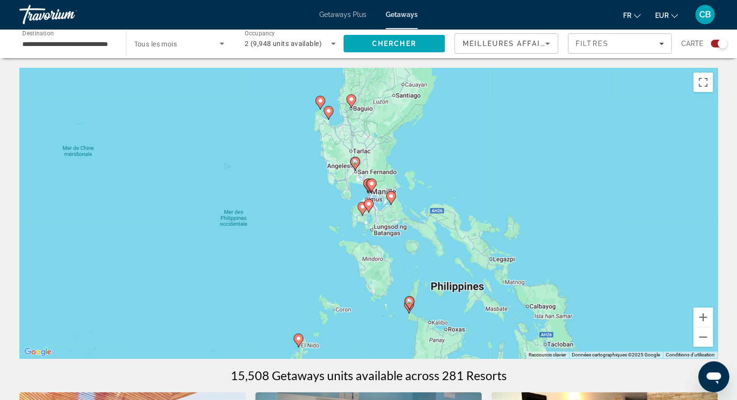
click at [359, 206] on icon "Main content" at bounding box center [362, 209] width 9 height 13
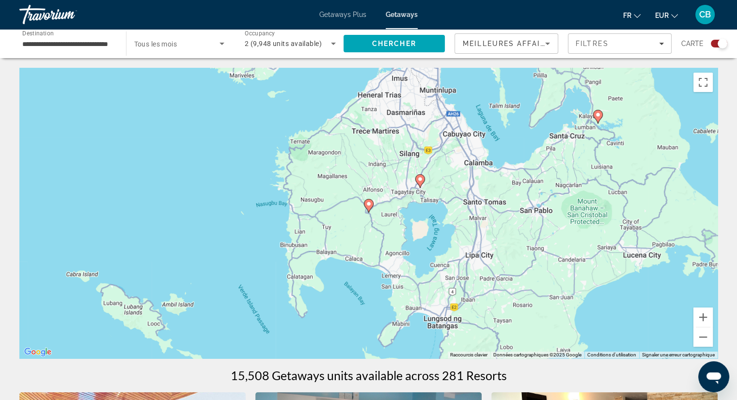
click at [369, 205] on image "Main content" at bounding box center [369, 204] width 6 height 6
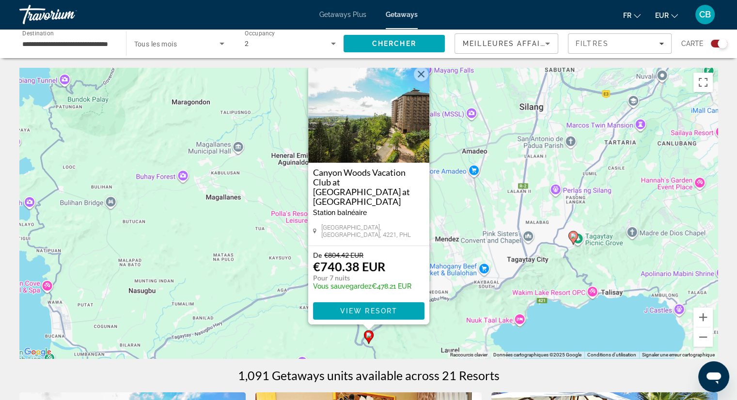
click at [391, 229] on div "Laurel, Batangas, 4221, PHL" at bounding box center [368, 231] width 111 height 15
click at [421, 81] on button "Fermer" at bounding box center [421, 74] width 15 height 15
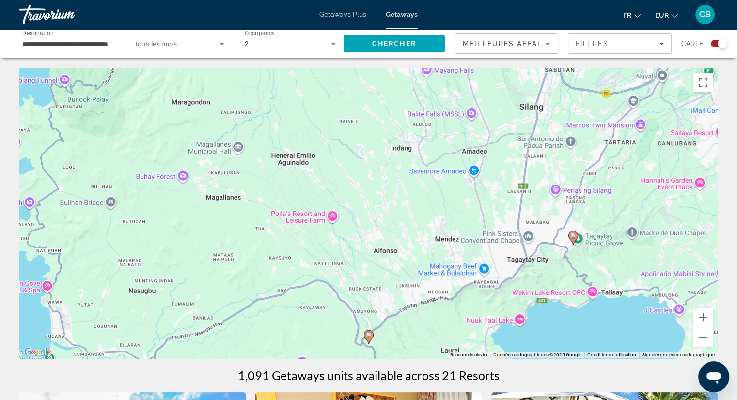
click at [571, 235] on image "Main content" at bounding box center [573, 236] width 6 height 6
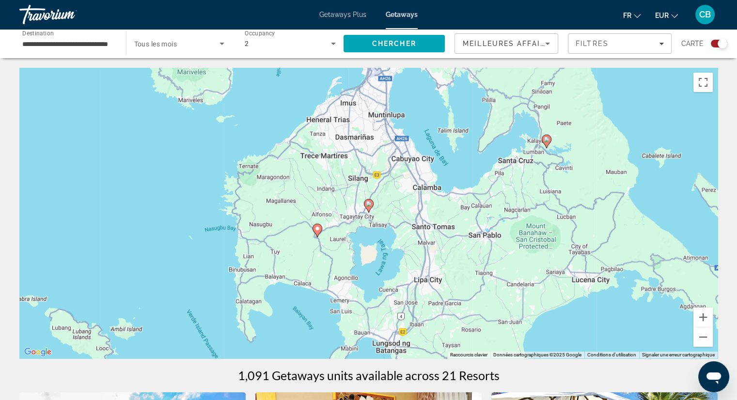
click at [367, 204] on image "Main content" at bounding box center [369, 204] width 6 height 6
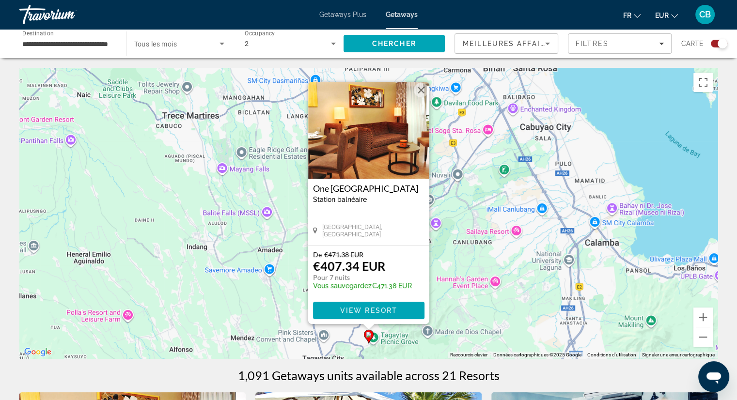
click at [377, 109] on img "Main content" at bounding box center [368, 130] width 121 height 97
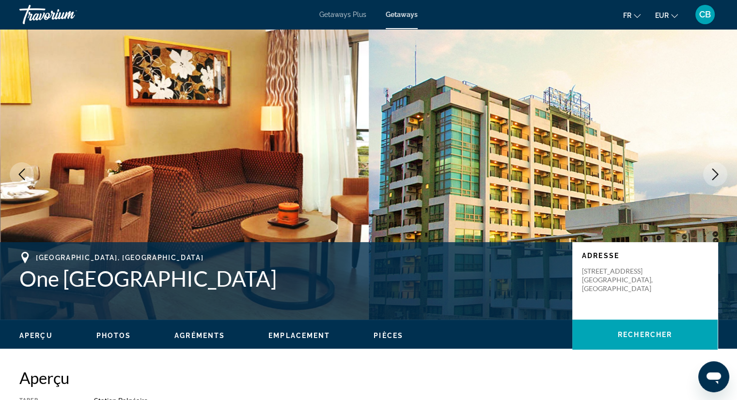
click at [712, 180] on icon "Next image" at bounding box center [715, 175] width 6 height 12
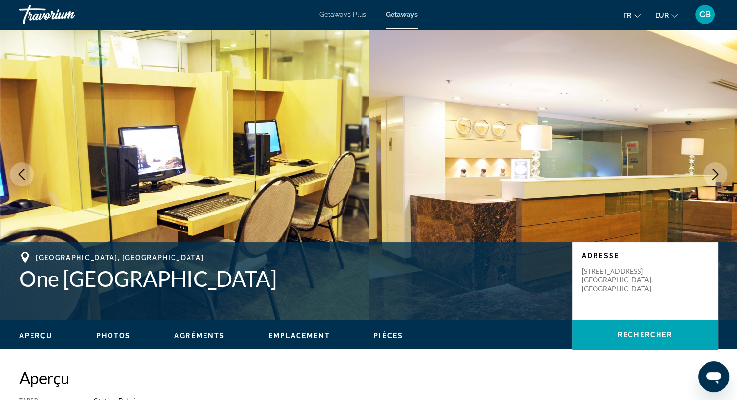
click at [712, 180] on icon "Next image" at bounding box center [715, 175] width 6 height 12
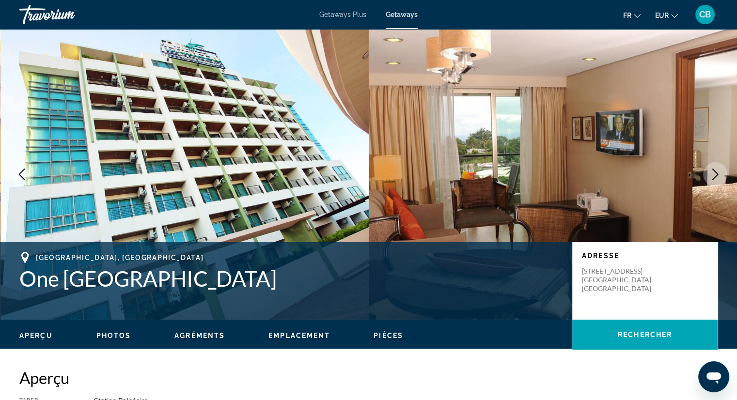
click at [712, 180] on icon "Next image" at bounding box center [715, 175] width 6 height 12
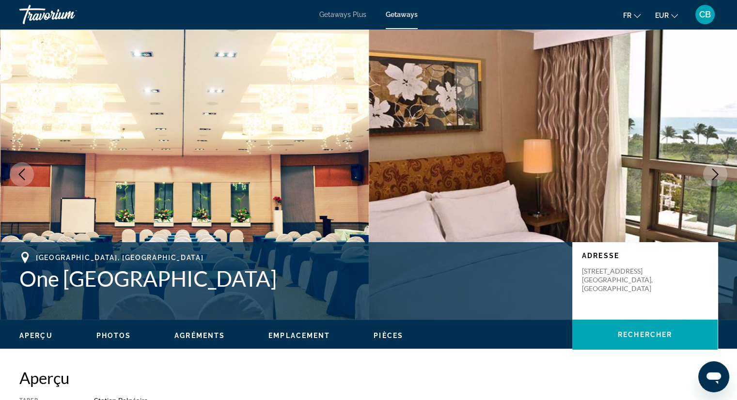
click at [712, 180] on icon "Next image" at bounding box center [715, 175] width 6 height 12
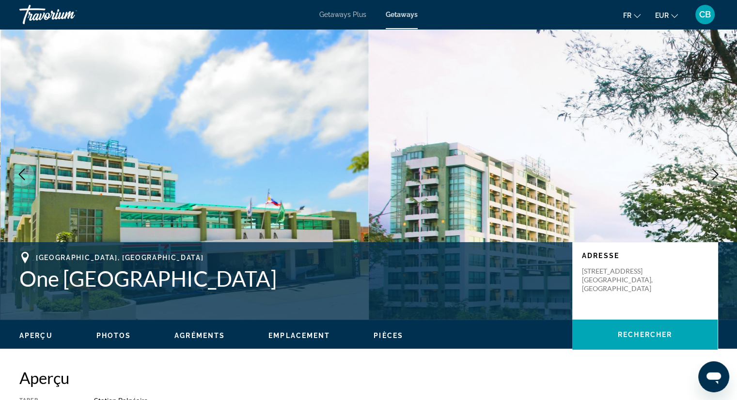
click at [712, 180] on icon "Next image" at bounding box center [715, 175] width 6 height 12
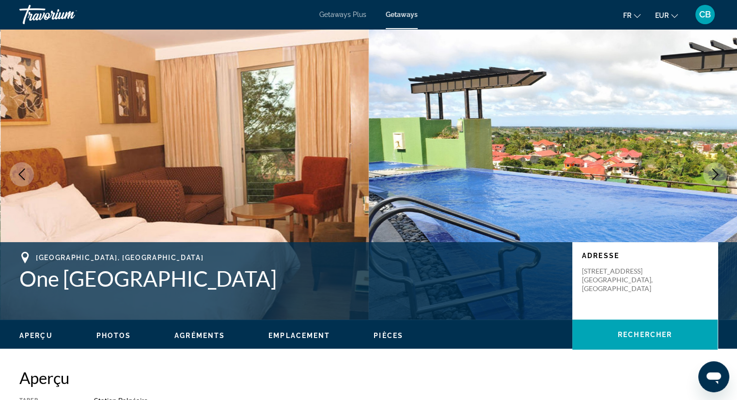
click at [712, 180] on icon "Next image" at bounding box center [715, 175] width 6 height 12
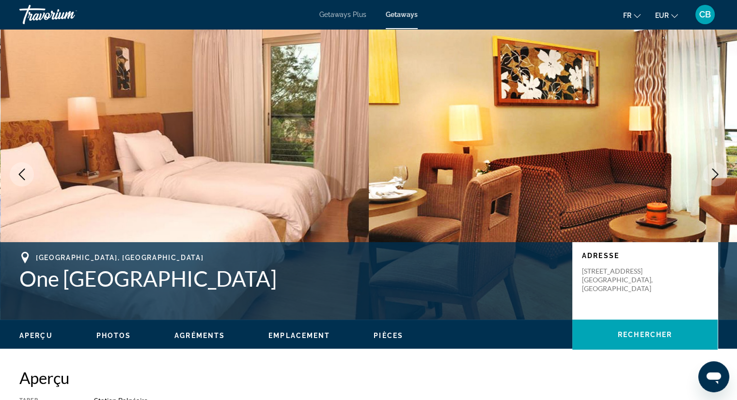
click at [712, 180] on icon "Next image" at bounding box center [715, 175] width 6 height 12
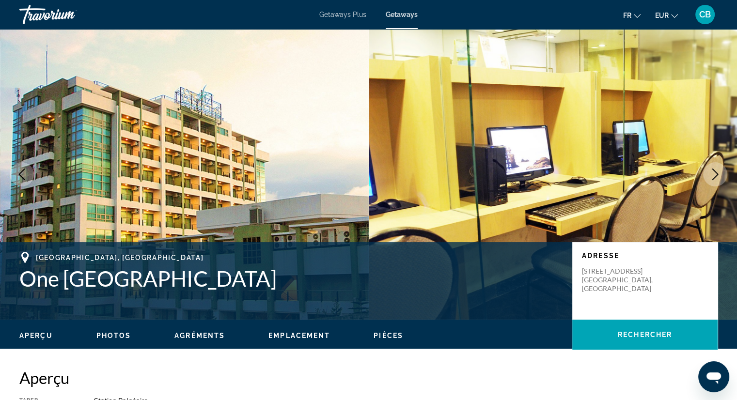
click at [712, 180] on icon "Next image" at bounding box center [715, 175] width 6 height 12
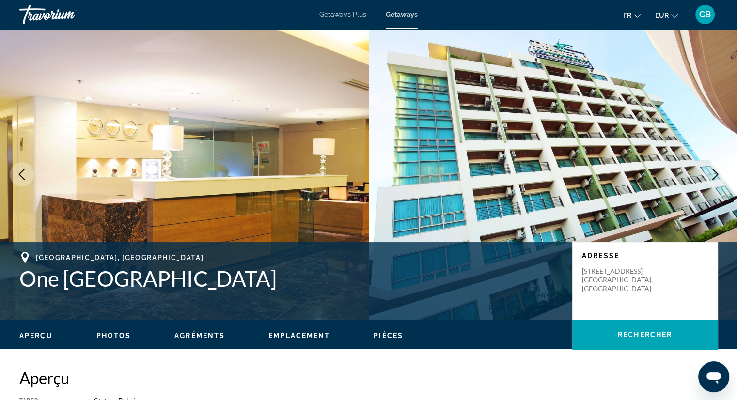
click at [712, 180] on icon "Next image" at bounding box center [715, 175] width 6 height 12
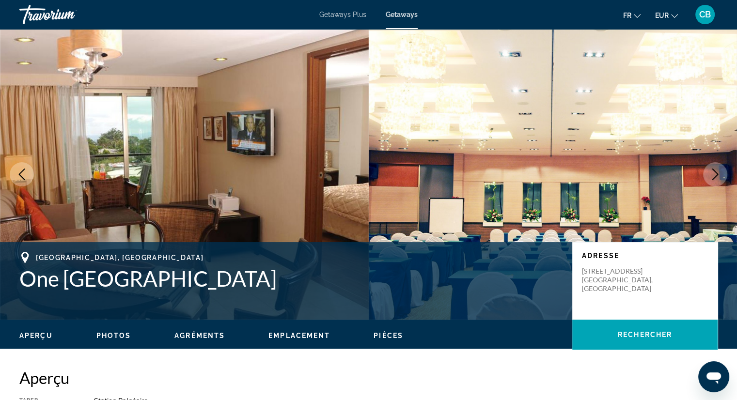
click at [712, 180] on icon "Next image" at bounding box center [715, 175] width 6 height 12
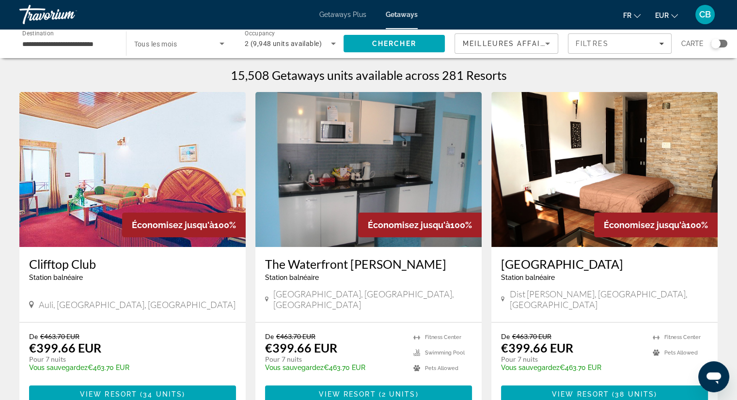
click at [717, 47] on div "Search widget" at bounding box center [716, 44] width 10 height 10
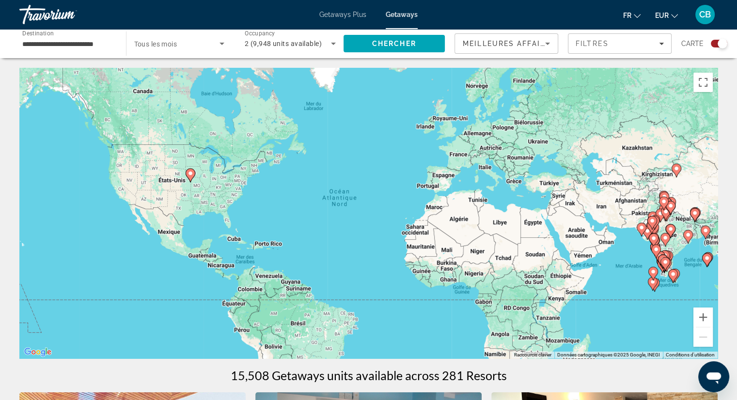
click at [680, 236] on div "Pour activer le glissement avec le clavier, appuyez sur Alt+Entrée. Une fois ce…" at bounding box center [368, 213] width 698 height 291
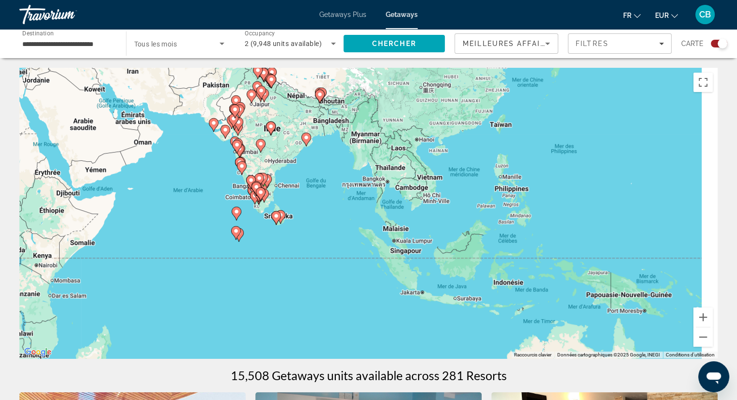
drag, startPoint x: 680, startPoint y: 236, endPoint x: 287, endPoint y: 129, distance: 407.1
click at [287, 129] on div "Pour activer le glissement avec le clavier, appuyez sur Alt+Entrée. Une fois ce…" at bounding box center [368, 213] width 698 height 291
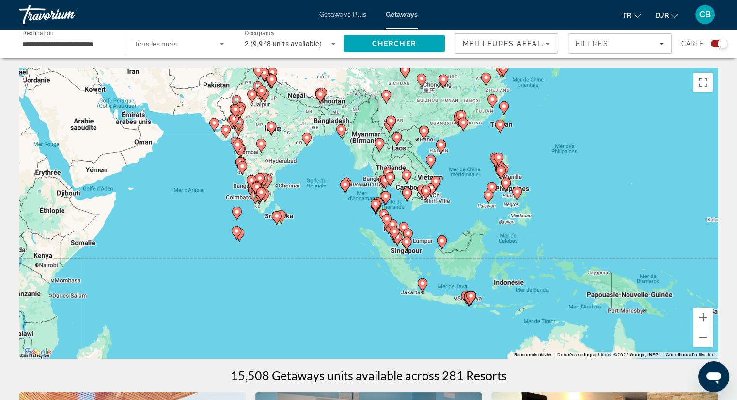
click at [388, 169] on icon "Main content" at bounding box center [387, 174] width 9 height 13
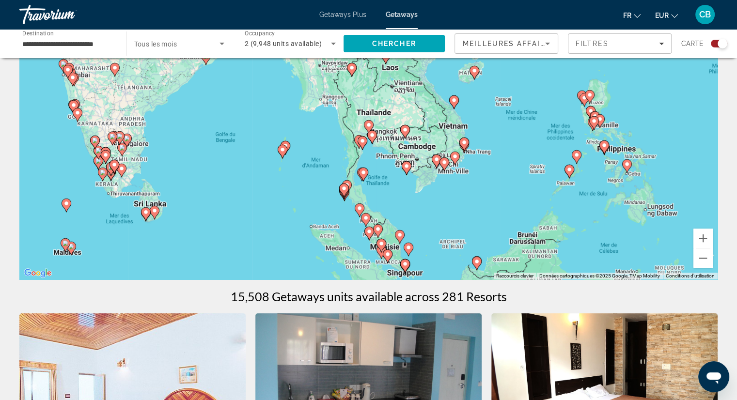
scroll to position [78, 0]
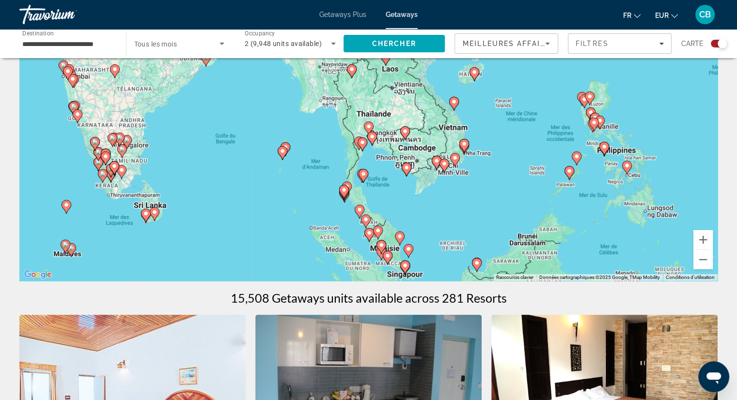
click at [360, 141] on image "Main content" at bounding box center [362, 143] width 6 height 6
type input "**********"
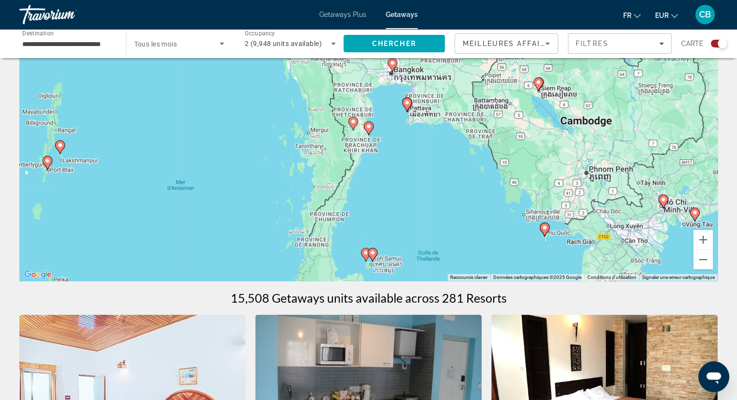
click at [372, 128] on icon "Main content" at bounding box center [368, 128] width 9 height 13
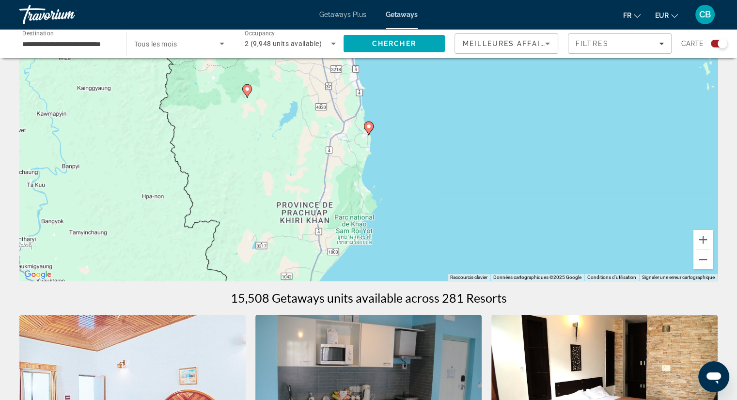
click at [372, 128] on icon "Main content" at bounding box center [368, 128] width 9 height 13
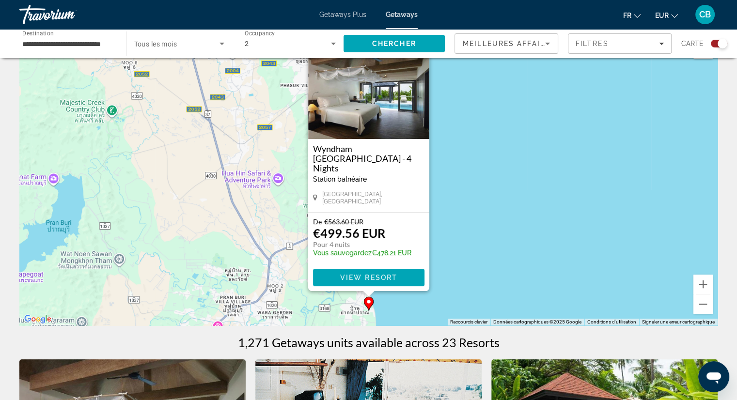
scroll to position [35, 0]
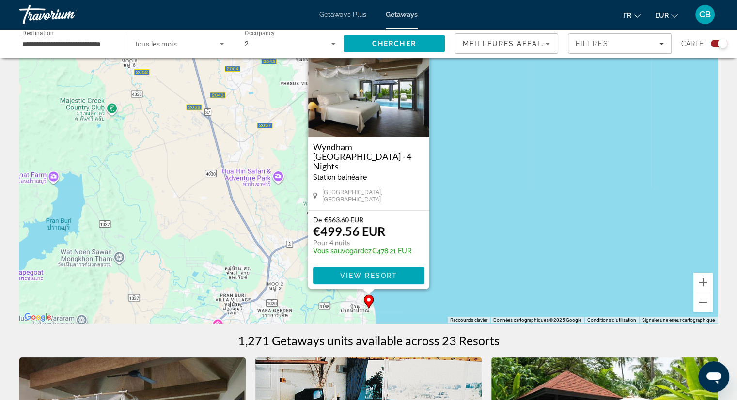
click at [380, 217] on p "De €563.60 EUR" at bounding box center [362, 220] width 98 height 8
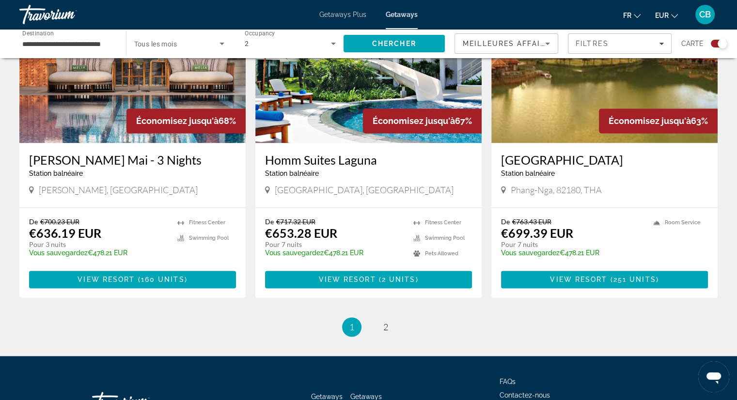
scroll to position [1448, 0]
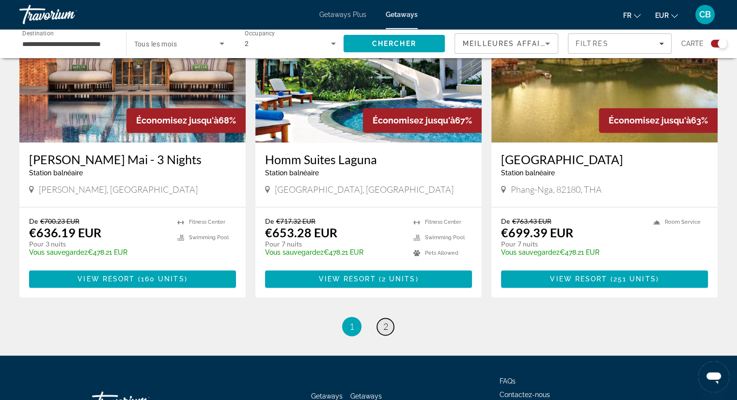
click at [383, 321] on span "2" at bounding box center [385, 326] width 5 height 11
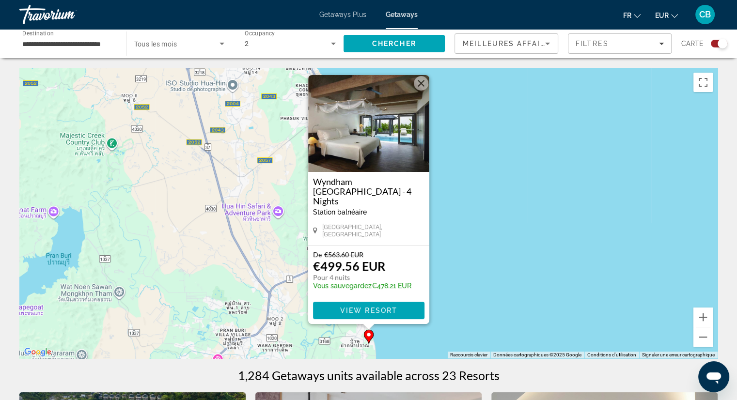
click at [424, 91] on button "Fermer" at bounding box center [421, 83] width 15 height 15
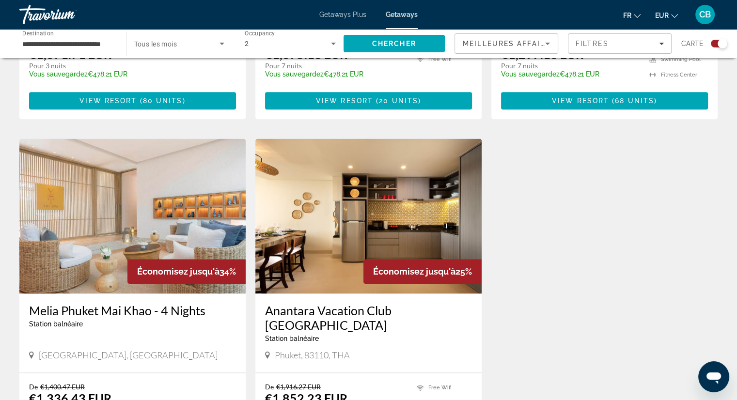
scroll to position [1496, 0]
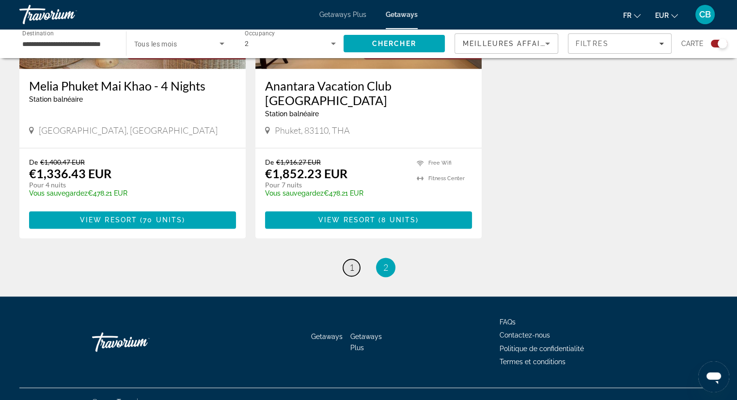
click at [353, 262] on span "1" at bounding box center [351, 267] width 5 height 11
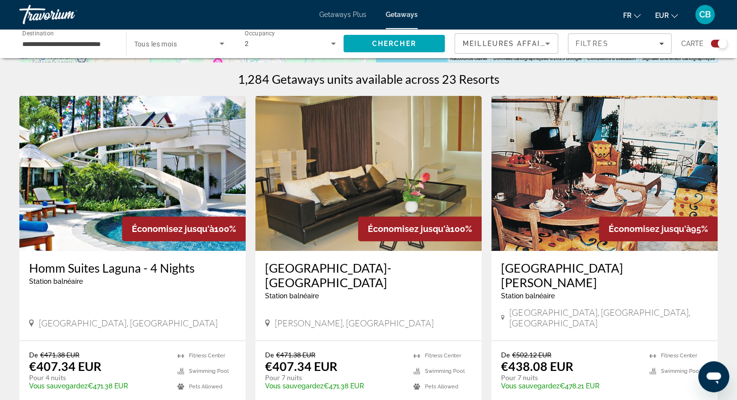
scroll to position [296, 0]
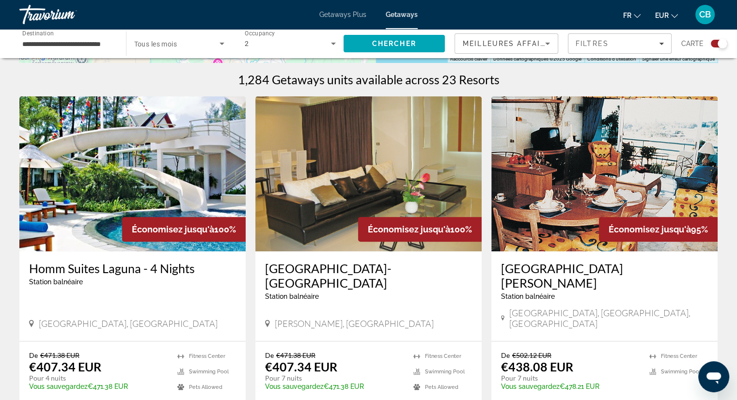
click at [391, 193] on img "Main content" at bounding box center [368, 173] width 226 height 155
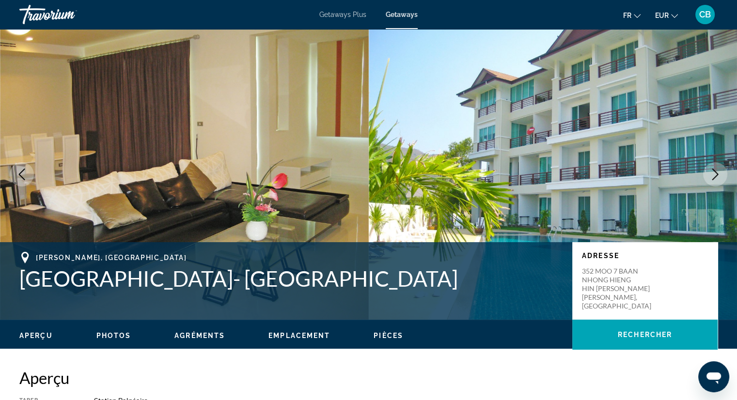
click at [711, 170] on icon "Next image" at bounding box center [715, 175] width 12 height 12
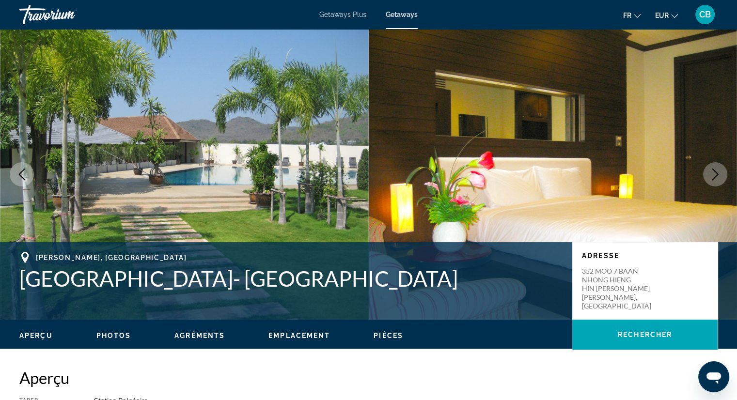
click at [711, 170] on icon "Next image" at bounding box center [715, 175] width 12 height 12
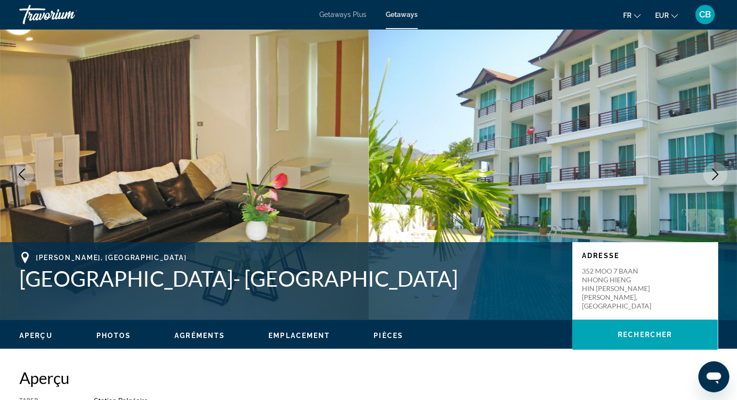
click at [711, 170] on icon "Next image" at bounding box center [715, 175] width 12 height 12
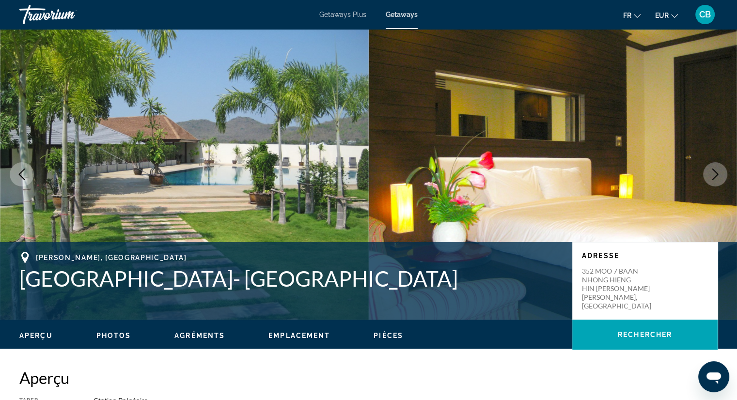
click at [711, 170] on icon "Next image" at bounding box center [715, 175] width 12 height 12
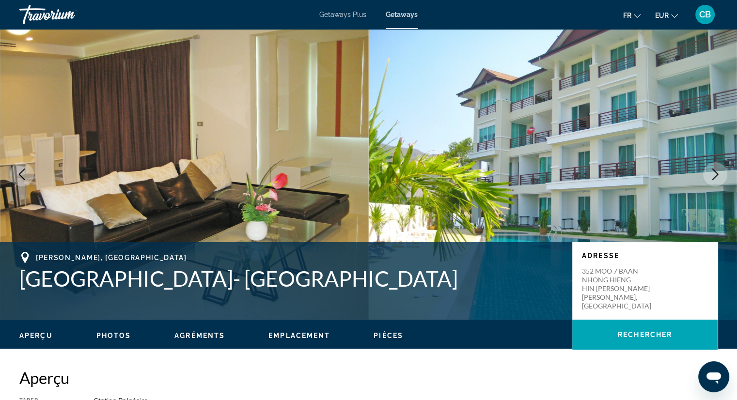
click at [711, 170] on icon "Next image" at bounding box center [715, 175] width 12 height 12
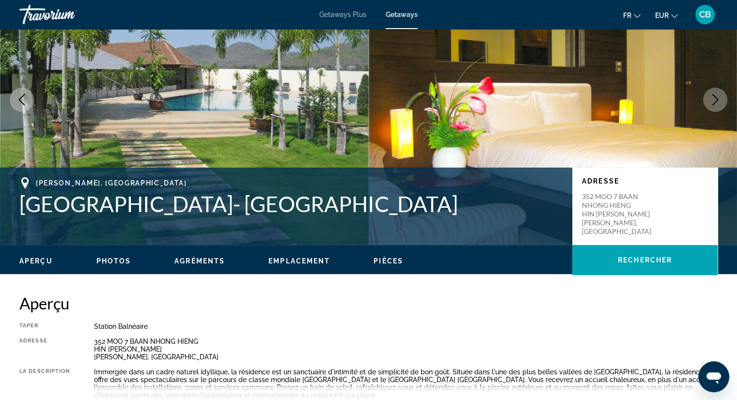
scroll to position [79, 0]
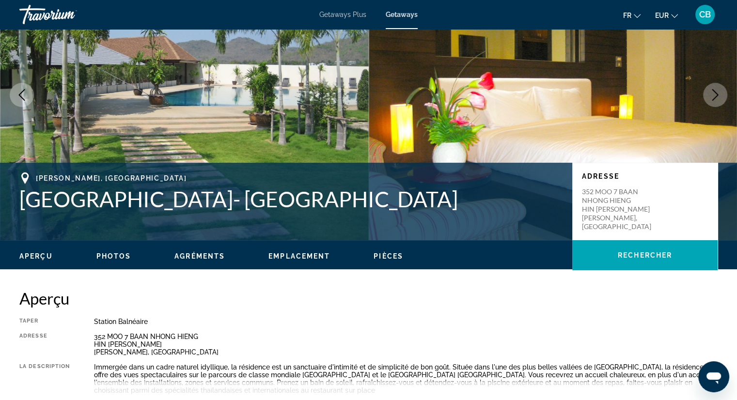
click at [127, 258] on span "Photos" at bounding box center [113, 256] width 35 height 8
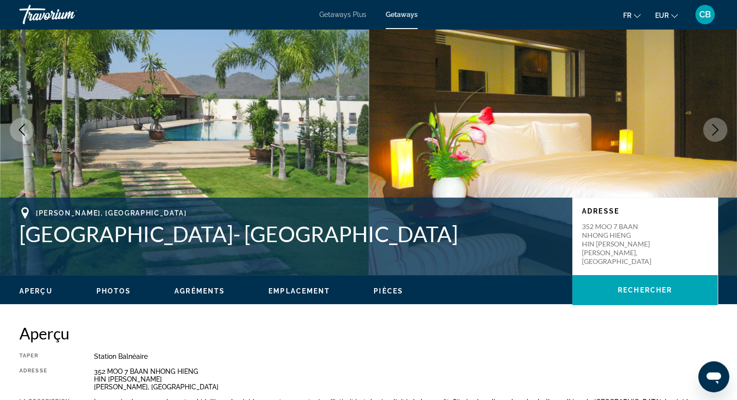
scroll to position [44, 0]
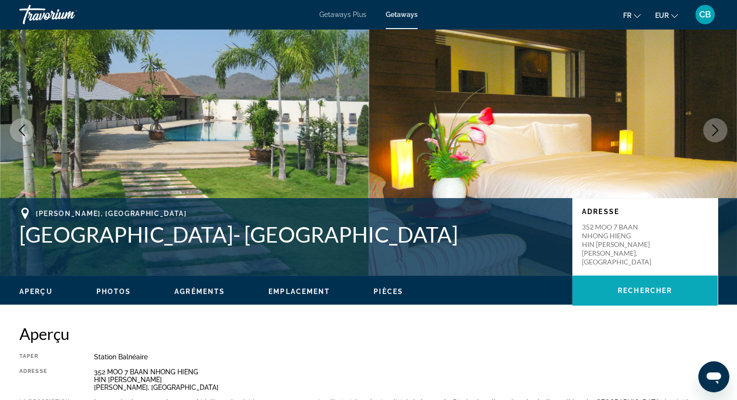
click at [649, 292] on span "Rechercher" at bounding box center [645, 291] width 54 height 8
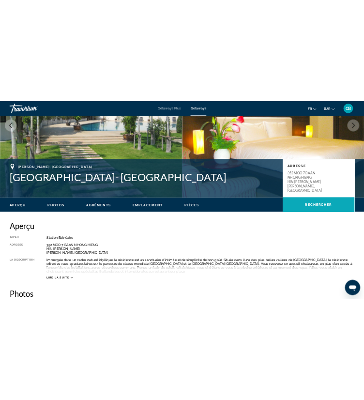
scroll to position [0, 0]
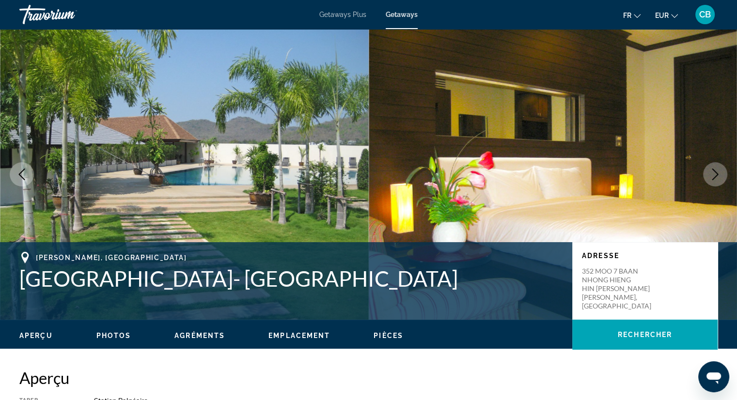
click at [724, 168] on button "Next image" at bounding box center [715, 174] width 24 height 24
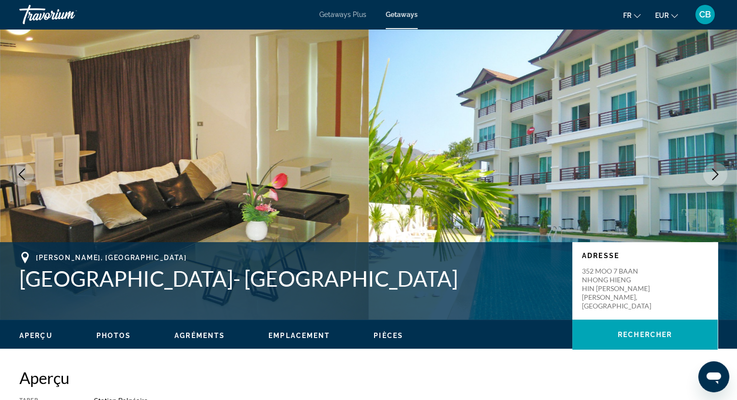
drag, startPoint x: 616, startPoint y: 316, endPoint x: 572, endPoint y: 258, distance: 73.3
click at [572, 258] on div "Adresse 352 MOO 7 BAAN NHONG HIENG HIN LEK FEI Hua Hin Prachuabkhirikhan, Thail…" at bounding box center [644, 281] width 145 height 78
click at [585, 266] on div "Adresse 352 MOO 7 BAAN NHONG HIENG HIN LEK FEI Hua Hin Prachuabkhirikhan, Thail…" at bounding box center [645, 281] width 126 height 59
drag, startPoint x: 585, startPoint y: 266, endPoint x: 610, endPoint y: 299, distance: 41.2
click at [610, 299] on div "Adresse 352 MOO 7 BAAN NHONG HIENG HIN LEK FEI Hua Hin Prachuabkhirikhan, Thail…" at bounding box center [645, 281] width 126 height 59
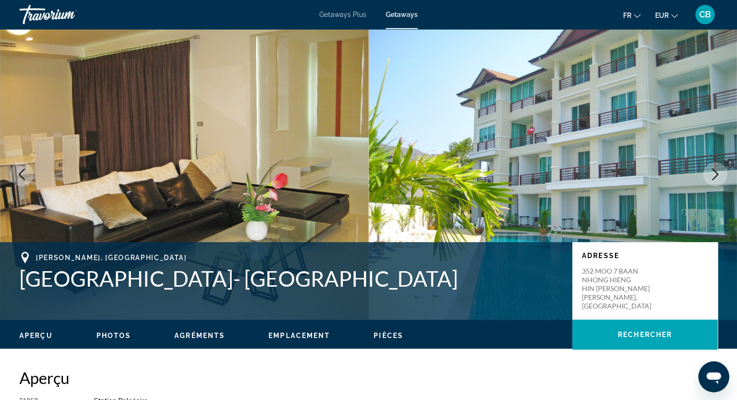
click at [614, 311] on p "352 MOO 7 BAAN NHONG HIENG HIN LEK FEI Hua Hin Prachuabkhirikhan, Thailand" at bounding box center [621, 289] width 78 height 44
drag, startPoint x: 614, startPoint y: 316, endPoint x: 578, endPoint y: 270, distance: 59.3
click at [578, 270] on div "Adresse 352 MOO 7 BAAN NHONG HIENG HIN LEK FEI Hua Hin Prachuabkhirikhan, Thail…" at bounding box center [644, 281] width 145 height 78
copy p "352 MOO 7 BAAN NHONG HIENG HIN LEK FEI Hua Hin Prachuabkhirikhan, Thailand"
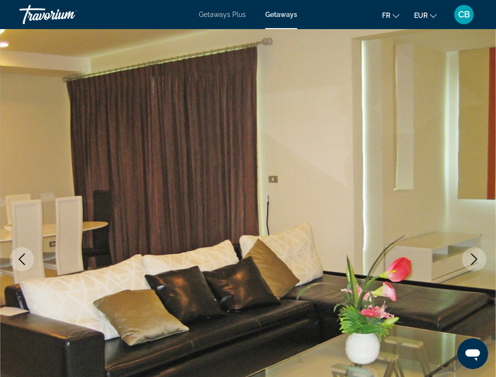
click at [312, 6] on div "fr English Español Français Italiano Português русский EUR USD ($) MXN (Mex$) C…" at bounding box center [392, 14] width 170 height 20
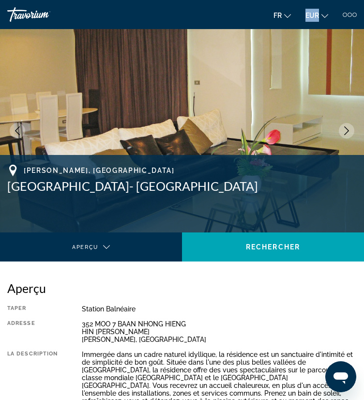
drag, startPoint x: 300, startPoint y: 4, endPoint x: 281, endPoint y: 0, distance: 19.2
click at [281, 0] on mat-toolbar "Getaways Plus Getaways fr English Español Français Italiano Português русский E…" at bounding box center [182, 14] width 364 height 29
drag, startPoint x: 281, startPoint y: 0, endPoint x: 395, endPoint y: 116, distance: 161.7
click at [364, 116] on html "Passer au contenu principal Getaways Plus Getaways fr English Español Français …" at bounding box center [182, 200] width 364 height 400
click at [341, 134] on button "Next image" at bounding box center [347, 131] width 16 height 16
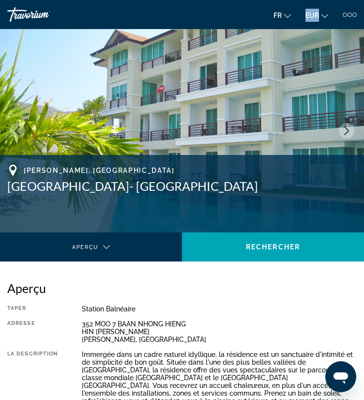
click at [341, 134] on button "Next image" at bounding box center [347, 131] width 16 height 16
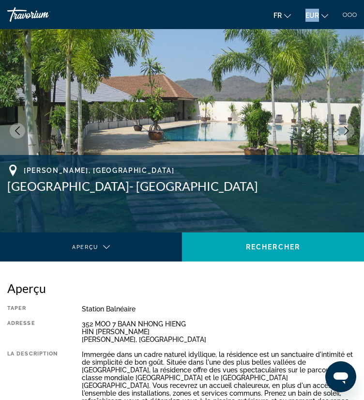
click at [345, 130] on icon "Next image" at bounding box center [347, 130] width 9 height 9
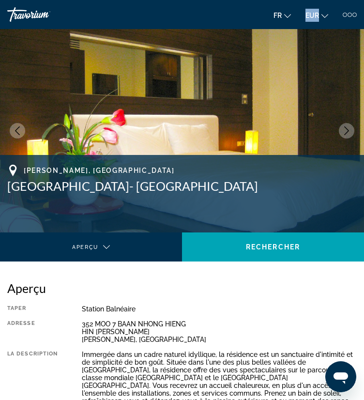
click at [345, 130] on icon "Next image" at bounding box center [347, 130] width 9 height 9
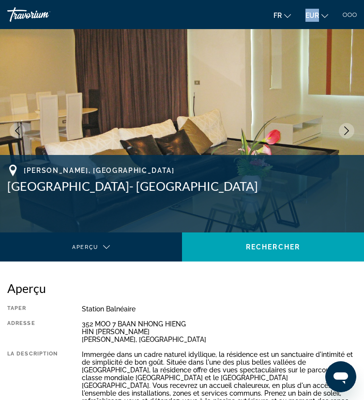
click at [345, 130] on icon "Next image" at bounding box center [347, 130] width 9 height 9
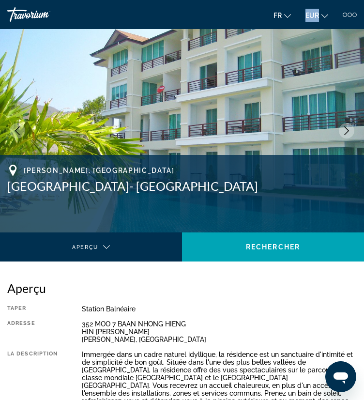
click at [350, 130] on icon "Next image" at bounding box center [347, 130] width 9 height 9
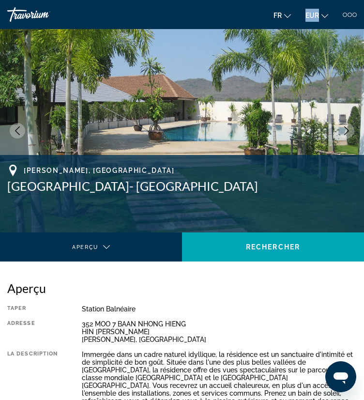
click at [350, 130] on icon "Next image" at bounding box center [347, 130] width 9 height 9
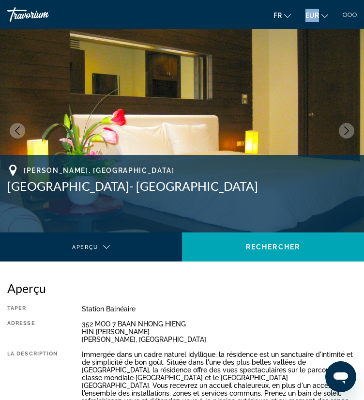
click at [350, 130] on icon "Next image" at bounding box center [347, 130] width 9 height 9
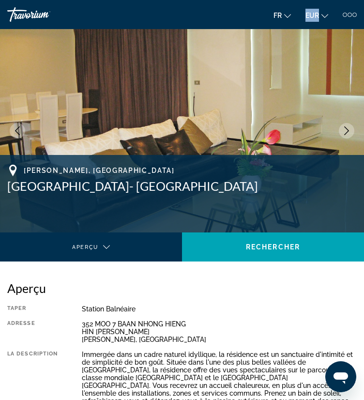
click at [350, 130] on icon "Next image" at bounding box center [347, 130] width 9 height 9
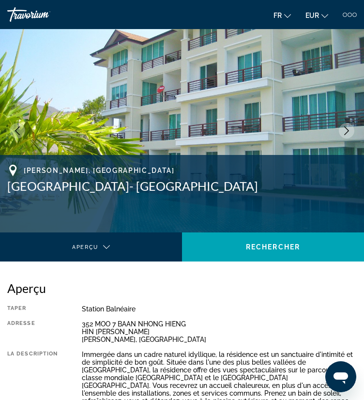
click at [225, 182] on h1 "[GEOGRAPHIC_DATA]- [GEOGRAPHIC_DATA]" at bounding box center [182, 186] width 350 height 15
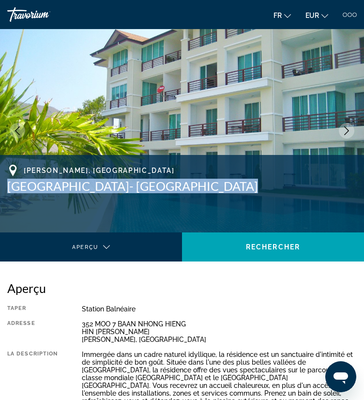
drag, startPoint x: 225, startPoint y: 182, endPoint x: 2, endPoint y: 185, distance: 222.4
click at [2, 185] on div "Hua Hin Prachuabkhirikhan, Thailand Taipan Resort & Condominium- Hua Hin Adress…" at bounding box center [182, 194] width 364 height 58
copy h1 "[GEOGRAPHIC_DATA]- [GEOGRAPHIC_DATA]"
